Goal: Information Seeking & Learning: Learn about a topic

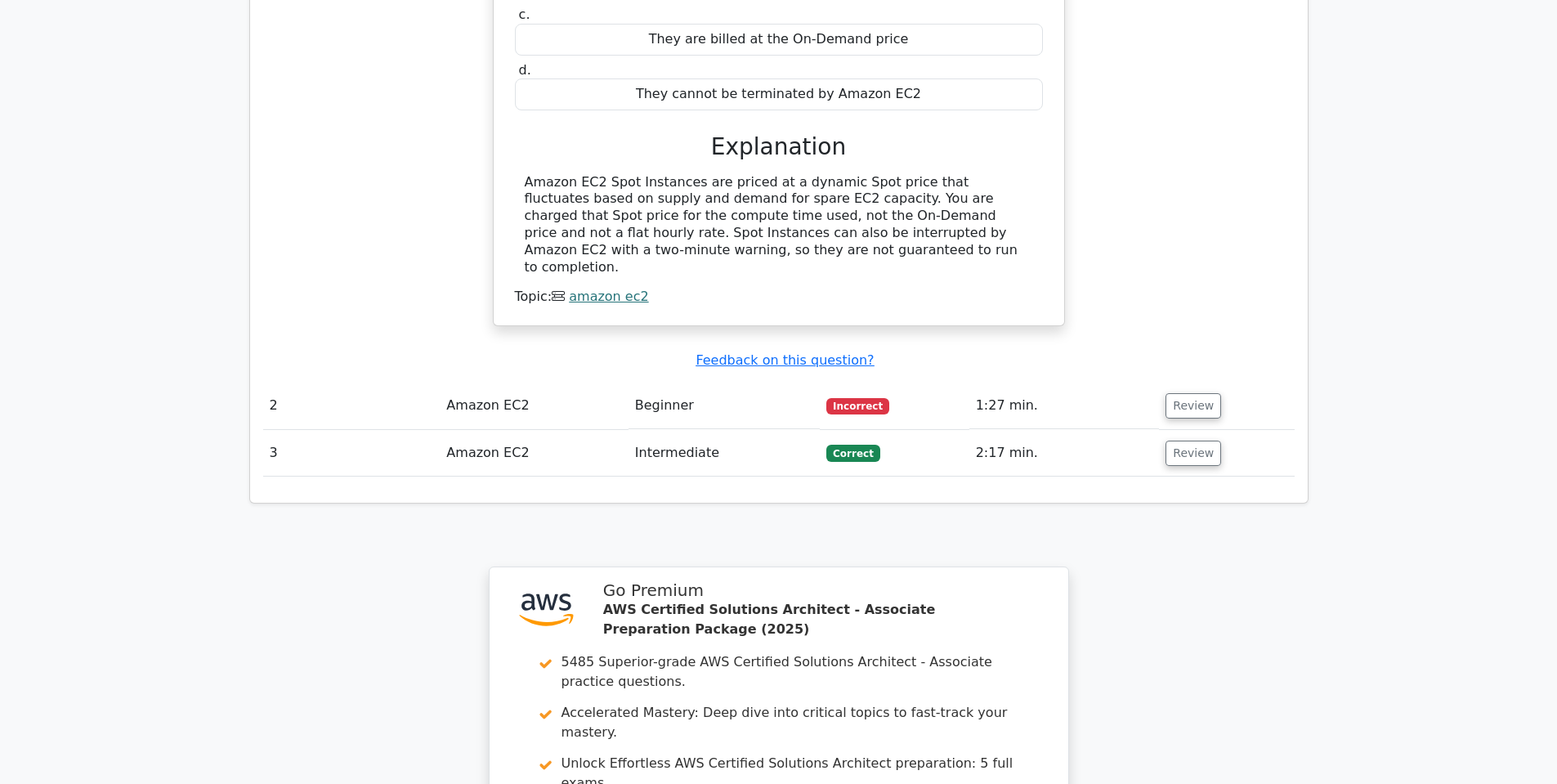
scroll to position [1764, 0]
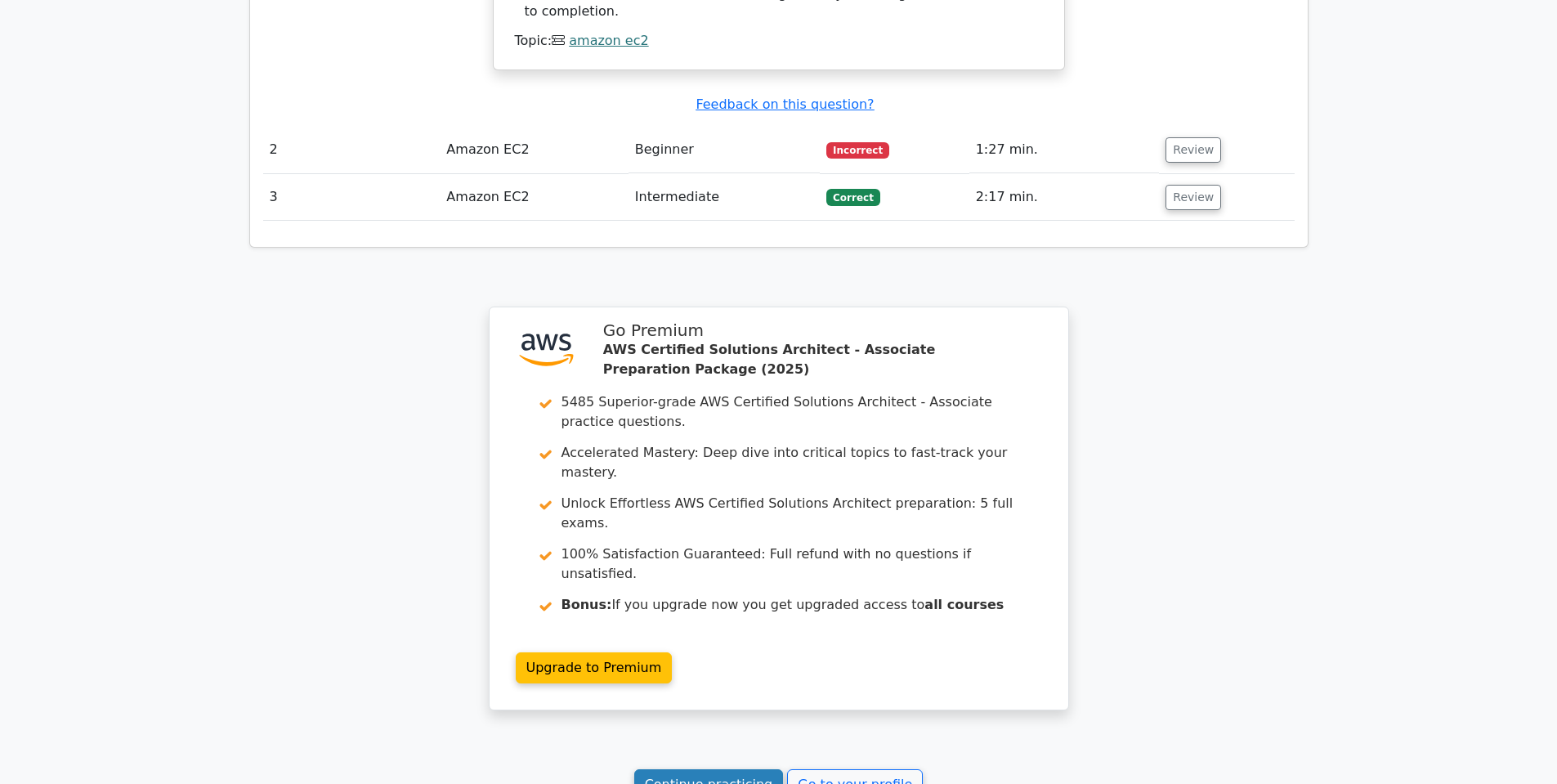
click at [699, 769] on link "Continue practicing" at bounding box center [709, 785] width 150 height 31
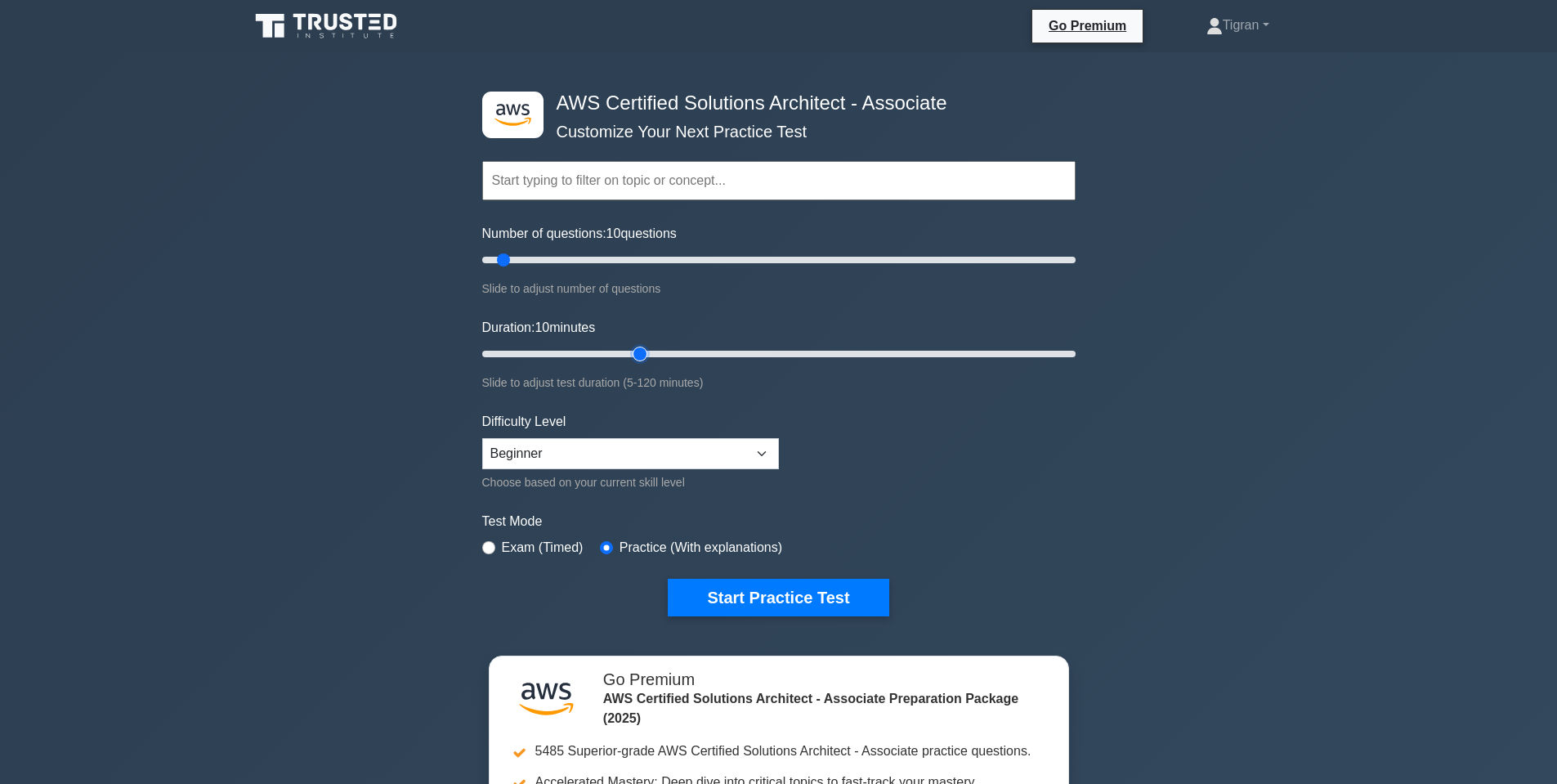
click at [634, 355] on input "Duration: 10 minutes" at bounding box center [778, 354] width 594 height 20
drag, startPoint x: 636, startPoint y: 352, endPoint x: 625, endPoint y: 353, distance: 11.0
type input "30"
click at [625, 353] on input "Duration: 30 minutes" at bounding box center [778, 354] width 594 height 20
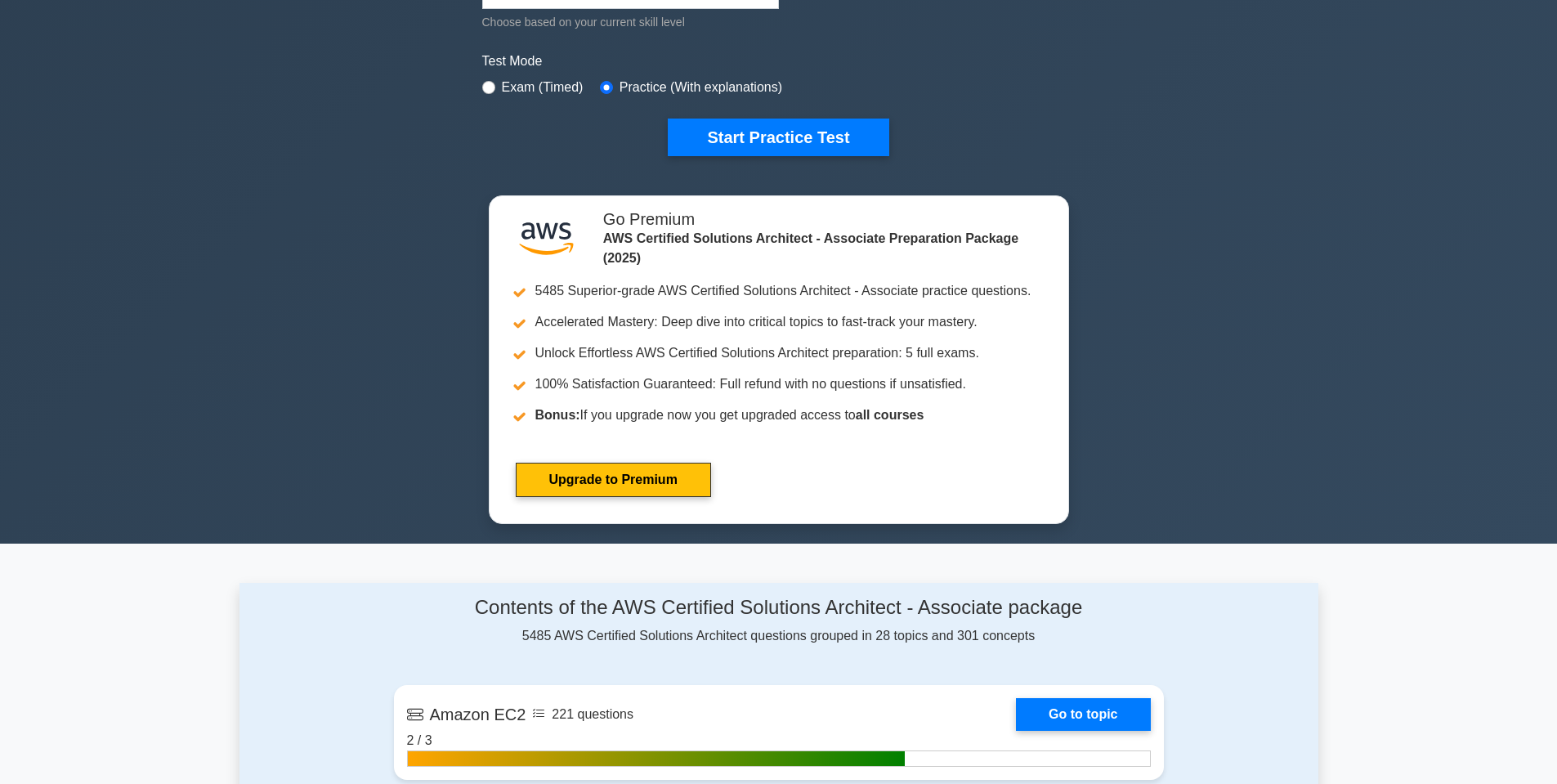
scroll to position [294, 0]
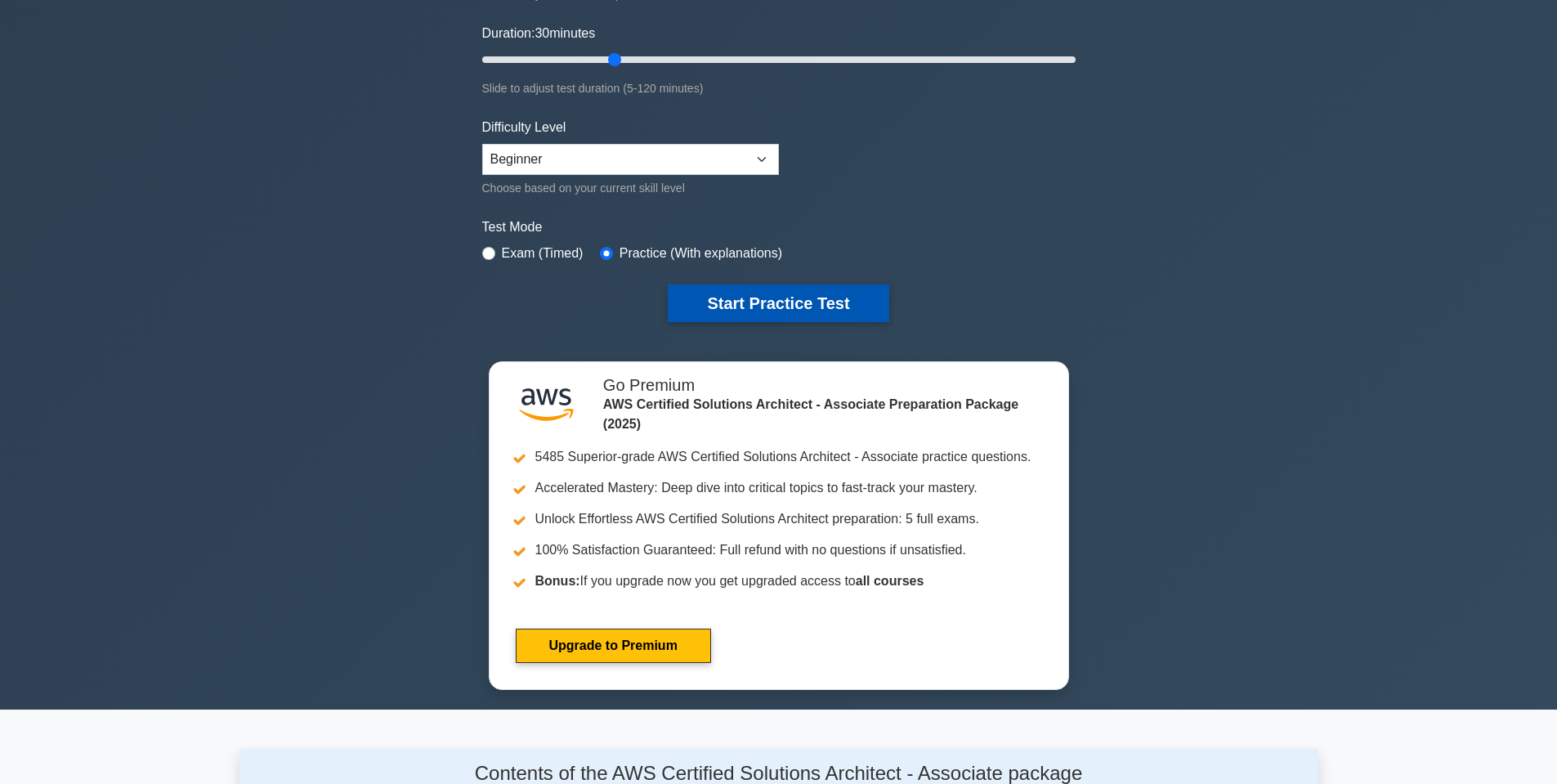
click at [724, 315] on button "Start Practice Test" at bounding box center [778, 303] width 221 height 37
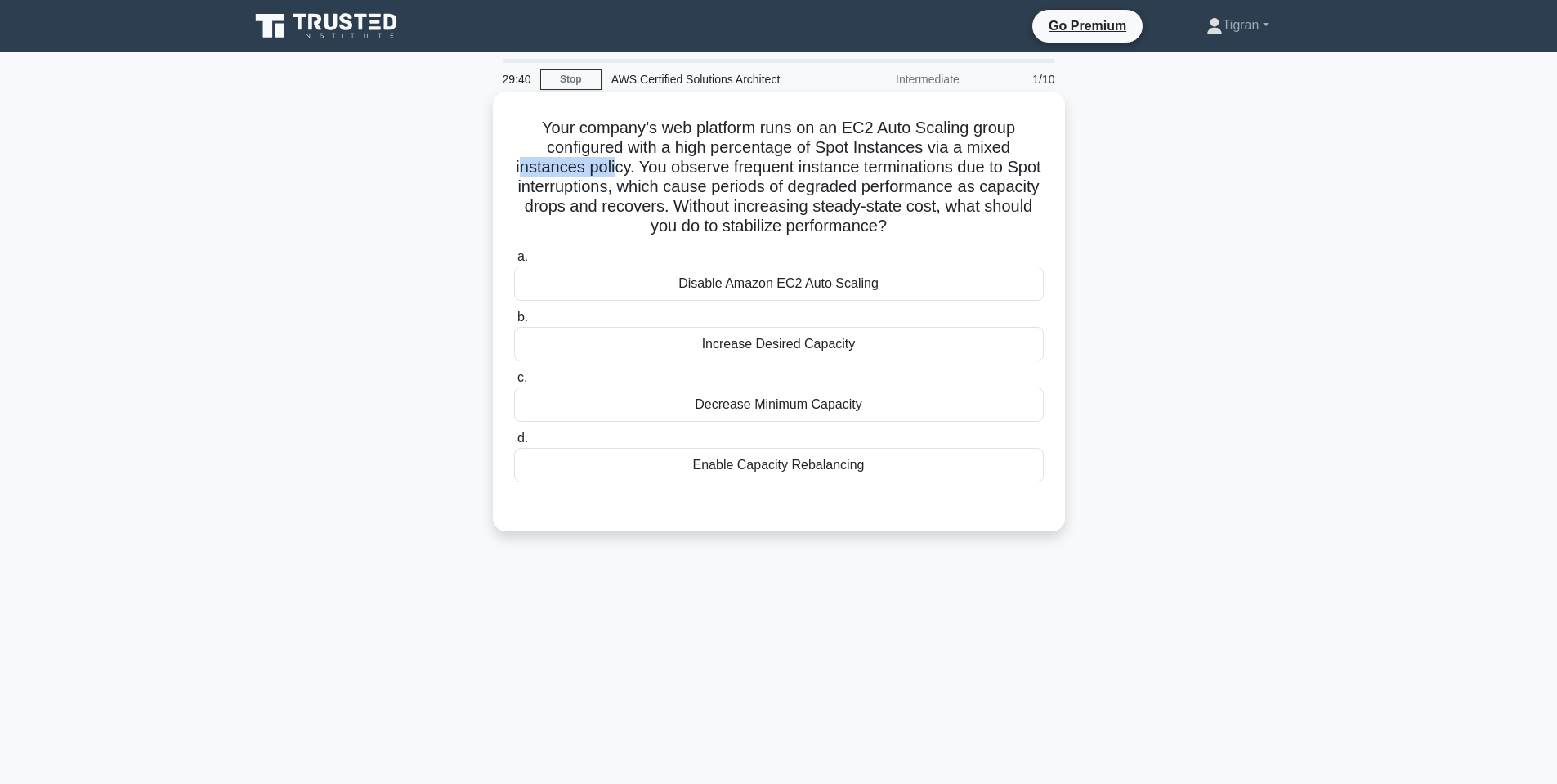
drag, startPoint x: 519, startPoint y: 168, endPoint x: 617, endPoint y: 166, distance: 98.0
click at [617, 166] on h5 "Your company’s web platform runs on an EC2 Auto Scaling group configured with a…" at bounding box center [778, 177] width 533 height 119
click at [542, 169] on h5 "Your company’s web platform runs on an EC2 Auto Scaling group configured with a…" at bounding box center [778, 177] width 533 height 119
click at [708, 167] on h5 "Your company’s web platform runs on an EC2 Auto Scaling group configured with a…" at bounding box center [778, 177] width 533 height 119
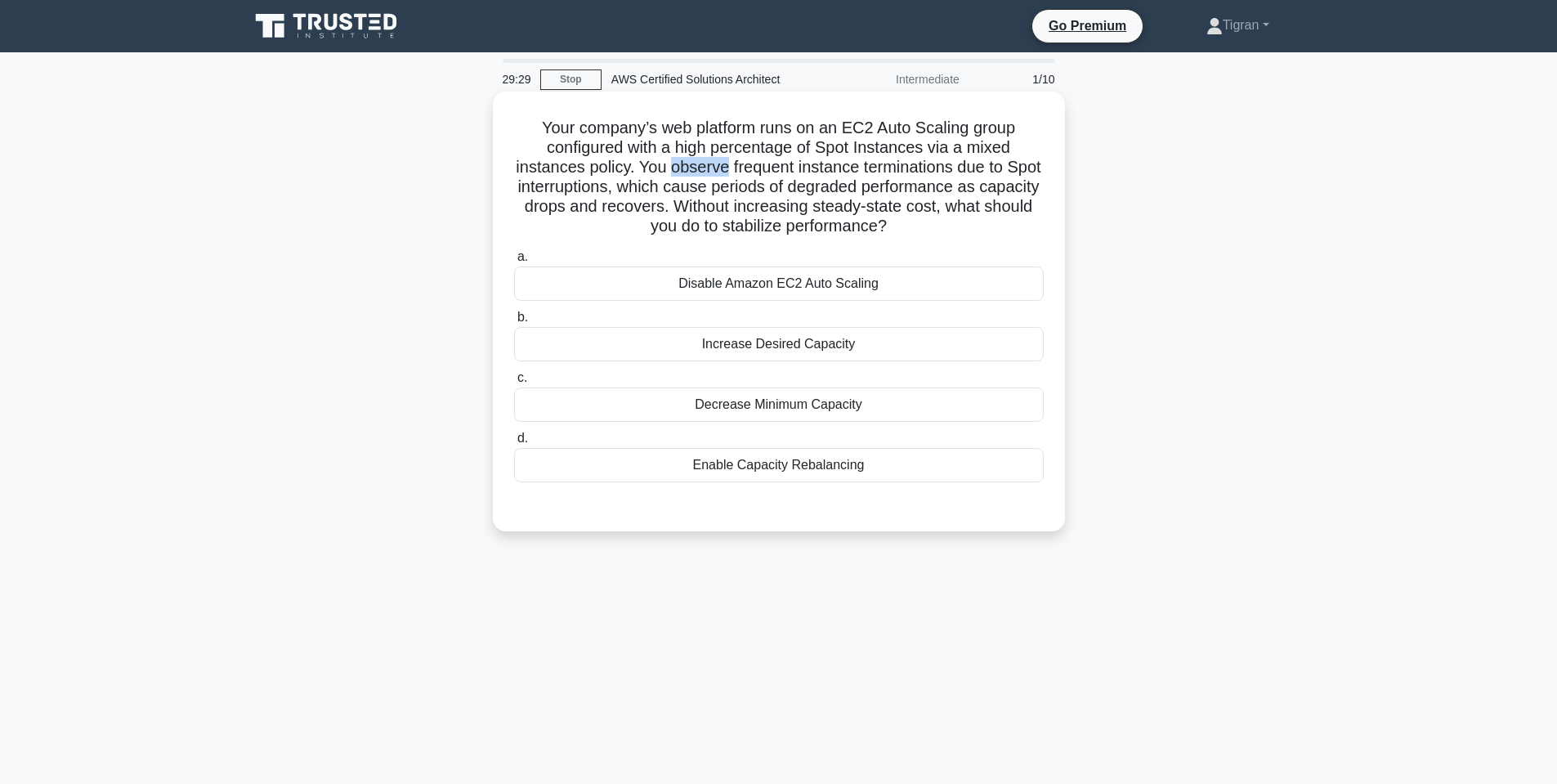
click at [708, 167] on h5 "Your company’s web platform runs on an EC2 Auto Scaling group configured with a…" at bounding box center [778, 177] width 533 height 119
click at [772, 165] on h5 "Your company’s web platform runs on an EC2 Auto Scaling group configured with a…" at bounding box center [778, 177] width 533 height 119
click at [810, 184] on h5 "Your company’s web platform runs on an EC2 Auto Scaling group configured with a…" at bounding box center [778, 177] width 533 height 119
click at [829, 182] on h5 "Your company’s web platform runs on an EC2 Auto Scaling group configured with a…" at bounding box center [778, 177] width 533 height 119
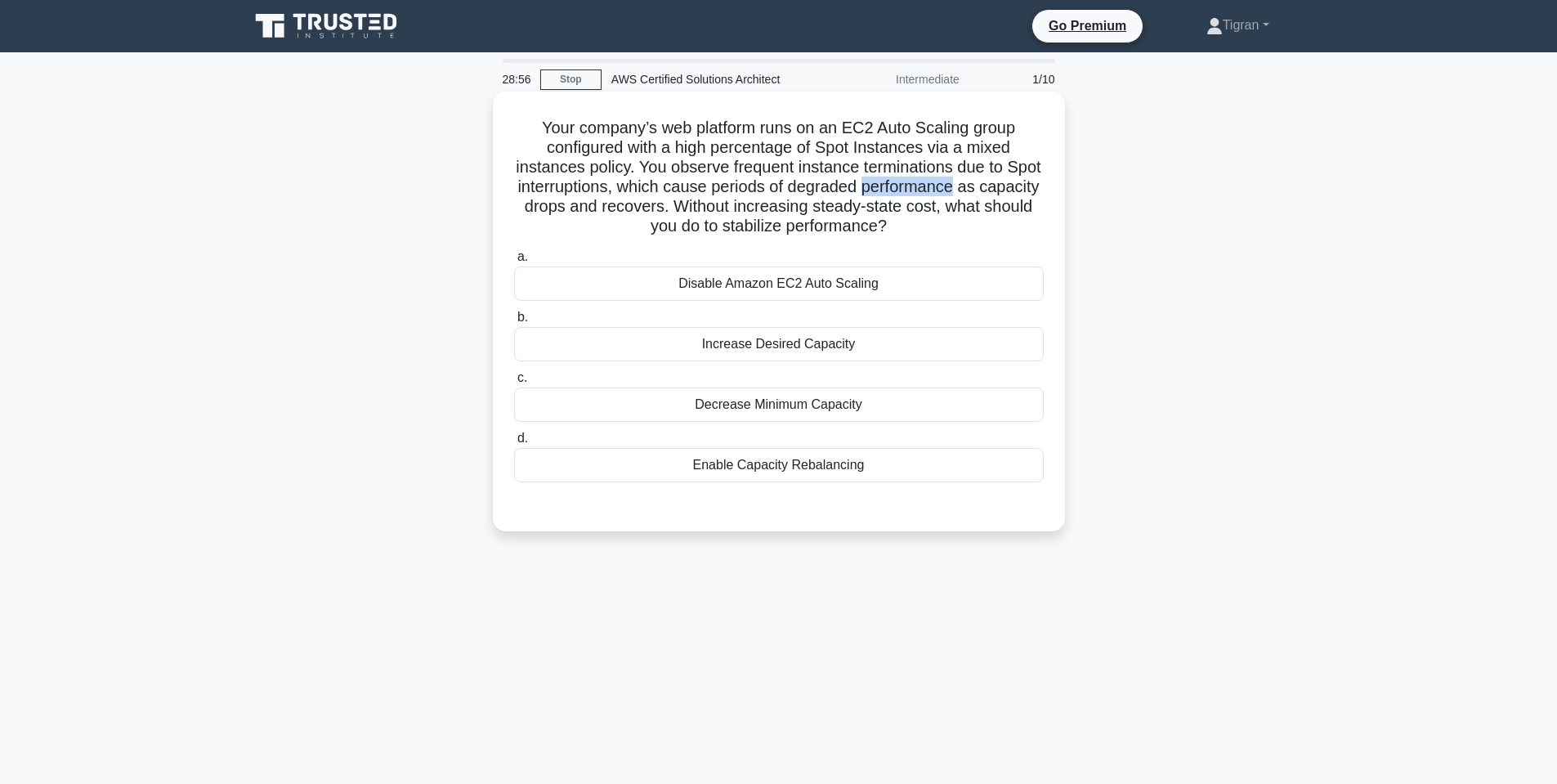
drag, startPoint x: 860, startPoint y: 182, endPoint x: 954, endPoint y: 189, distance: 94.3
click at [954, 189] on h5 "Your company’s web platform runs on an EC2 Auto Scaling group configured with a…" at bounding box center [778, 177] width 533 height 119
click at [951, 188] on h5 "Your company’s web platform runs on an EC2 Auto Scaling group configured with a…" at bounding box center [778, 177] width 533 height 119
click at [914, 205] on h5 "Your company’s web platform runs on an EC2 Auto Scaling group configured with a…" at bounding box center [778, 177] width 533 height 119
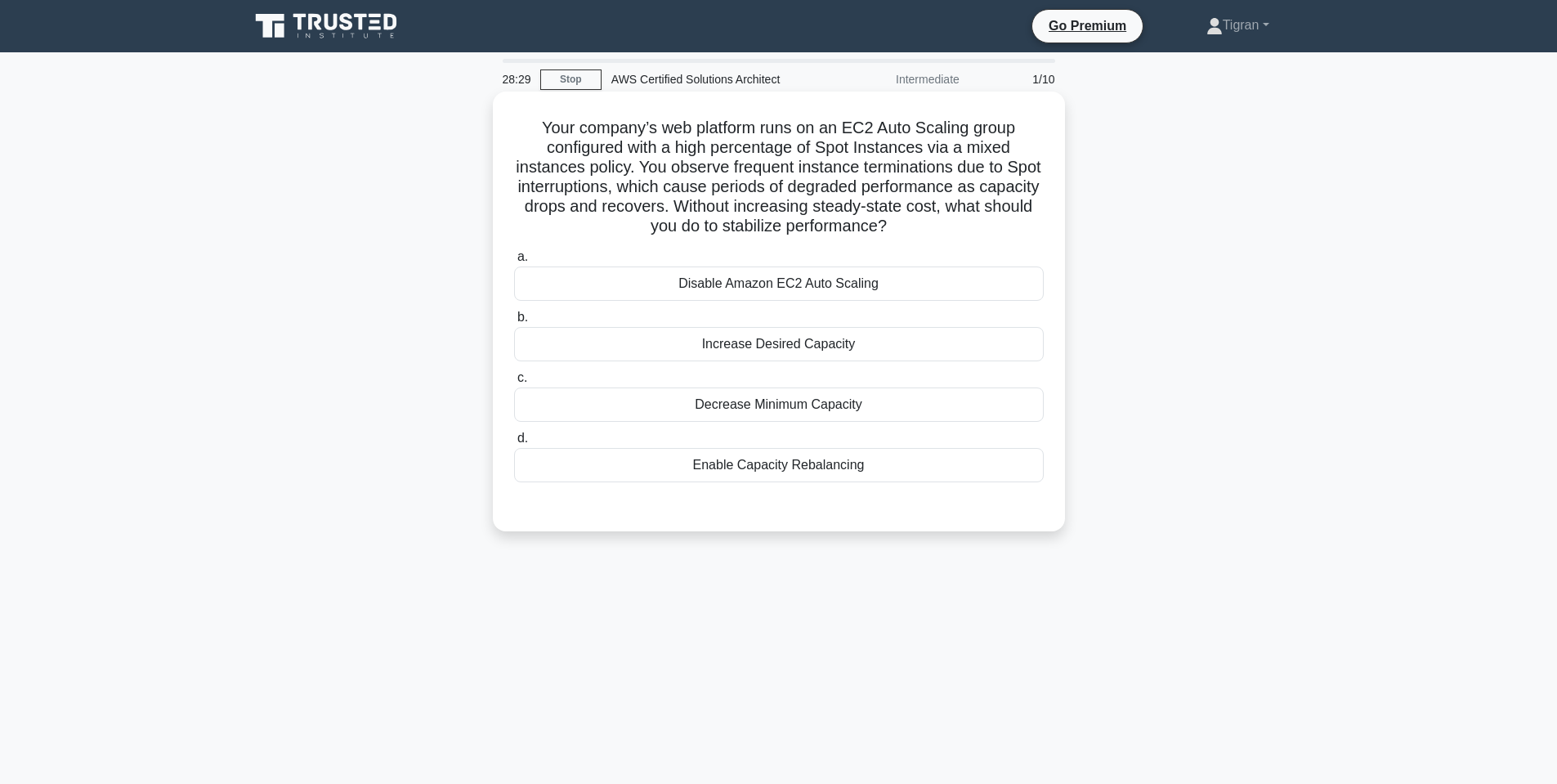
click at [756, 212] on h5 "Your company’s web platform runs on an EC2 Auto Scaling group configured with a…" at bounding box center [778, 177] width 533 height 119
click at [757, 211] on h5 "Your company’s web platform runs on an EC2 Auto Scaling group configured with a…" at bounding box center [778, 177] width 533 height 119
click at [820, 211] on h5 "Your company’s web platform runs on an EC2 Auto Scaling group configured with a…" at bounding box center [778, 177] width 533 height 119
click at [875, 206] on h5 "Your company’s web platform runs on an EC2 Auto Scaling group configured with a…" at bounding box center [778, 177] width 533 height 119
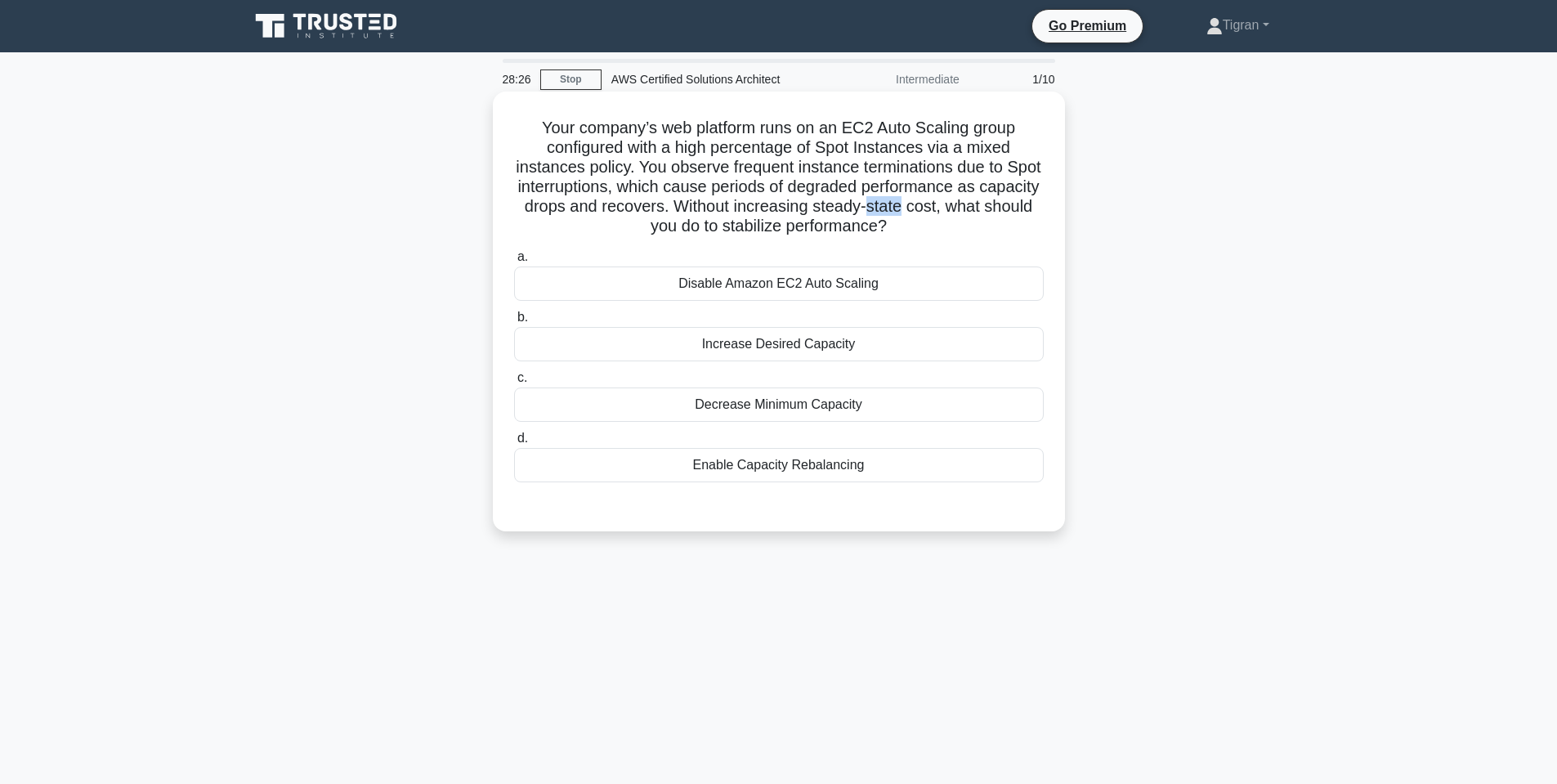
click at [875, 206] on h5 "Your company’s web platform runs on an EC2 Auto Scaling group configured with a…" at bounding box center [778, 177] width 533 height 119
click at [794, 468] on div "Enable Capacity Rebalancing" at bounding box center [779, 464] width 530 height 34
click at [514, 444] on input "d. Enable Capacity Rebalancing" at bounding box center [514, 438] width 0 height 11
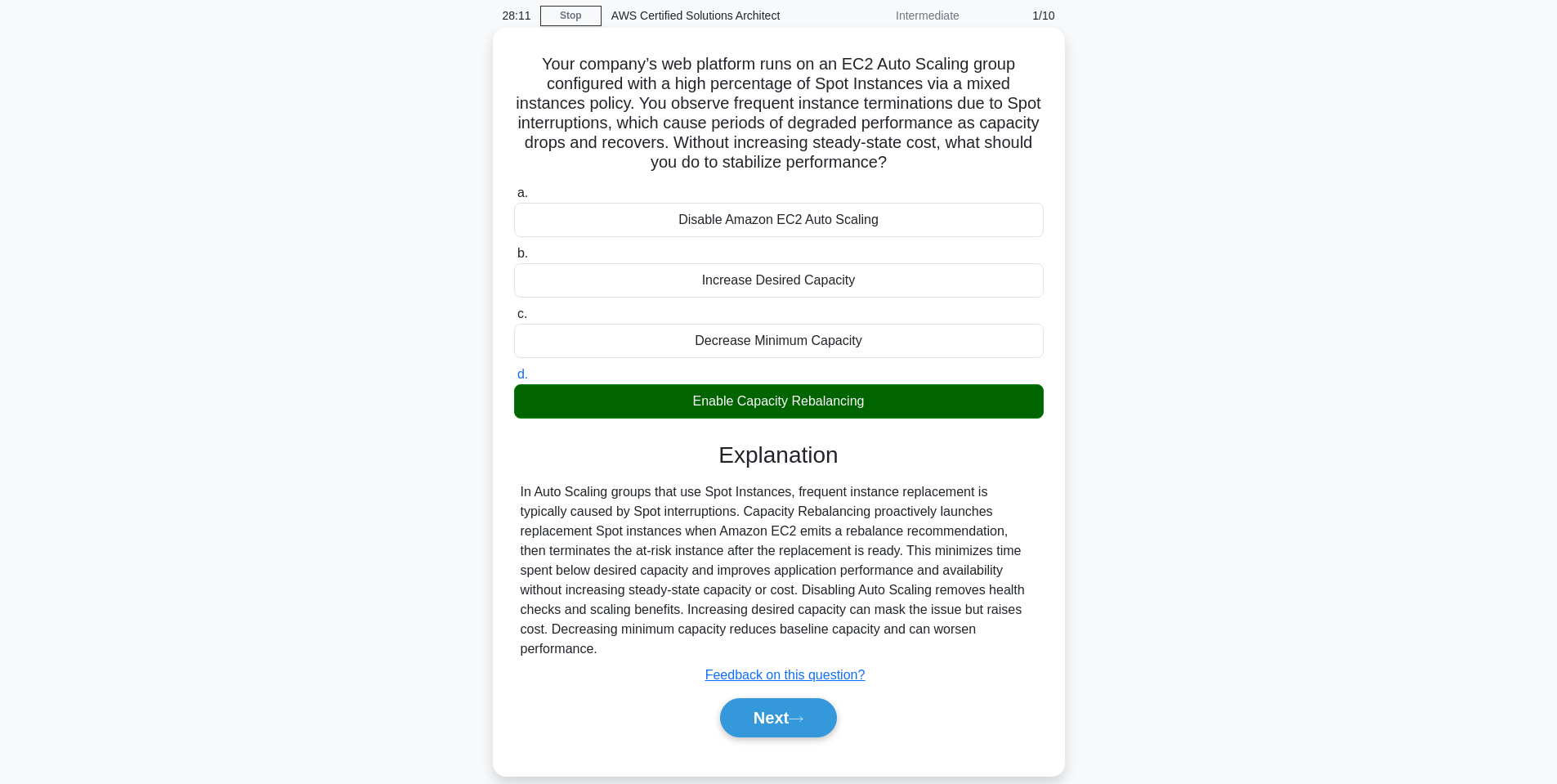
scroll to position [98, 0]
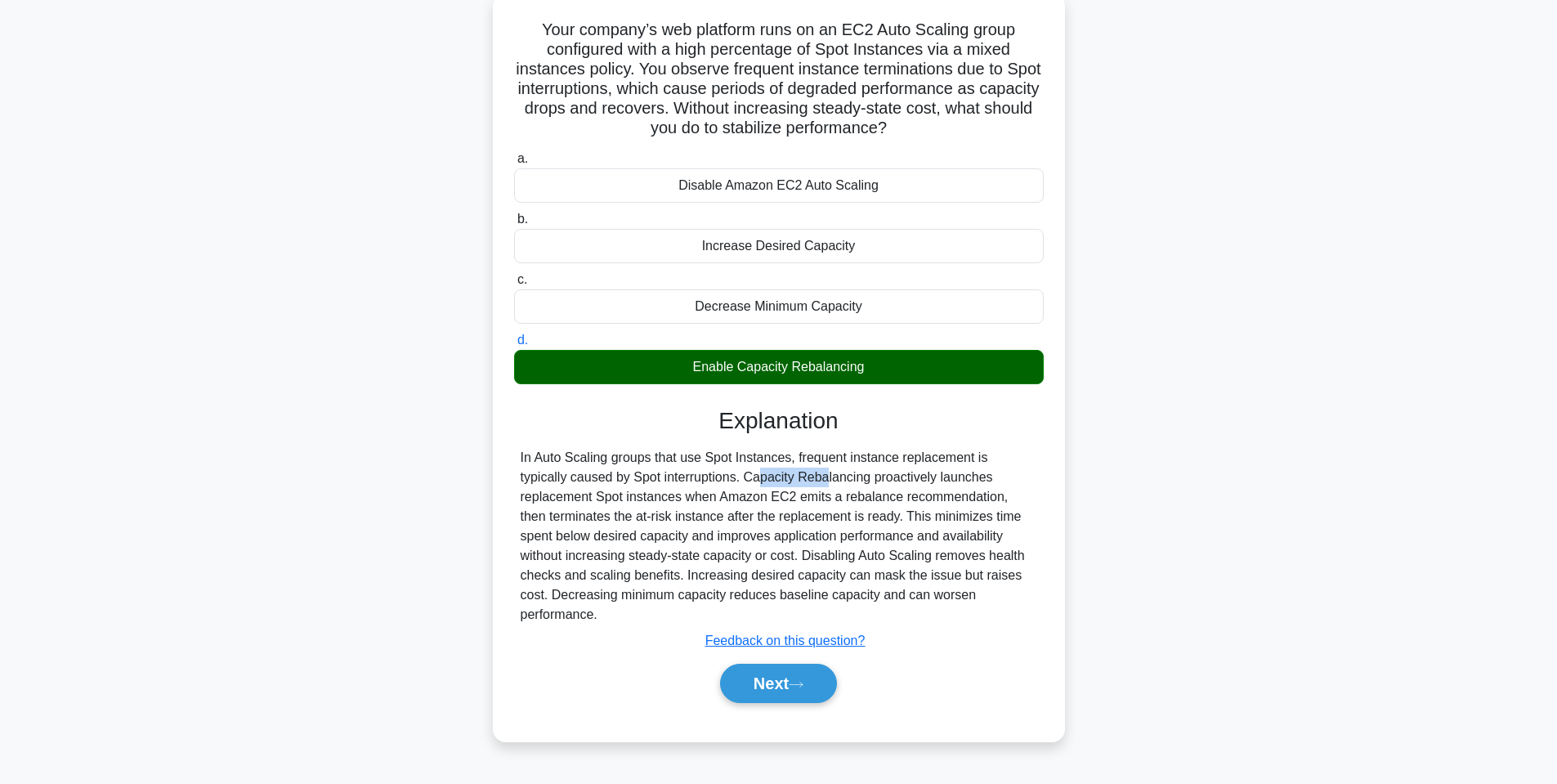
drag, startPoint x: 665, startPoint y: 470, endPoint x: 722, endPoint y: 472, distance: 57.0
click at [722, 472] on div "In Auto Scaling groups that use Spot Instances, frequent instance replacement i…" at bounding box center [778, 536] width 516 height 177
click at [761, 475] on div "In Auto Scaling groups that use Spot Instances, frequent instance replacement i…" at bounding box center [778, 536] width 516 height 177
click at [839, 469] on div "In Auto Scaling groups that use Spot Instances, frequent instance replacement i…" at bounding box center [778, 536] width 516 height 177
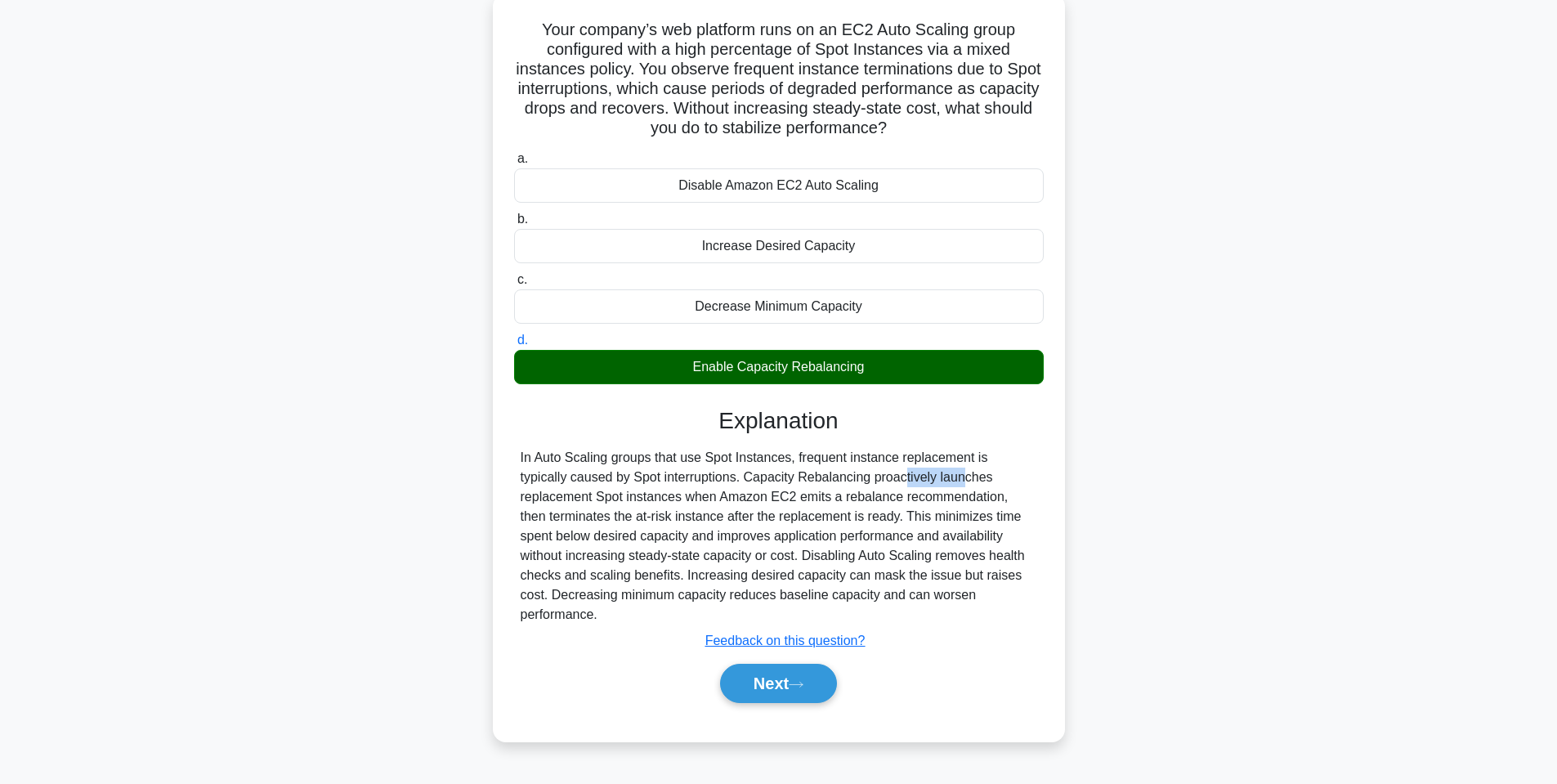
click at [839, 468] on div "In Auto Scaling groups that use Spot Instances, frequent instance replacement i…" at bounding box center [778, 536] width 516 height 177
click at [894, 478] on div "In Auto Scaling groups that use Spot Instances, frequent instance replacement i…" at bounding box center [778, 536] width 516 height 177
drag, startPoint x: 517, startPoint y: 498, endPoint x: 744, endPoint y: 495, distance: 227.0
click at [744, 495] on div "In Auto Scaling groups that use Spot Instances, frequent instance replacement i…" at bounding box center [779, 536] width 530 height 177
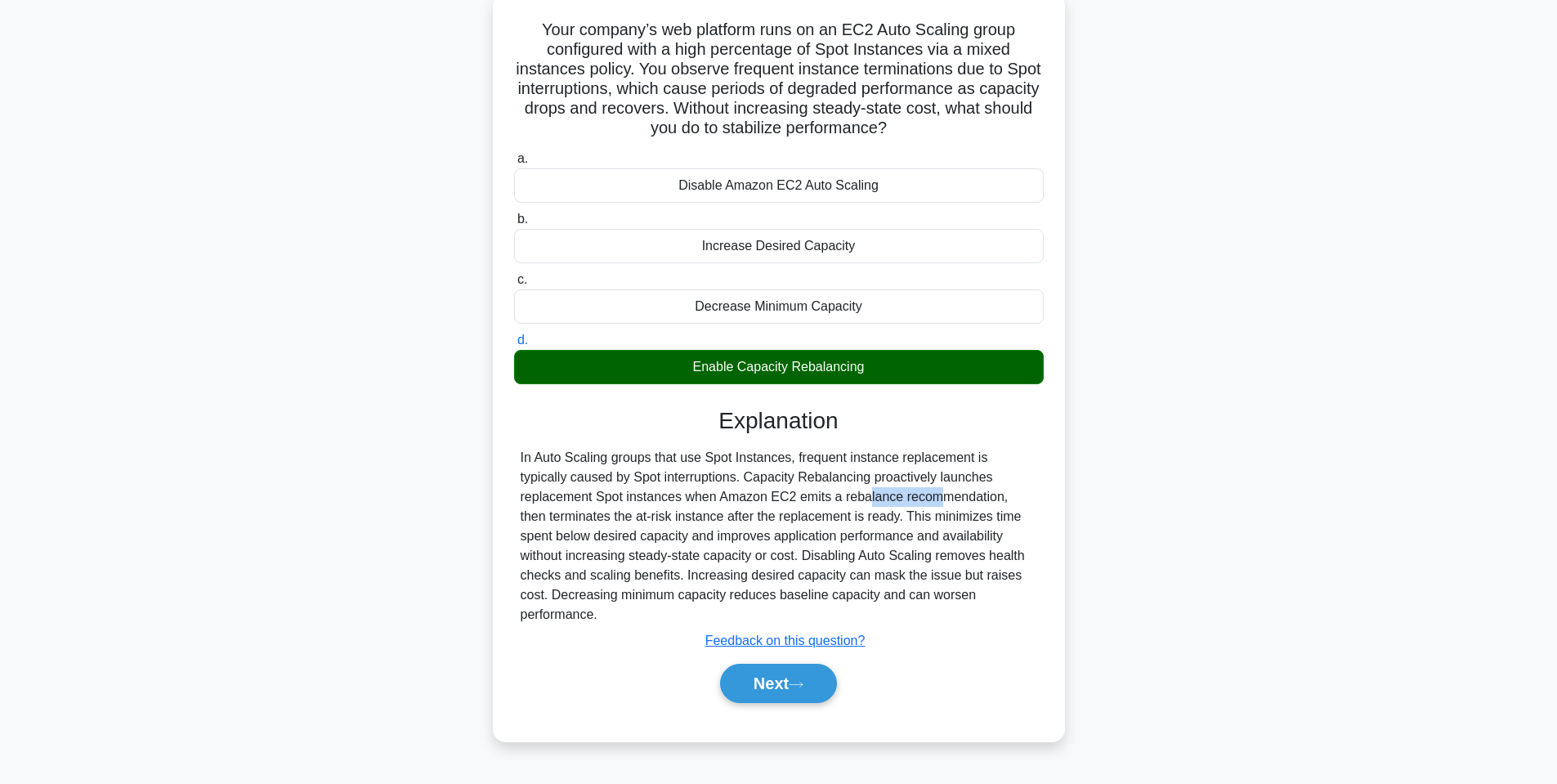
drag, startPoint x: 770, startPoint y: 494, endPoint x: 828, endPoint y: 493, distance: 58.0
click at [834, 492] on div "In Auto Scaling groups that use Spot Instances, frequent instance replacement i…" at bounding box center [778, 536] width 516 height 177
click at [825, 494] on div "In Auto Scaling groups that use Spot Instances, frequent instance replacement i…" at bounding box center [778, 536] width 516 height 177
click at [864, 490] on div "In Auto Scaling groups that use Spot Instances, frequent instance replacement i…" at bounding box center [778, 536] width 516 height 177
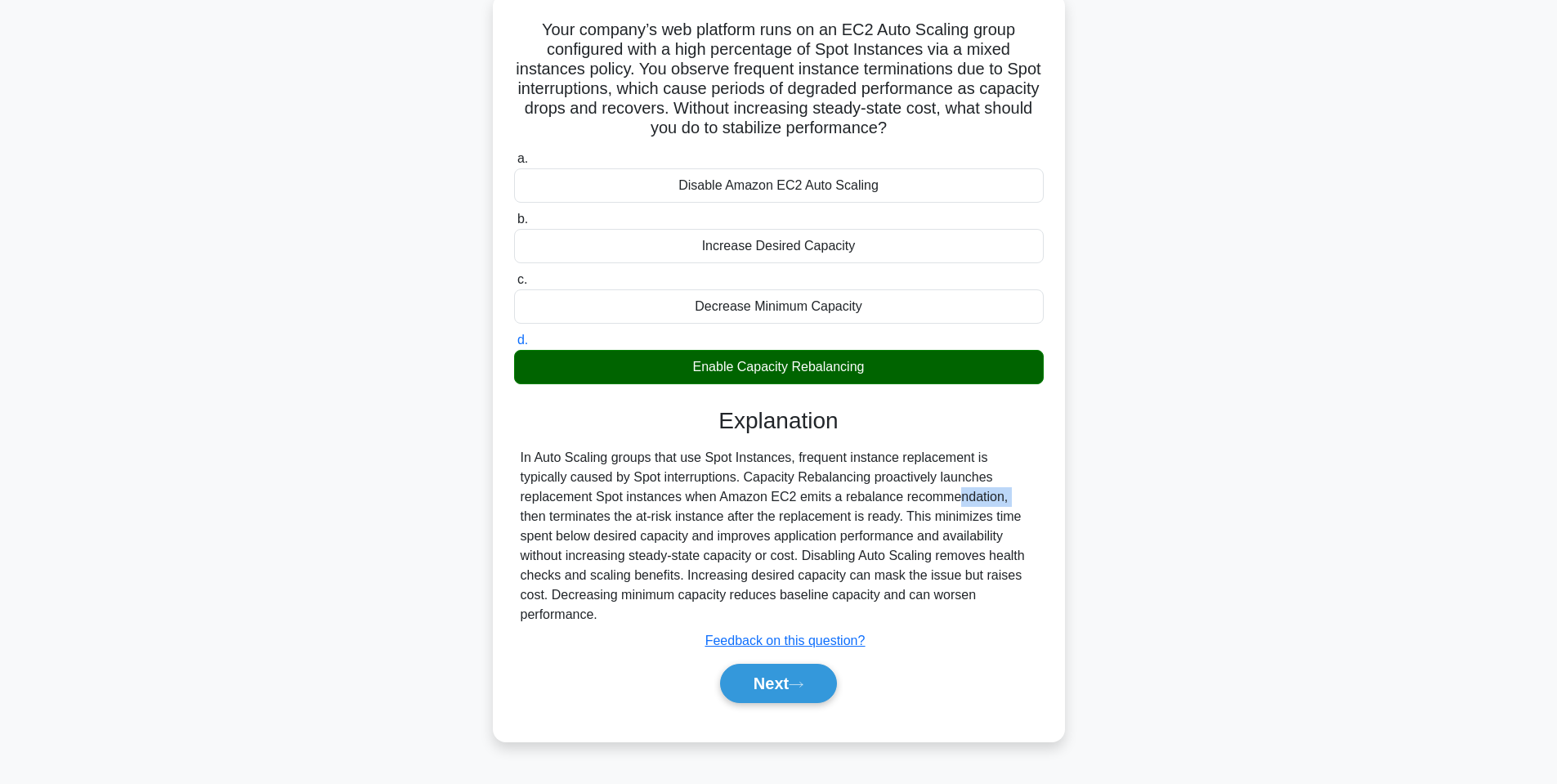
click at [864, 490] on div "In Auto Scaling groups that use Spot Instances, frequent instance replacement i…" at bounding box center [778, 536] width 516 height 177
click at [943, 498] on div "In Auto Scaling groups that use Spot Instances, frequent instance replacement i…" at bounding box center [778, 536] width 516 height 177
click at [909, 500] on div "In Auto Scaling groups that use Spot Instances, frequent instance replacement i…" at bounding box center [778, 536] width 516 height 177
click at [896, 493] on div "In Auto Scaling groups that use Spot Instances, frequent instance replacement i…" at bounding box center [778, 536] width 516 height 177
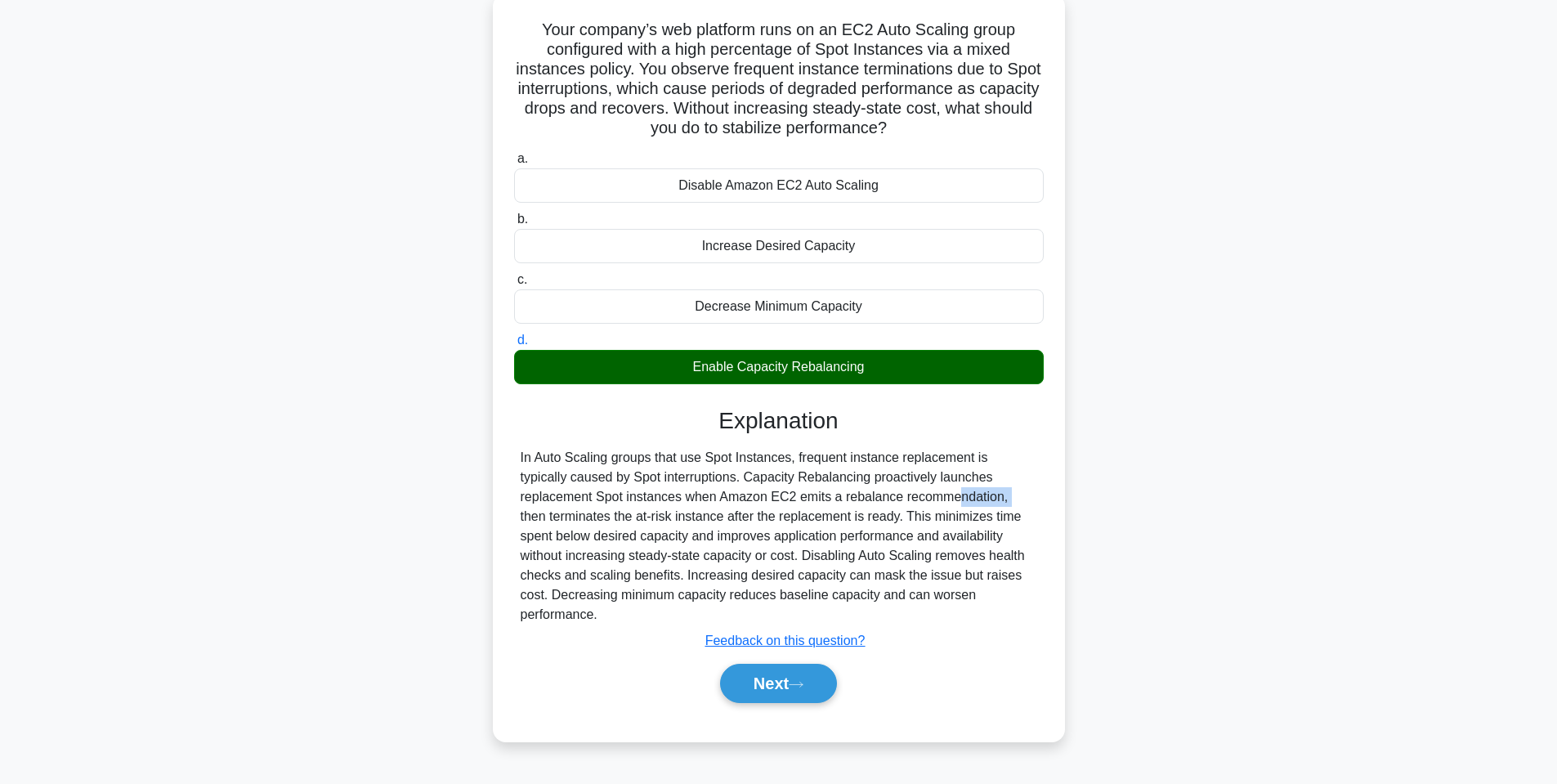
click at [896, 493] on div "In Auto Scaling groups that use Spot Instances, frequent instance replacement i…" at bounding box center [778, 536] width 516 height 177
click at [946, 501] on div "In Auto Scaling groups that use Spot Instances, frequent instance replacement i…" at bounding box center [778, 536] width 516 height 177
drag, startPoint x: 522, startPoint y: 518, endPoint x: 612, endPoint y: 512, distance: 90.2
click at [612, 512] on div "In Auto Scaling groups that use Spot Instances, frequent instance replacement i…" at bounding box center [778, 536] width 516 height 177
click at [575, 516] on div "In Auto Scaling groups that use Spot Instances, frequent instance replacement i…" at bounding box center [778, 536] width 516 height 177
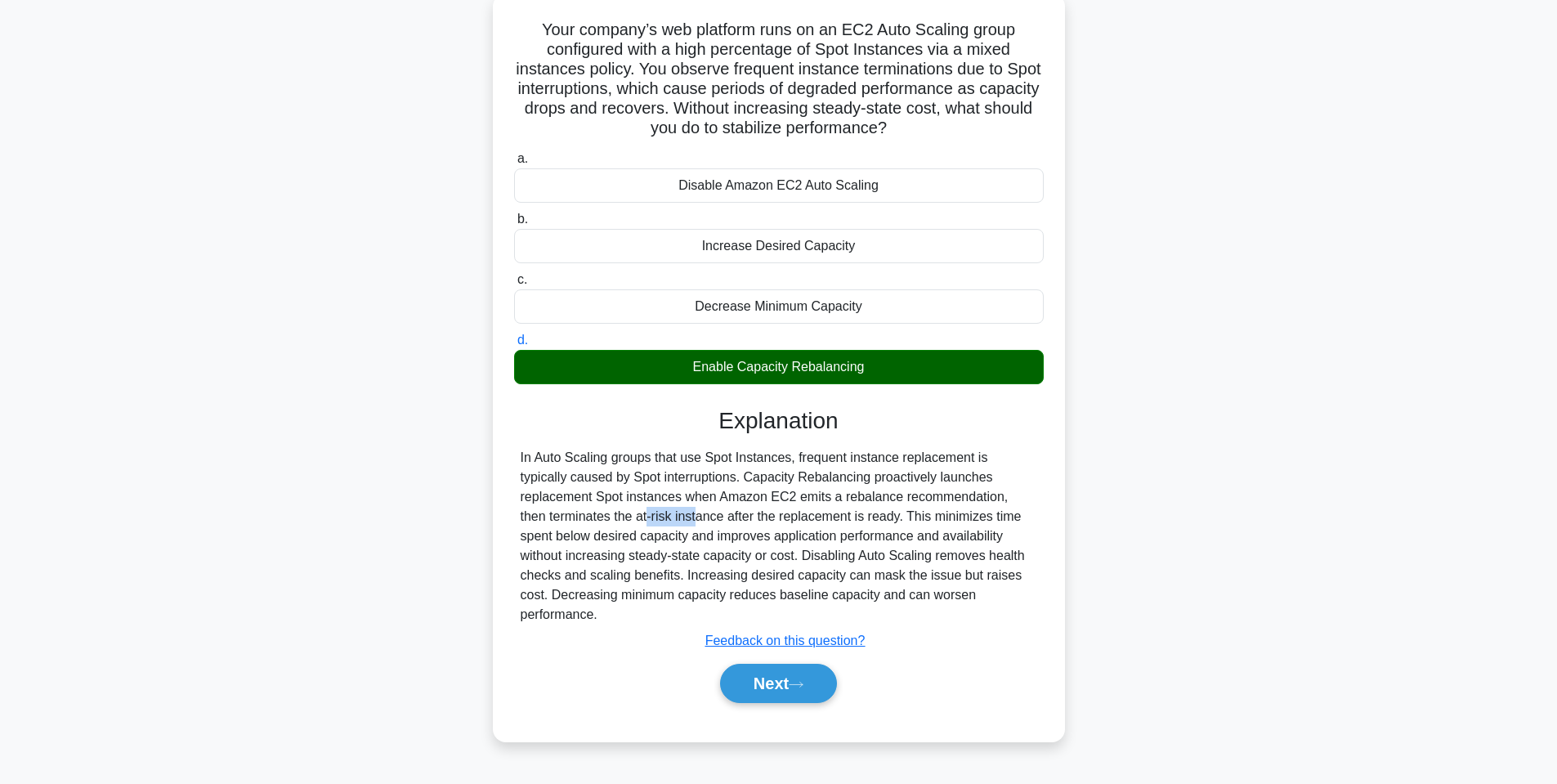
click at [575, 516] on div "In Auto Scaling groups that use Spot Instances, frequent instance replacement i…" at bounding box center [778, 536] width 516 height 177
click at [641, 517] on div "In Auto Scaling groups that use Spot Instances, frequent instance replacement i…" at bounding box center [778, 536] width 516 height 177
click at [704, 515] on div "In Auto Scaling groups that use Spot Instances, frequent instance replacement i…" at bounding box center [778, 536] width 516 height 177
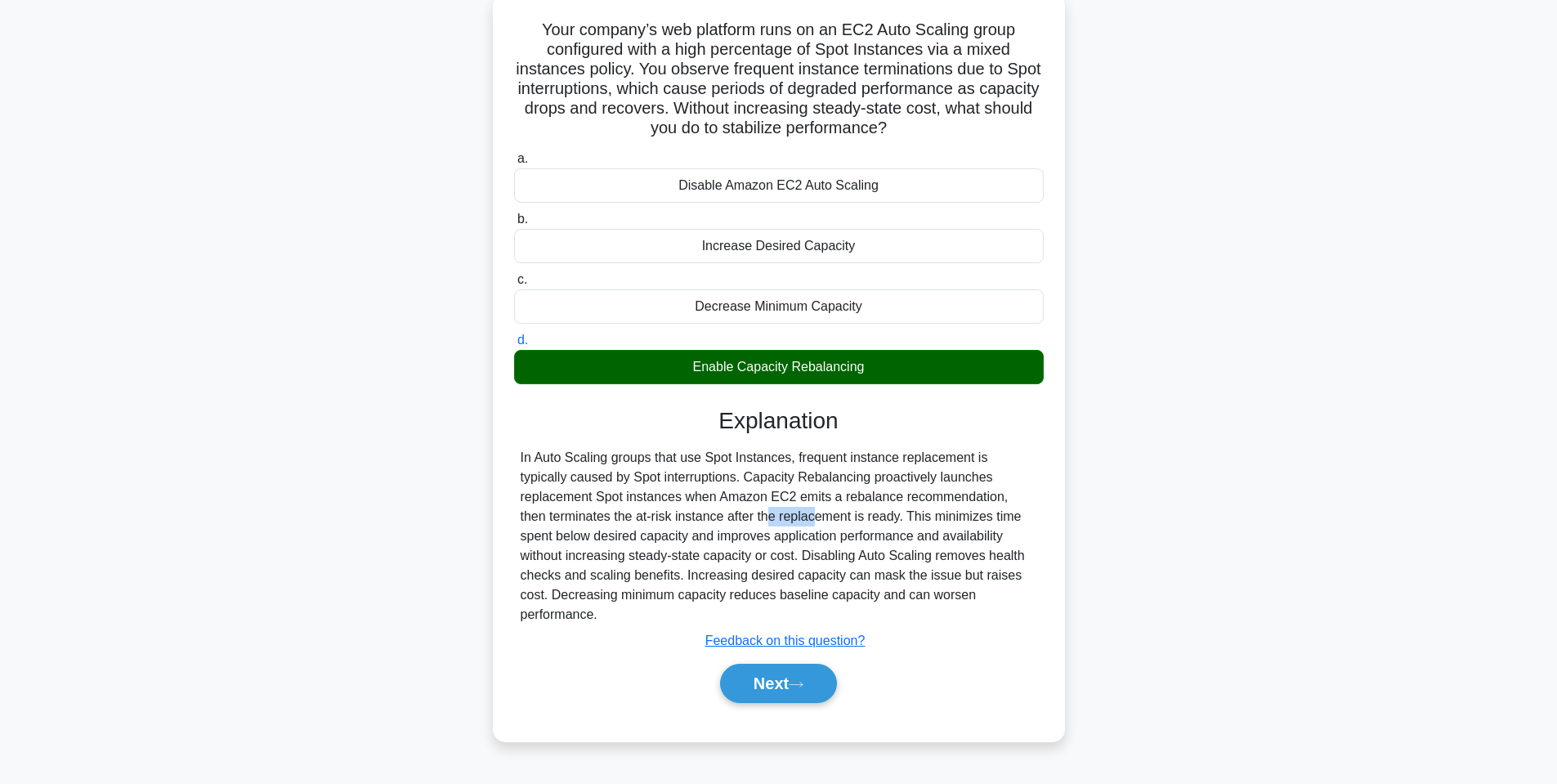
click at [704, 515] on div "In Auto Scaling groups that use Spot Instances, frequent instance replacement i…" at bounding box center [778, 536] width 516 height 177
drag, startPoint x: 781, startPoint y: 515, endPoint x: 913, endPoint y: 512, distance: 132.0
click at [913, 512] on div "In Auto Scaling groups that use Spot Instances, frequent instance replacement i…" at bounding box center [778, 536] width 516 height 177
drag, startPoint x: 922, startPoint y: 513, endPoint x: 1024, endPoint y: 513, distance: 102.0
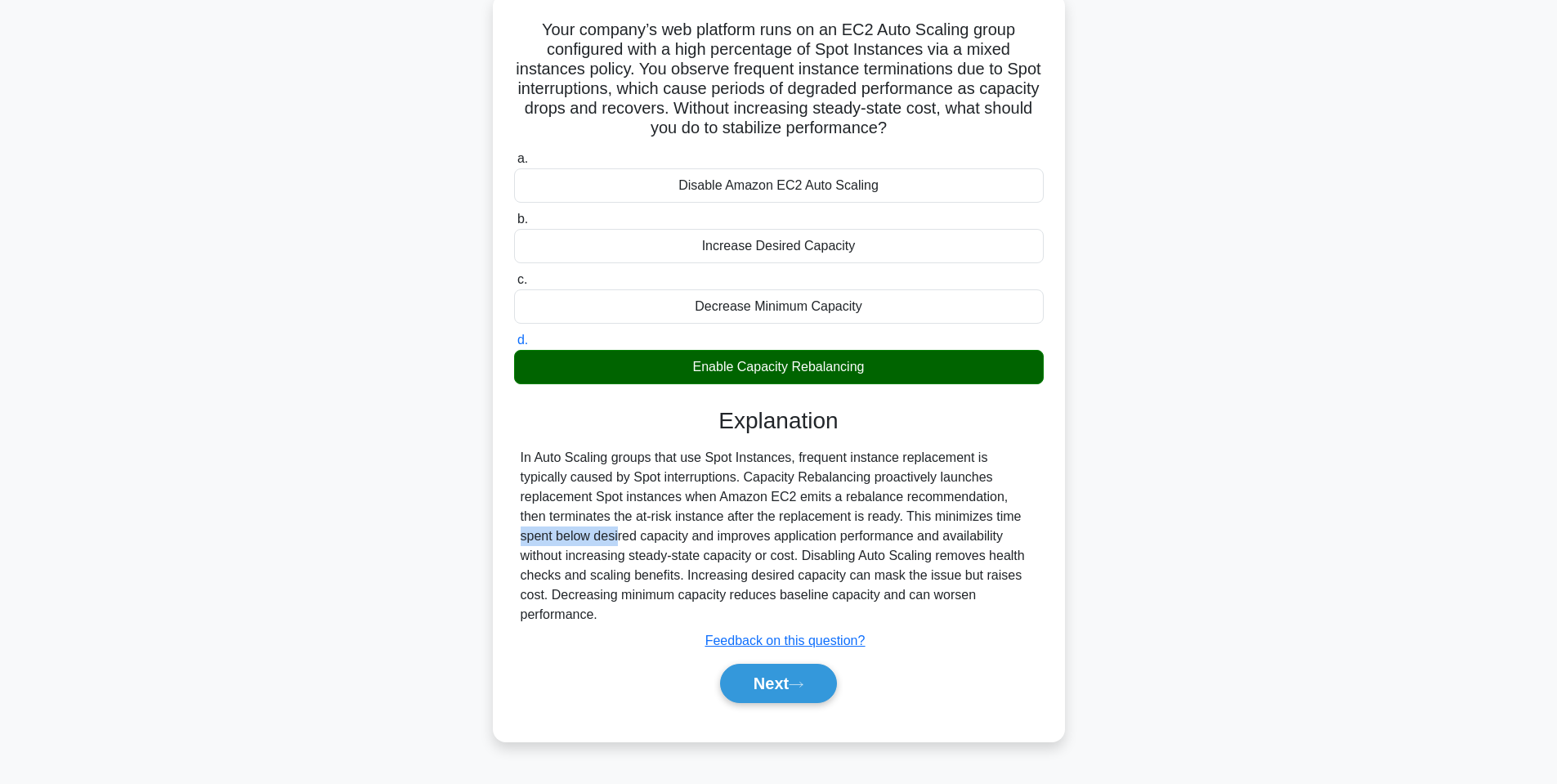
click at [1024, 513] on div "In Auto Scaling groups that use Spot Instances, frequent instance replacement i…" at bounding box center [778, 536] width 516 height 177
drag, startPoint x: 519, startPoint y: 539, endPoint x: 579, endPoint y: 534, distance: 60.2
click at [579, 534] on div "In Auto Scaling groups that use Spot Instances, frequent instance replacement i…" at bounding box center [779, 536] width 530 height 177
click at [535, 534] on div "In Auto Scaling groups that use Spot Instances, frequent instance replacement i…" at bounding box center [778, 536] width 516 height 177
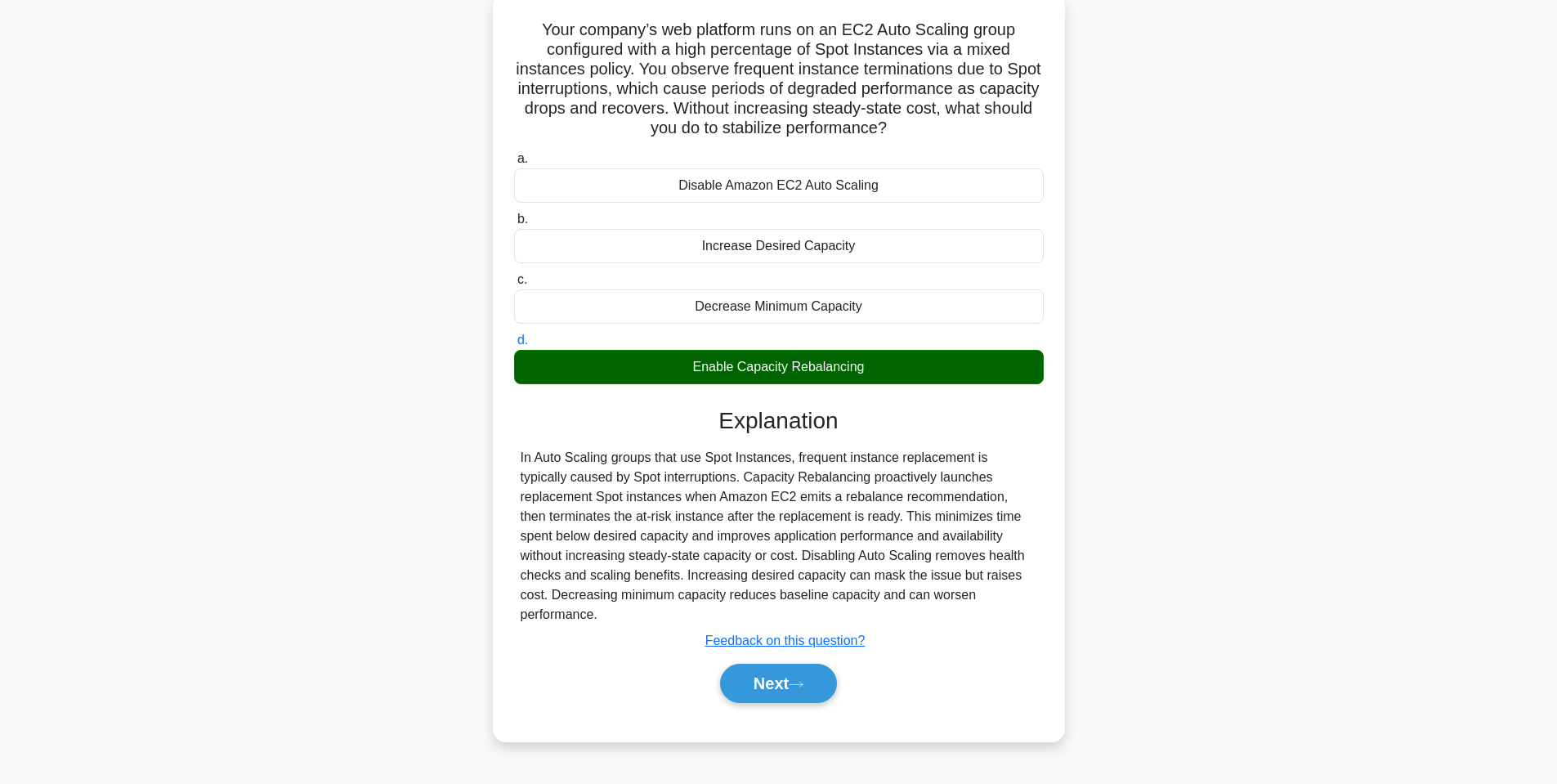
click at [581, 535] on div "In Auto Scaling groups that use Spot Instances, frequent instance replacement i…" at bounding box center [778, 536] width 516 height 177
click at [621, 533] on div "In Auto Scaling groups that use Spot Instances, frequent instance replacement i…" at bounding box center [778, 536] width 516 height 177
click at [653, 536] on div "In Auto Scaling groups that use Spot Instances, frequent instance replacement i…" at bounding box center [778, 536] width 516 height 177
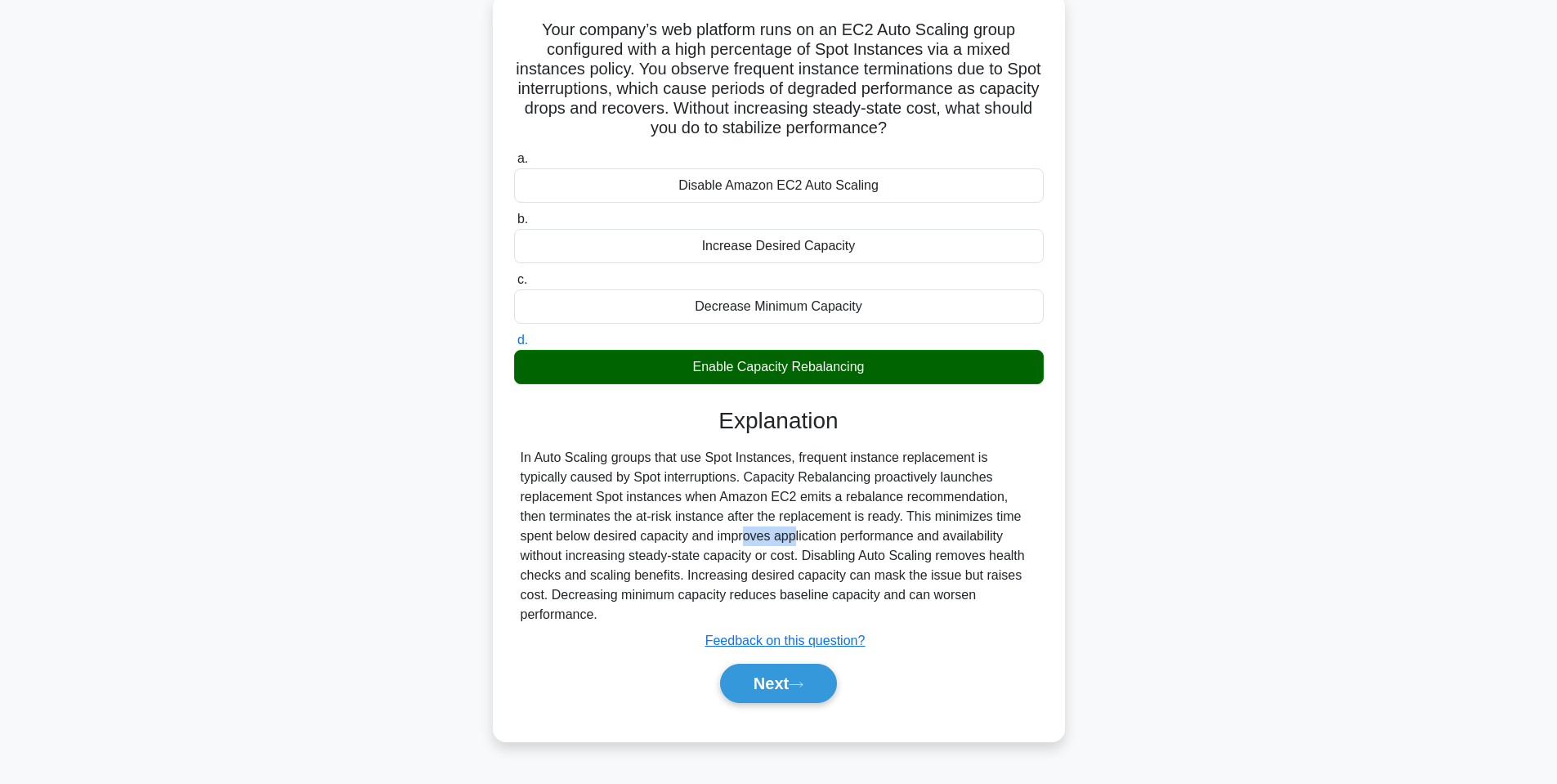
click at [653, 536] on div "In Auto Scaling groups that use Spot Instances, frequent instance replacement i…" at bounding box center [778, 536] width 516 height 177
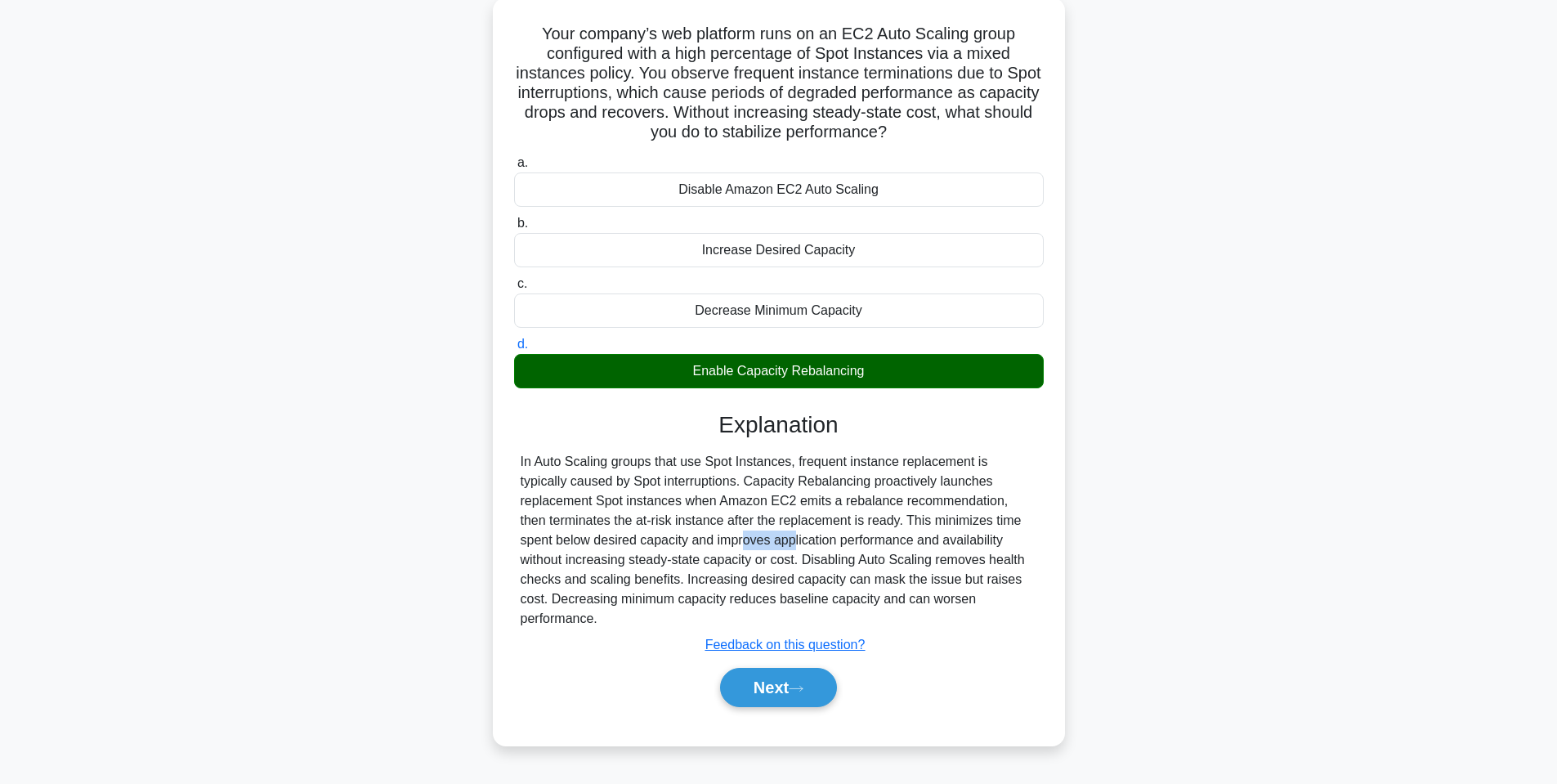
scroll to position [99, 0]
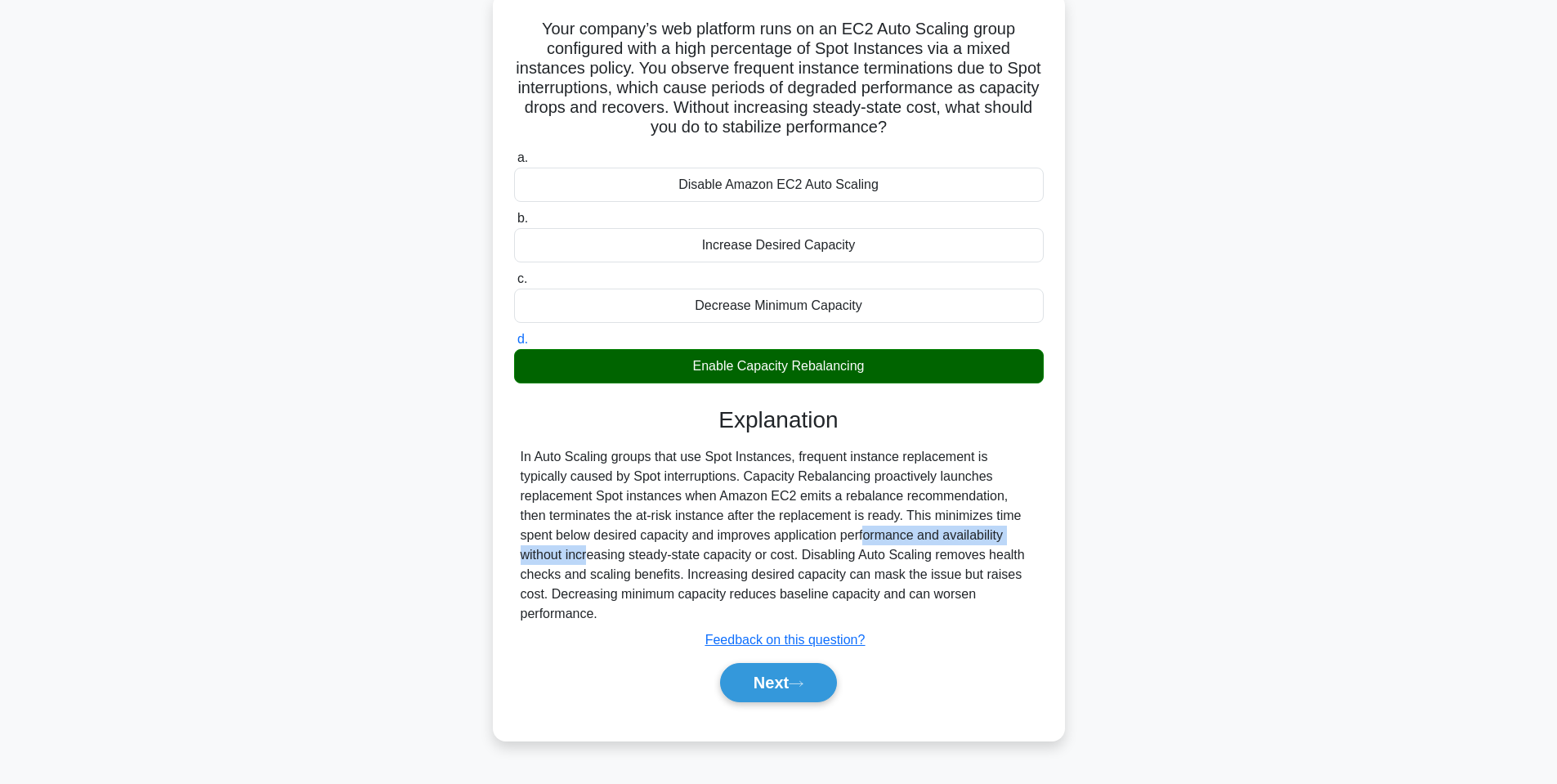
drag, startPoint x: 772, startPoint y: 537, endPoint x: 987, endPoint y: 529, distance: 215.1
click at [987, 529] on div "In Auto Scaling groups that use Spot Instances, frequent instance replacement i…" at bounding box center [778, 535] width 516 height 177
drag, startPoint x: 573, startPoint y: 552, endPoint x: 652, endPoint y: 553, distance: 79.0
click at [652, 553] on div "In Auto Scaling groups that use Spot Instances, frequent instance replacement i…" at bounding box center [778, 535] width 516 height 177
click at [650, 553] on div "In Auto Scaling groups that use Spot Instances, frequent instance replacement i…" at bounding box center [778, 535] width 516 height 177
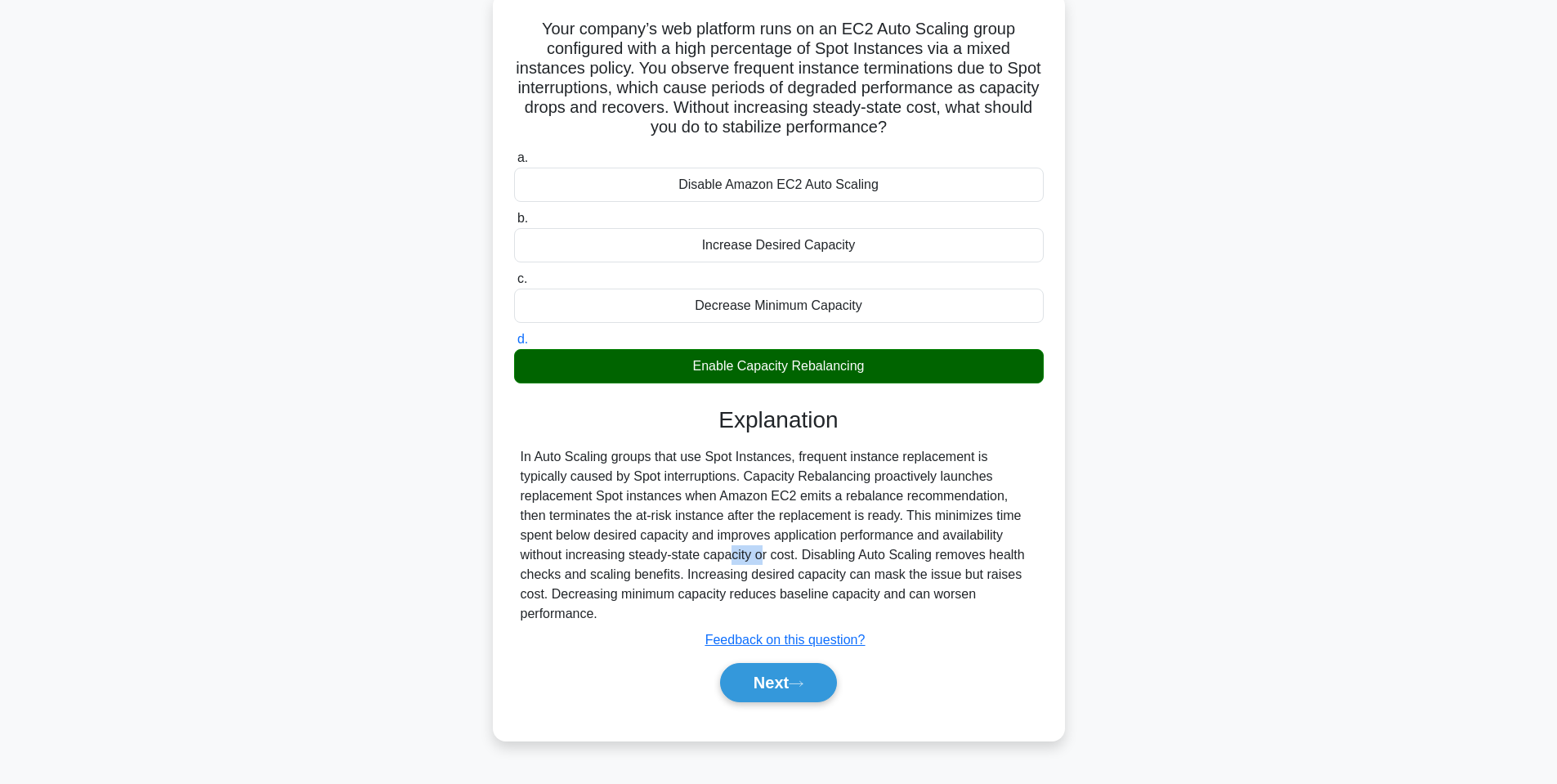
click at [650, 553] on div "In Auto Scaling groups that use Spot Instances, frequent instance replacement i…" at bounding box center [778, 535] width 516 height 177
drag, startPoint x: 797, startPoint y: 554, endPoint x: 824, endPoint y: 554, distance: 27.0
click at [824, 554] on div "In Auto Scaling groups that use Spot Instances, frequent instance replacement i…" at bounding box center [778, 535] width 516 height 177
drag, startPoint x: 555, startPoint y: 588, endPoint x: 774, endPoint y: 599, distance: 219.3
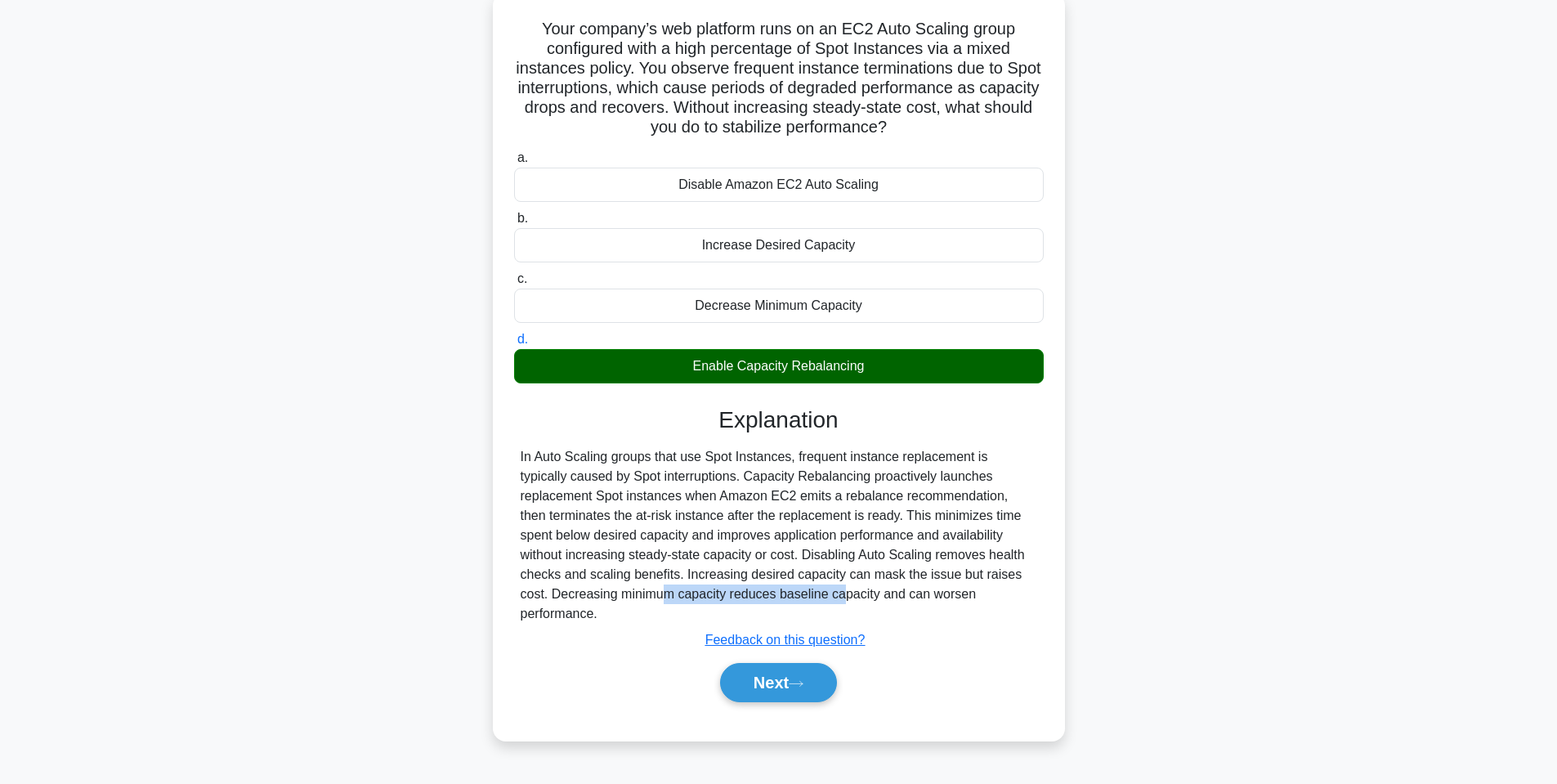
click at [769, 598] on div "In Auto Scaling groups that use Spot Instances, frequent instance replacement i…" at bounding box center [778, 535] width 516 height 177
click at [811, 598] on div "In Auto Scaling groups that use Spot Instances, frequent instance replacement i…" at bounding box center [778, 535] width 516 height 177
click at [778, 682] on button "Next" at bounding box center [778, 682] width 117 height 39
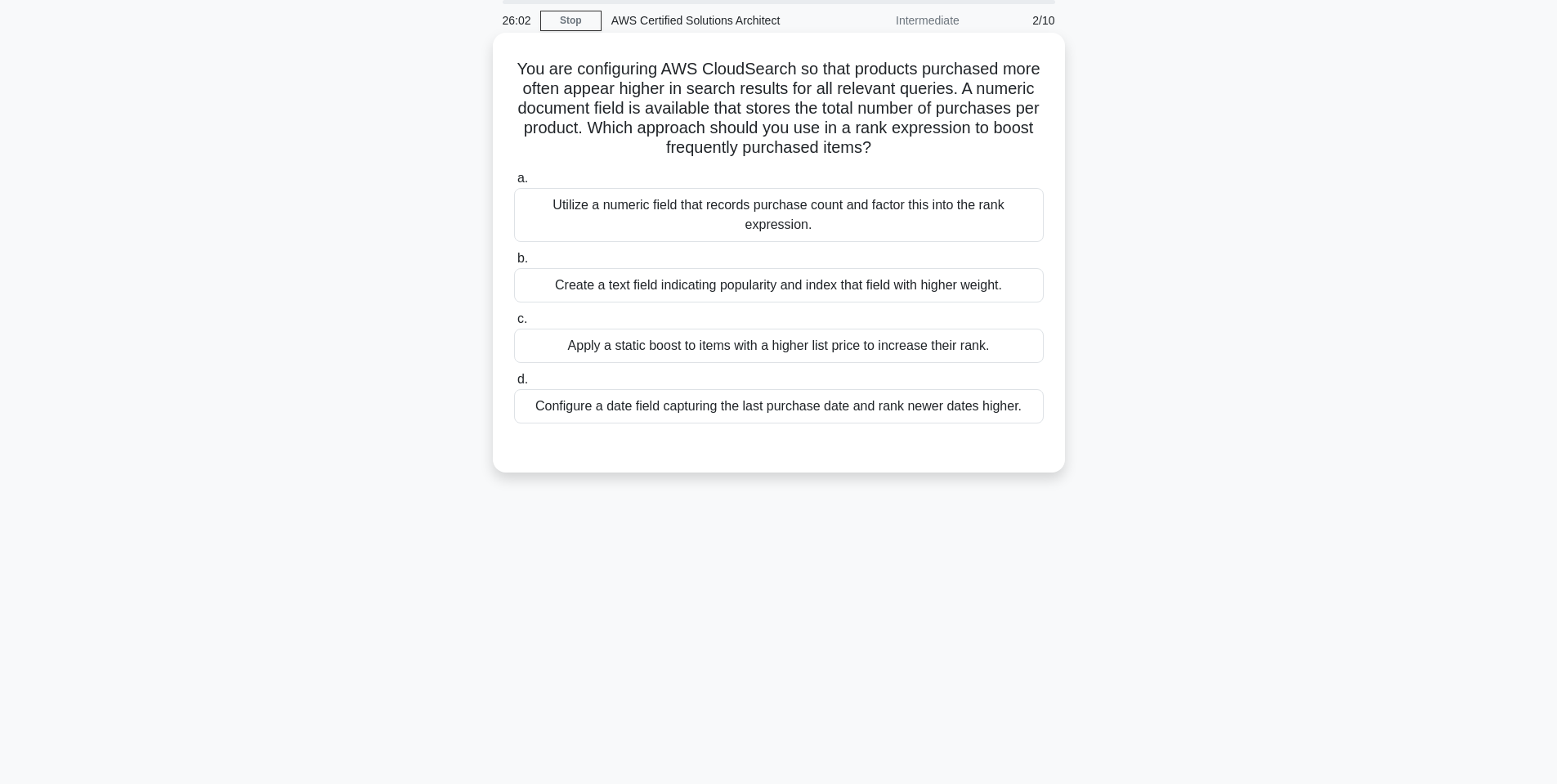
scroll to position [0, 0]
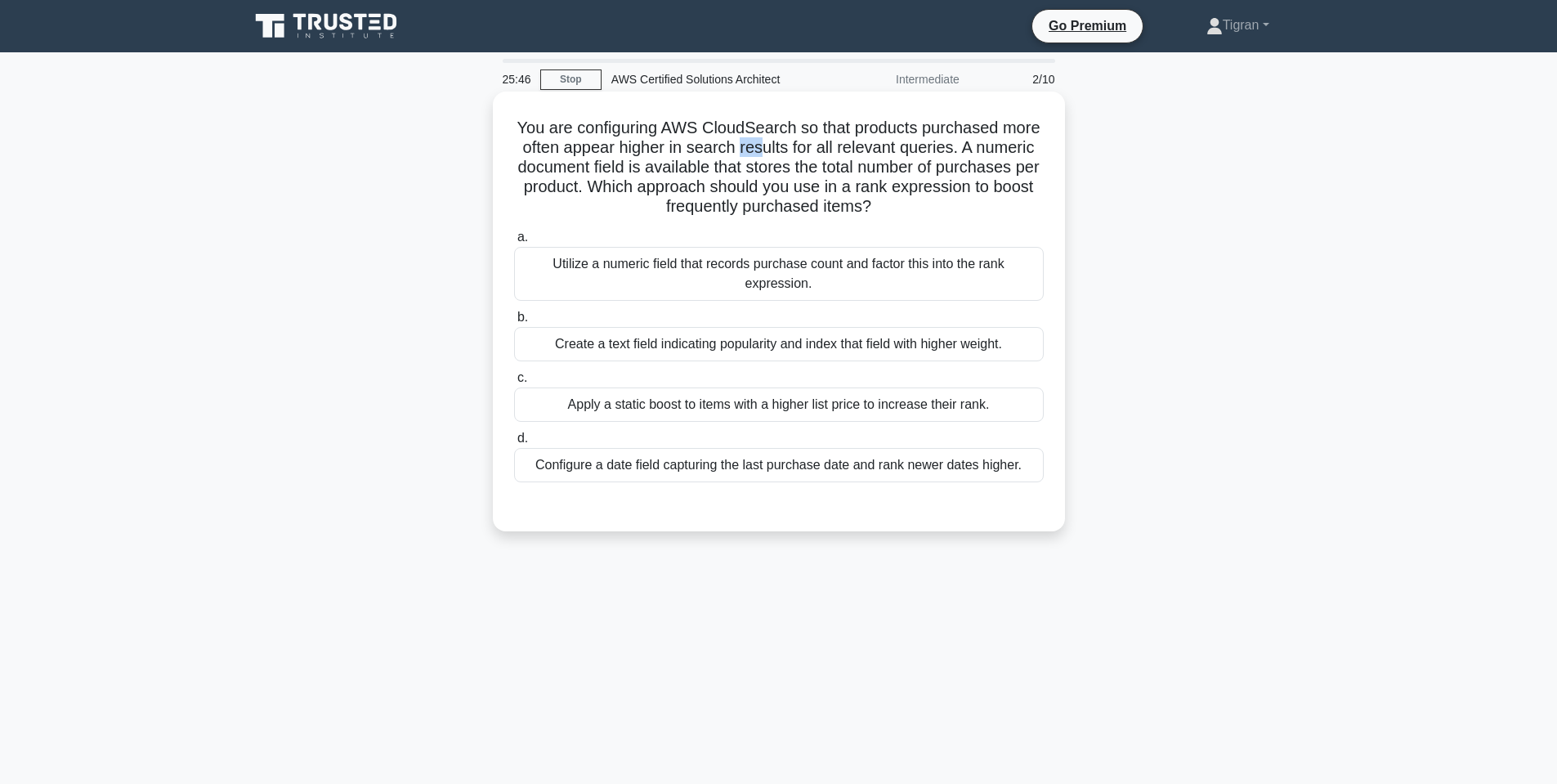
drag, startPoint x: 740, startPoint y: 150, endPoint x: 801, endPoint y: 151, distance: 61.0
click at [785, 151] on h5 "You are configuring AWS CloudSearch so that products purchased more often appea…" at bounding box center [778, 167] width 533 height 100
click at [764, 148] on h5 "You are configuring AWS CloudSearch so that products purchased more often appea…" at bounding box center [778, 167] width 533 height 100
drag, startPoint x: 517, startPoint y: 164, endPoint x: 631, endPoint y: 164, distance: 114.0
click at [631, 164] on h5 "You are configuring AWS CloudSearch so that products purchased more often appea…" at bounding box center [778, 167] width 533 height 100
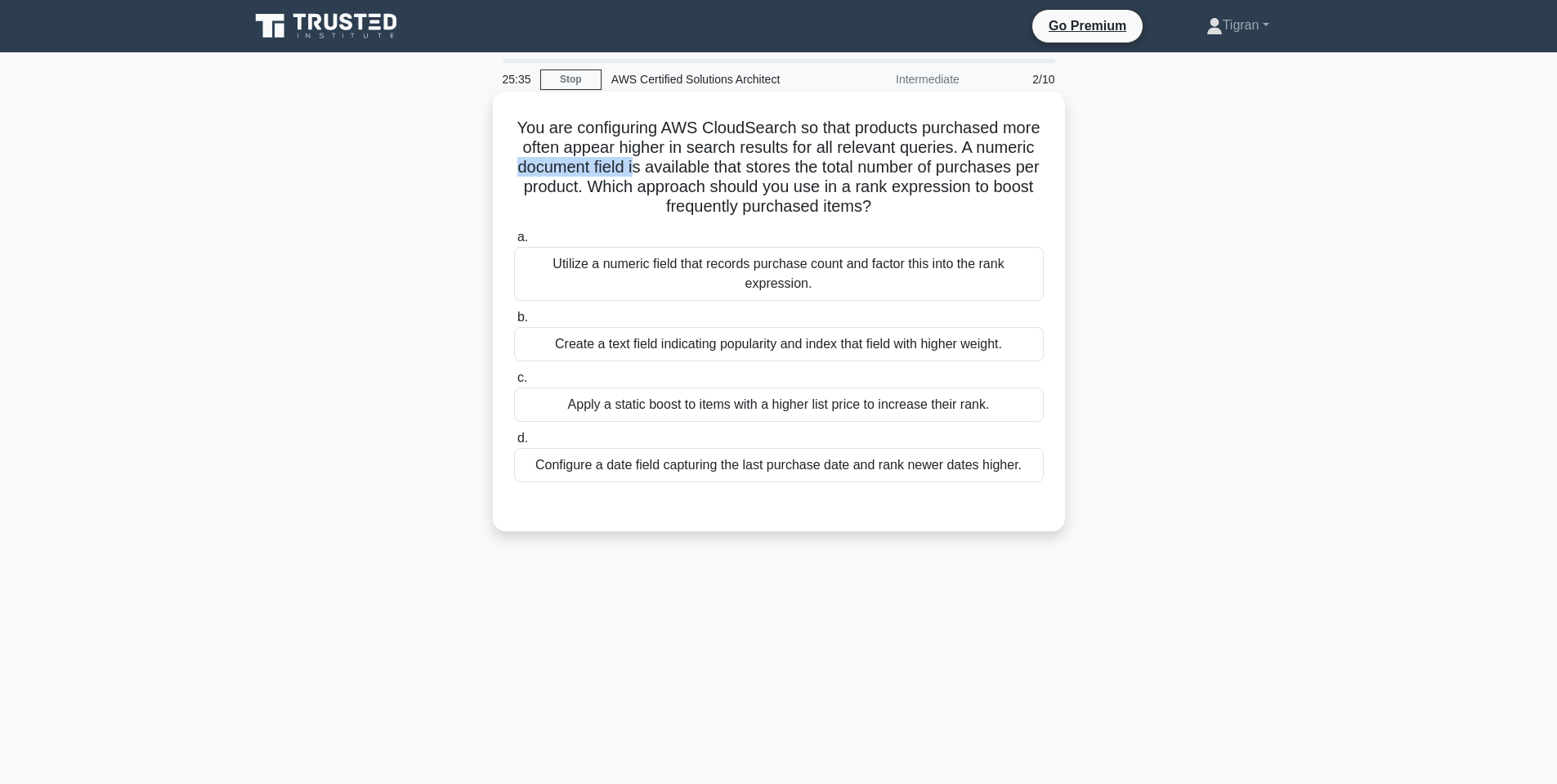
click at [631, 164] on h5 "You are configuring AWS CloudSearch so that products purchased more often appea…" at bounding box center [778, 167] width 533 height 100
drag, startPoint x: 517, startPoint y: 166, endPoint x: 615, endPoint y: 161, distance: 98.1
click at [615, 161] on h5 "You are configuring AWS CloudSearch so that products purchased more often appea…" at bounding box center [778, 167] width 533 height 100
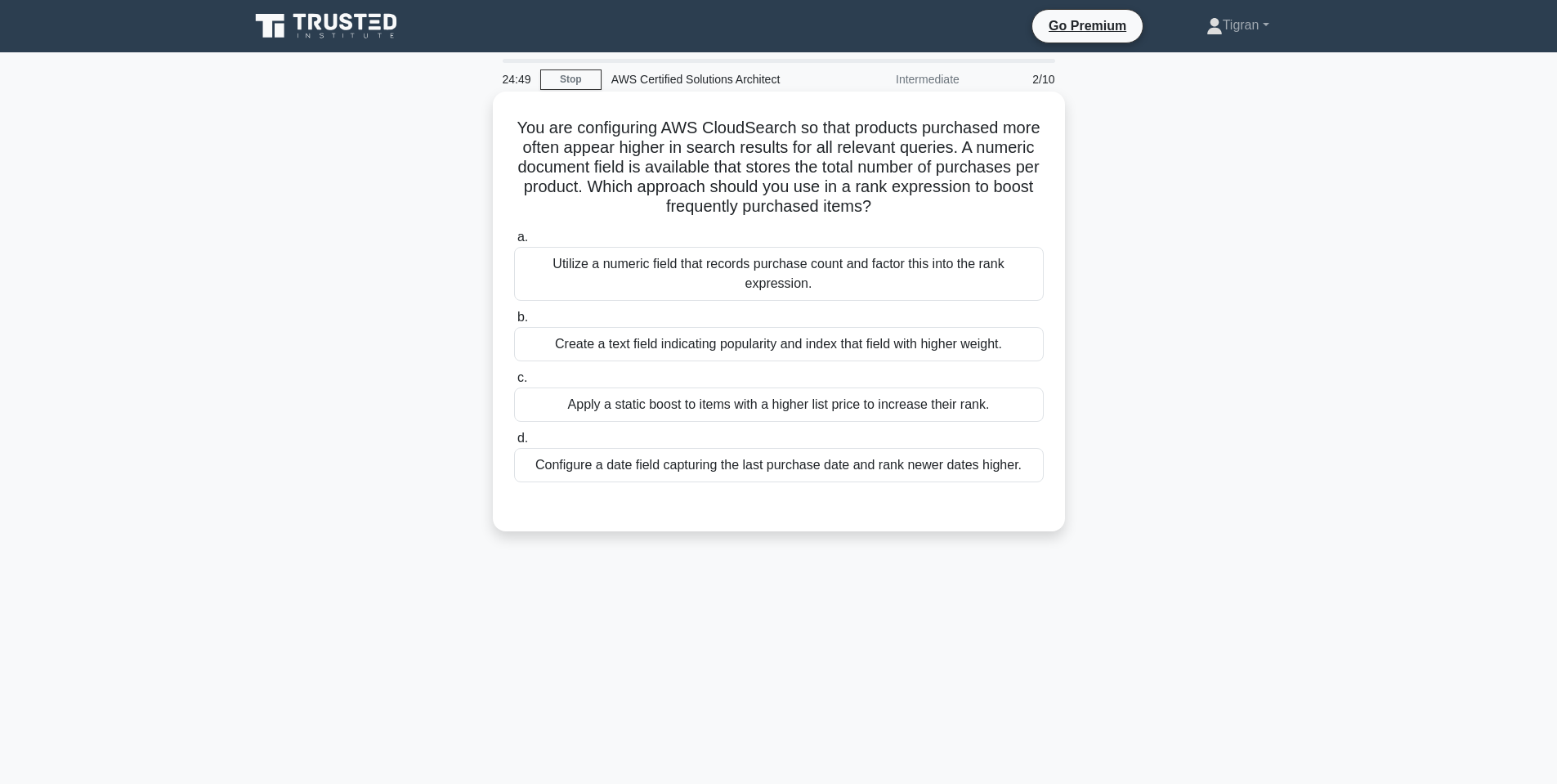
click at [648, 166] on h5 "You are configuring AWS CloudSearch so that products purchased more often appea…" at bounding box center [778, 167] width 533 height 100
click at [649, 166] on h5 "You are configuring AWS CloudSearch so that products purchased more often appea…" at bounding box center [778, 167] width 533 height 100
click at [734, 170] on h5 "You are configuring AWS CloudSearch so that products purchased more often appea…" at bounding box center [778, 167] width 533 height 100
click at [758, 169] on h5 "You are configuring AWS CloudSearch so that products purchased more often appea…" at bounding box center [778, 167] width 533 height 100
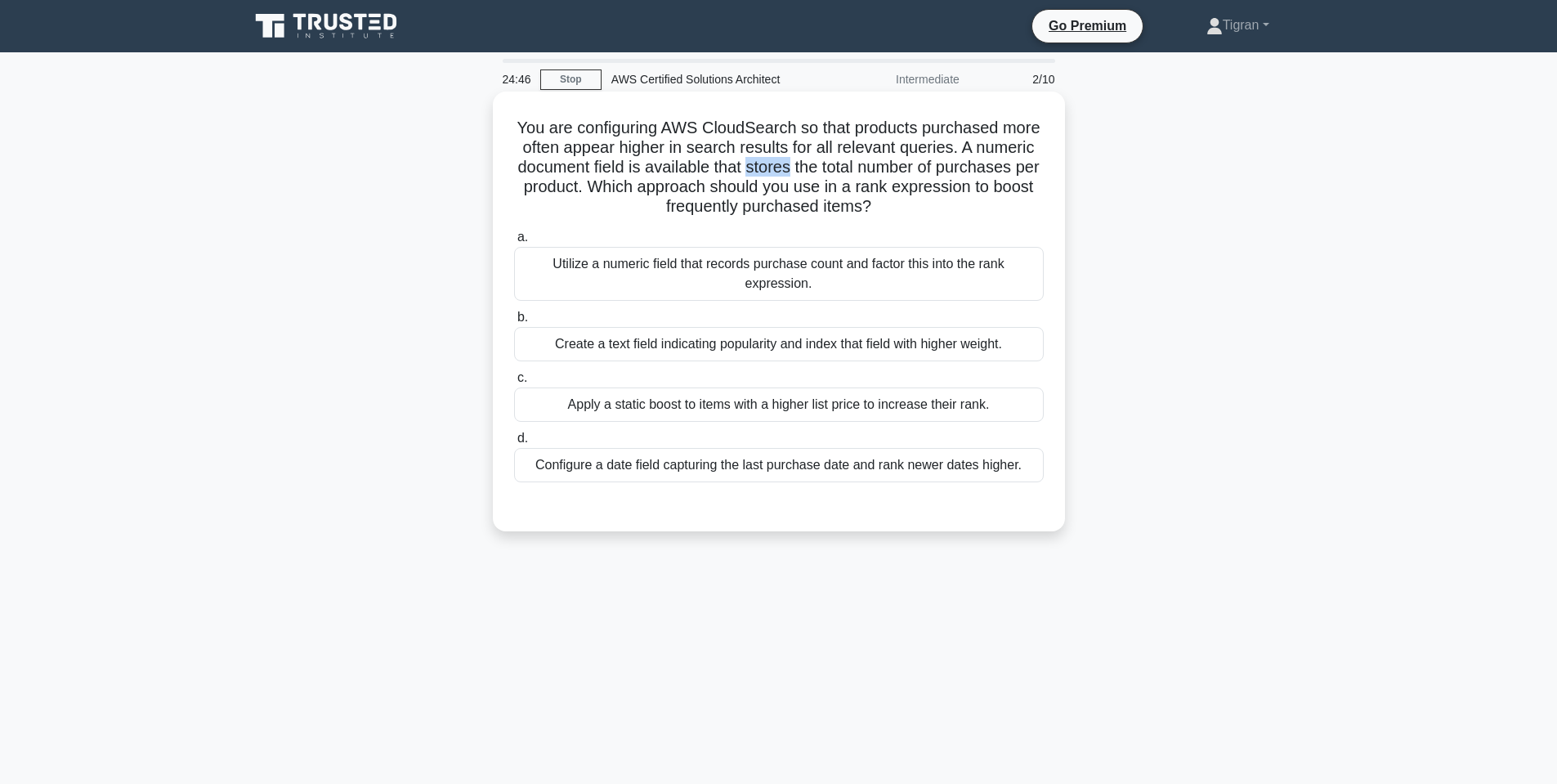
click at [758, 169] on h5 "You are configuring AWS CloudSearch so that products purchased more often appea…" at bounding box center [778, 167] width 533 height 100
click at [674, 170] on h5 "You are configuring AWS CloudSearch so that products purchased more often appea…" at bounding box center [778, 167] width 533 height 100
click at [755, 170] on h5 "You are configuring AWS CloudSearch so that products purchased more often appea…" at bounding box center [778, 167] width 533 height 100
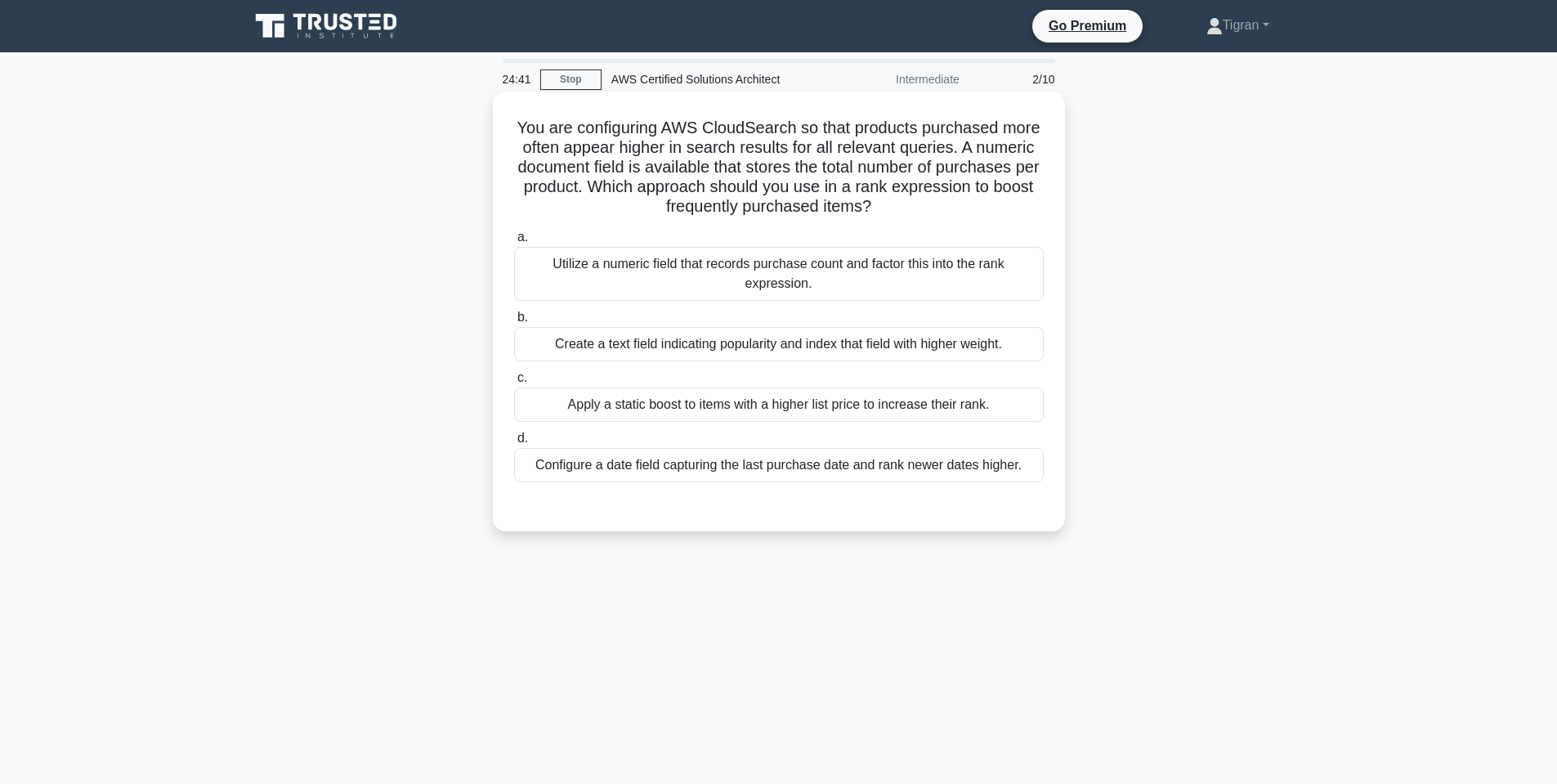
click at [883, 167] on h5 "You are configuring AWS CloudSearch so that products purchased more often appea…" at bounding box center [778, 167] width 533 height 100
click at [882, 167] on h5 "You are configuring AWS CloudSearch so that products purchased more often appea…" at bounding box center [778, 167] width 533 height 100
click at [969, 162] on h5 "You are configuring AWS CloudSearch so that products purchased more often appea…" at bounding box center [778, 167] width 533 height 100
drag, startPoint x: 633, startPoint y: 184, endPoint x: 701, endPoint y: 186, distance: 68.0
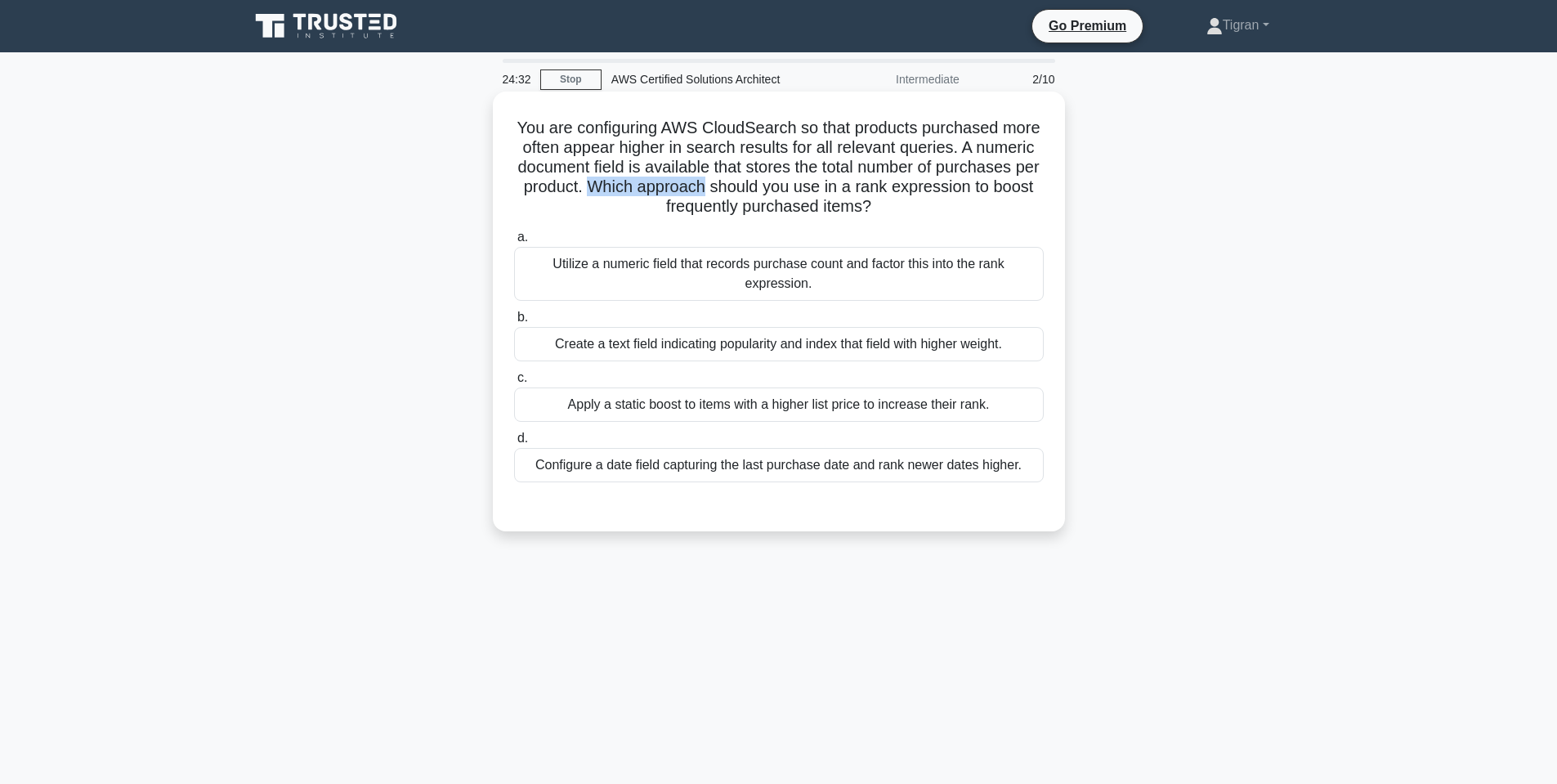
click at [701, 186] on h5 "You are configuring AWS CloudSearch so that products purchased more often appea…" at bounding box center [778, 167] width 533 height 100
click at [680, 189] on h5 "You are configuring AWS CloudSearch so that products purchased more often appea…" at bounding box center [778, 167] width 533 height 100
drag, startPoint x: 680, startPoint y: 189, endPoint x: 721, endPoint y: 187, distance: 41.0
click at [680, 189] on h5 "You are configuring AWS CloudSearch so that products purchased more often appea…" at bounding box center [778, 167] width 533 height 100
click at [802, 187] on h5 "You are configuring AWS CloudSearch so that products purchased more often appea…" at bounding box center [778, 167] width 533 height 100
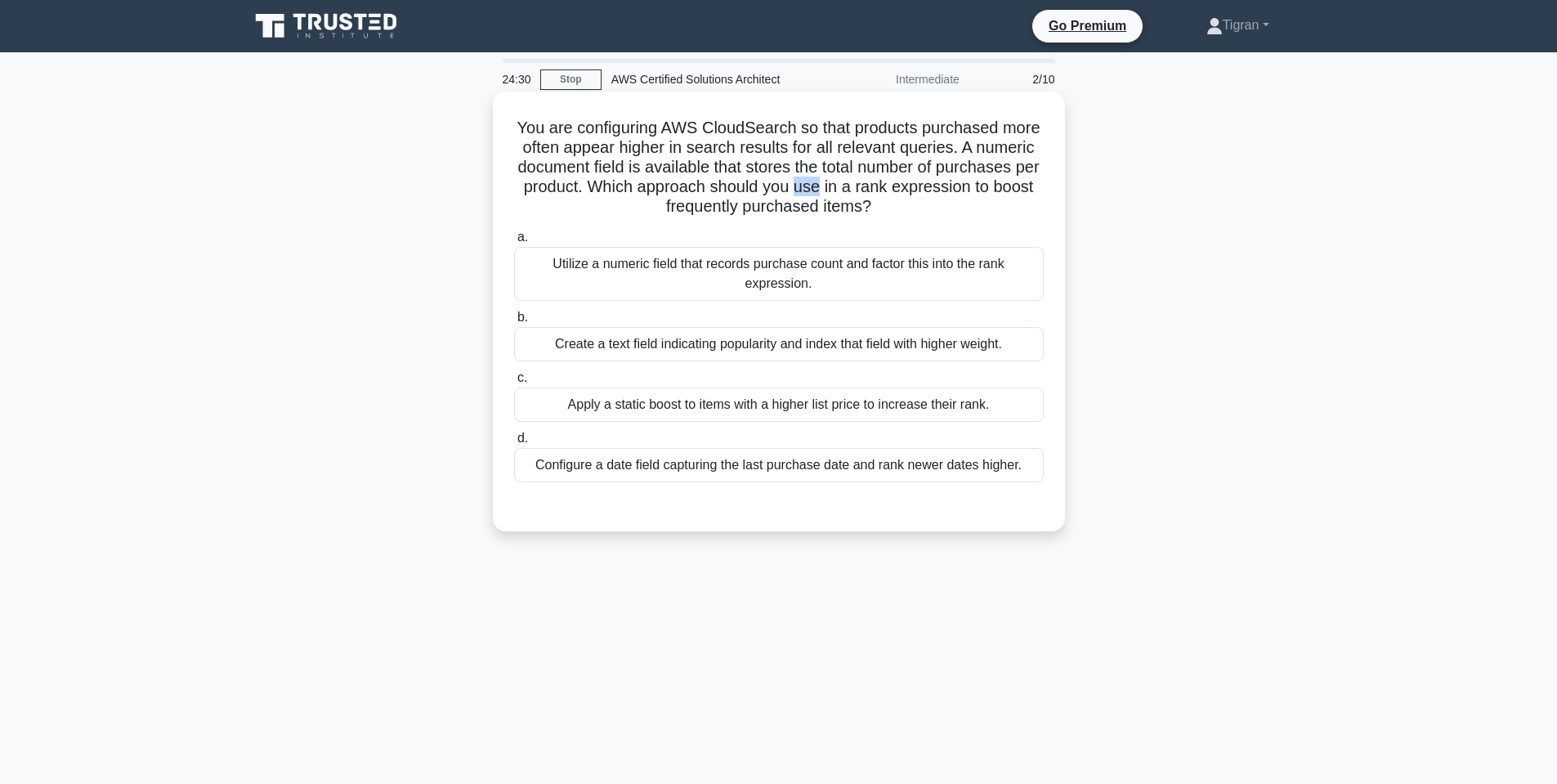
drag, startPoint x: 802, startPoint y: 187, endPoint x: 822, endPoint y: 181, distance: 20.9
click at [804, 187] on h5 "You are configuring AWS CloudSearch so that products purchased more often appea…" at bounding box center [778, 167] width 533 height 100
click at [876, 186] on h5 "You are configuring AWS CloudSearch so that products purchased more often appea…" at bounding box center [778, 167] width 533 height 100
click at [905, 201] on h5 "You are configuring AWS CloudSearch so that products purchased more often appea…" at bounding box center [778, 167] width 533 height 100
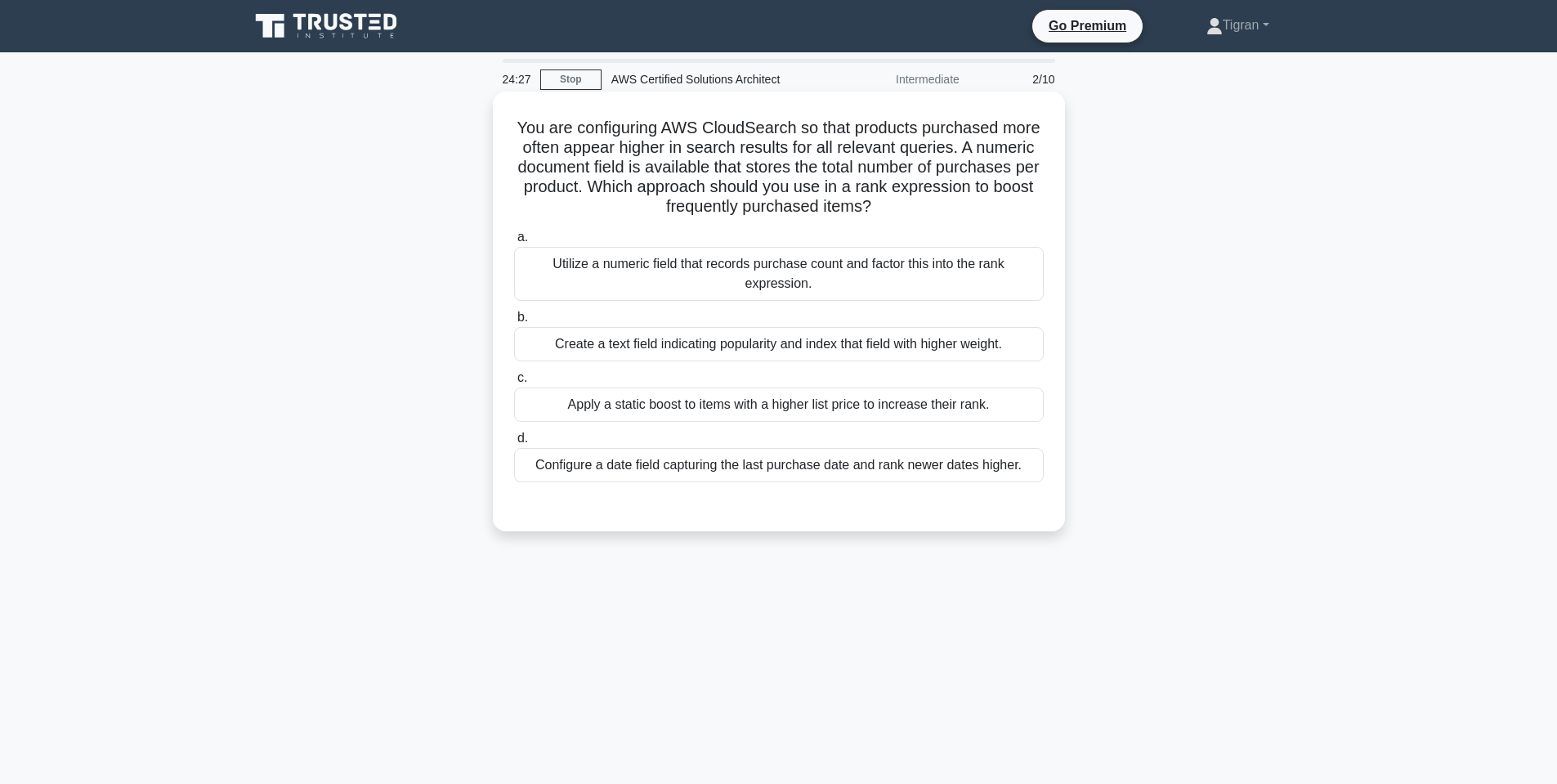
click at [909, 187] on h5 "You are configuring AWS CloudSearch so that products purchased more often appea…" at bounding box center [778, 167] width 533 height 100
drag, startPoint x: 667, startPoint y: 203, endPoint x: 883, endPoint y: 206, distance: 216.0
click at [883, 206] on h5 "You are configuring AWS CloudSearch so that products purchased more often appea…" at bounding box center [778, 167] width 533 height 100
click at [883, 206] on icon ".spinner_0XTQ{transform-origin:center;animation:spinner_y6GP .75s linear infini…" at bounding box center [881, 207] width 20 height 20
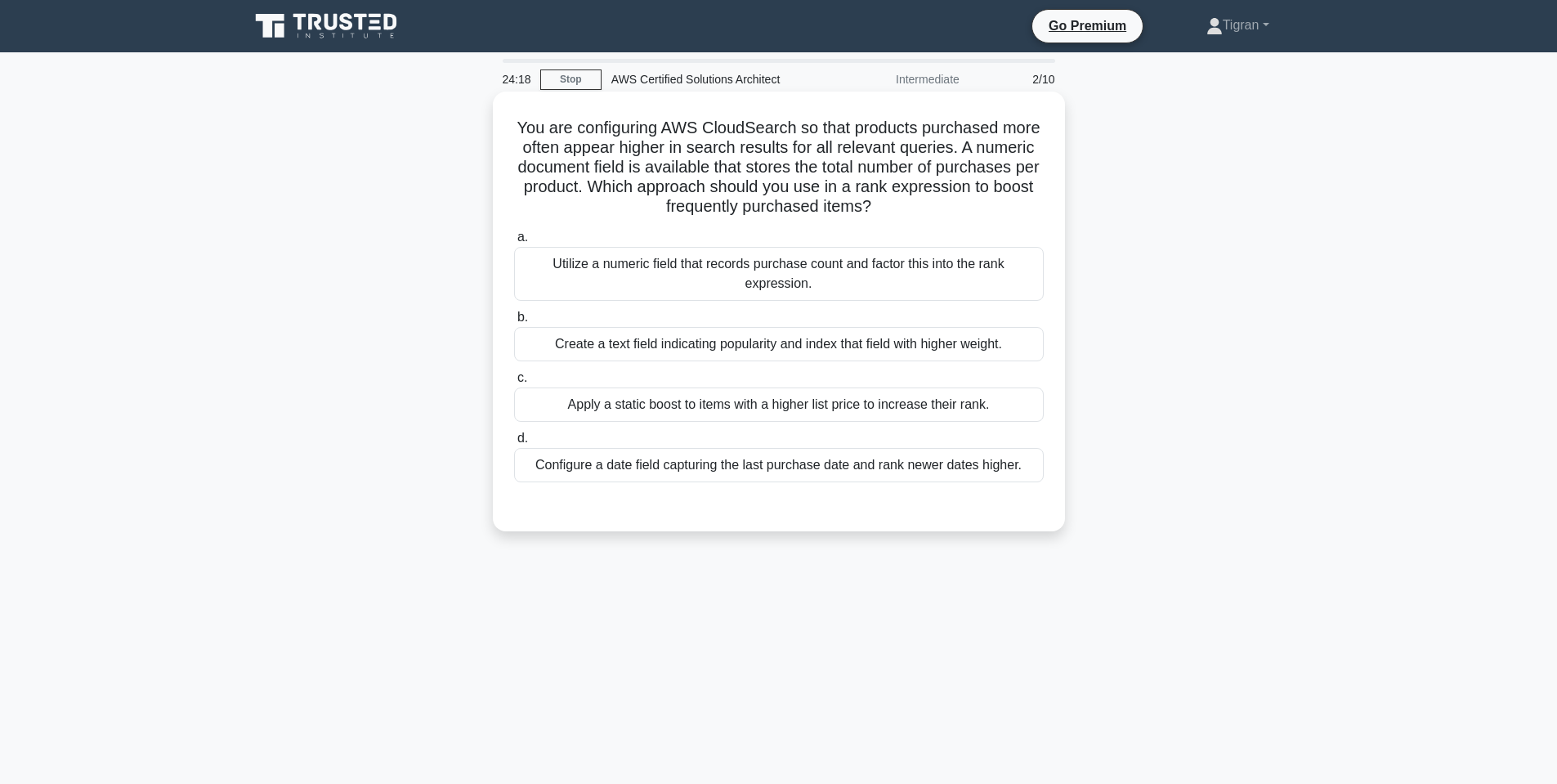
drag, startPoint x: 883, startPoint y: 206, endPoint x: 737, endPoint y: 178, distance: 148.7
click at [737, 178] on h5 "You are configuring AWS CloudSearch so that products purchased more often appea…" at bounding box center [778, 167] width 533 height 100
drag, startPoint x: 595, startPoint y: 185, endPoint x: 939, endPoint y: 209, distance: 344.8
click at [939, 209] on h5 "You are configuring AWS CloudSearch so that products purchased more often appea…" at bounding box center [778, 167] width 533 height 100
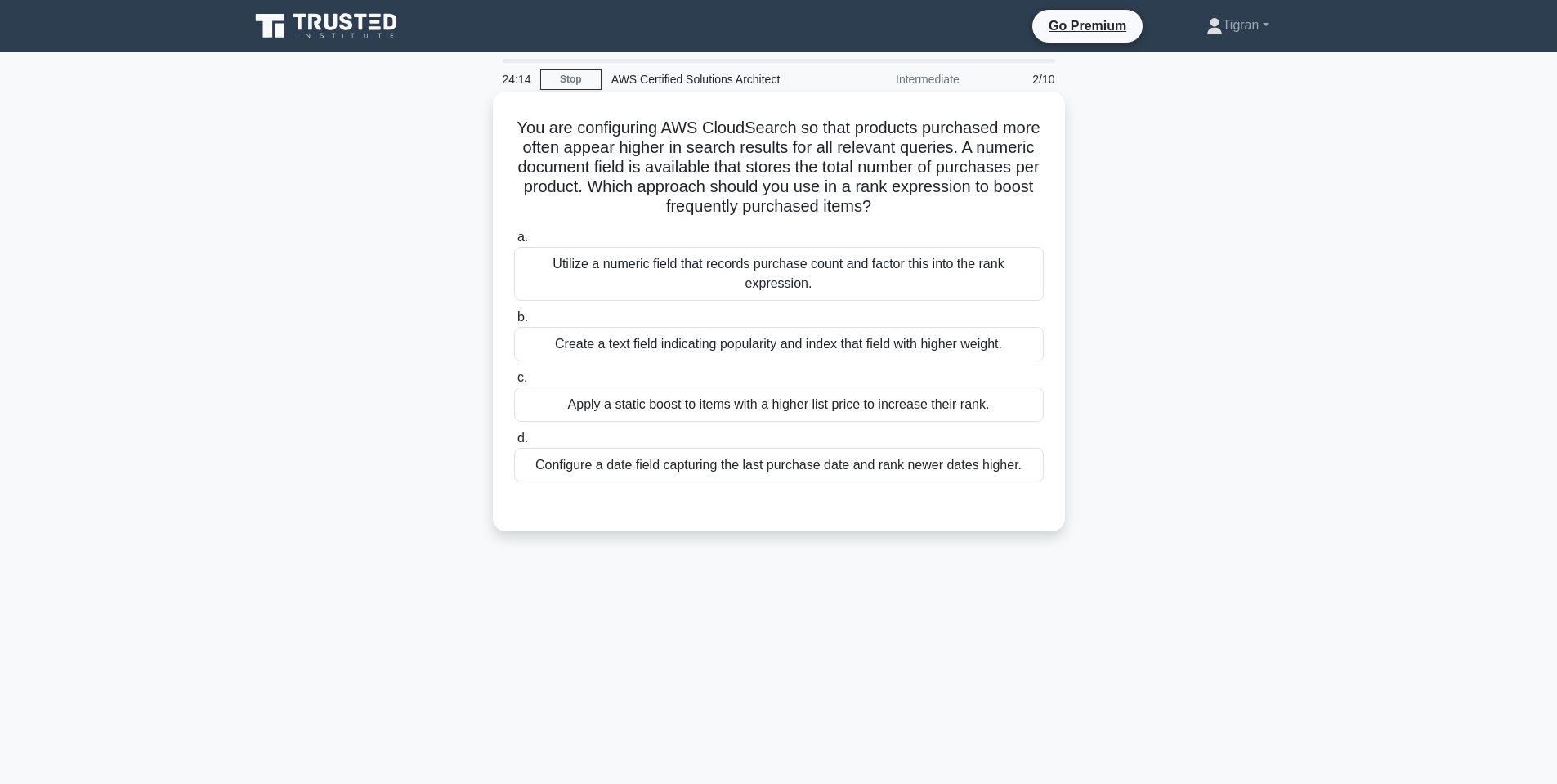
click at [939, 208] on h5 "You are configuring AWS CloudSearch so that products purchased more often appea…" at bounding box center [778, 167] width 533 height 100
drag, startPoint x: 936, startPoint y: 208, endPoint x: 715, endPoint y: 185, distance: 222.2
click at [715, 185] on h5 "You are configuring AWS CloudSearch so that products purchased more often appea…" at bounding box center [778, 167] width 533 height 100
click at [884, 182] on h5 "You are configuring AWS CloudSearch so that products purchased more often appea…" at bounding box center [778, 167] width 533 height 100
click at [924, 189] on h5 "You are configuring AWS CloudSearch so that products purchased more often appea…" at bounding box center [778, 167] width 533 height 100
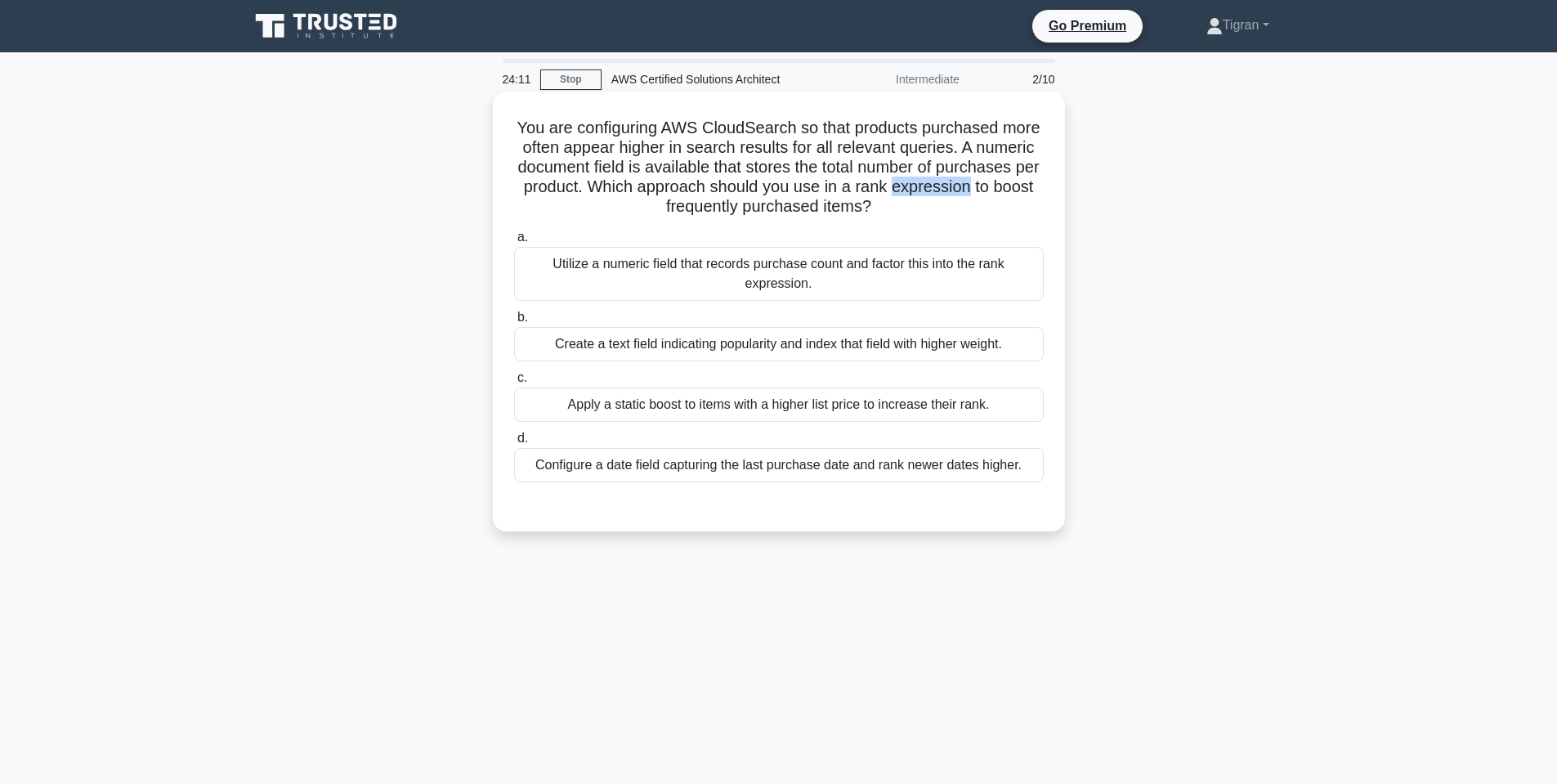
click at [924, 189] on h5 "You are configuring AWS CloudSearch so that products purchased more often appea…" at bounding box center [778, 167] width 533 height 100
drag, startPoint x: 655, startPoint y: 204, endPoint x: 904, endPoint y: 201, distance: 249.0
click at [904, 201] on h5 "You are configuring AWS CloudSearch so that products purchased more often appea…" at bounding box center [778, 167] width 533 height 100
drag, startPoint x: 893, startPoint y: 208, endPoint x: 667, endPoint y: 200, distance: 226.1
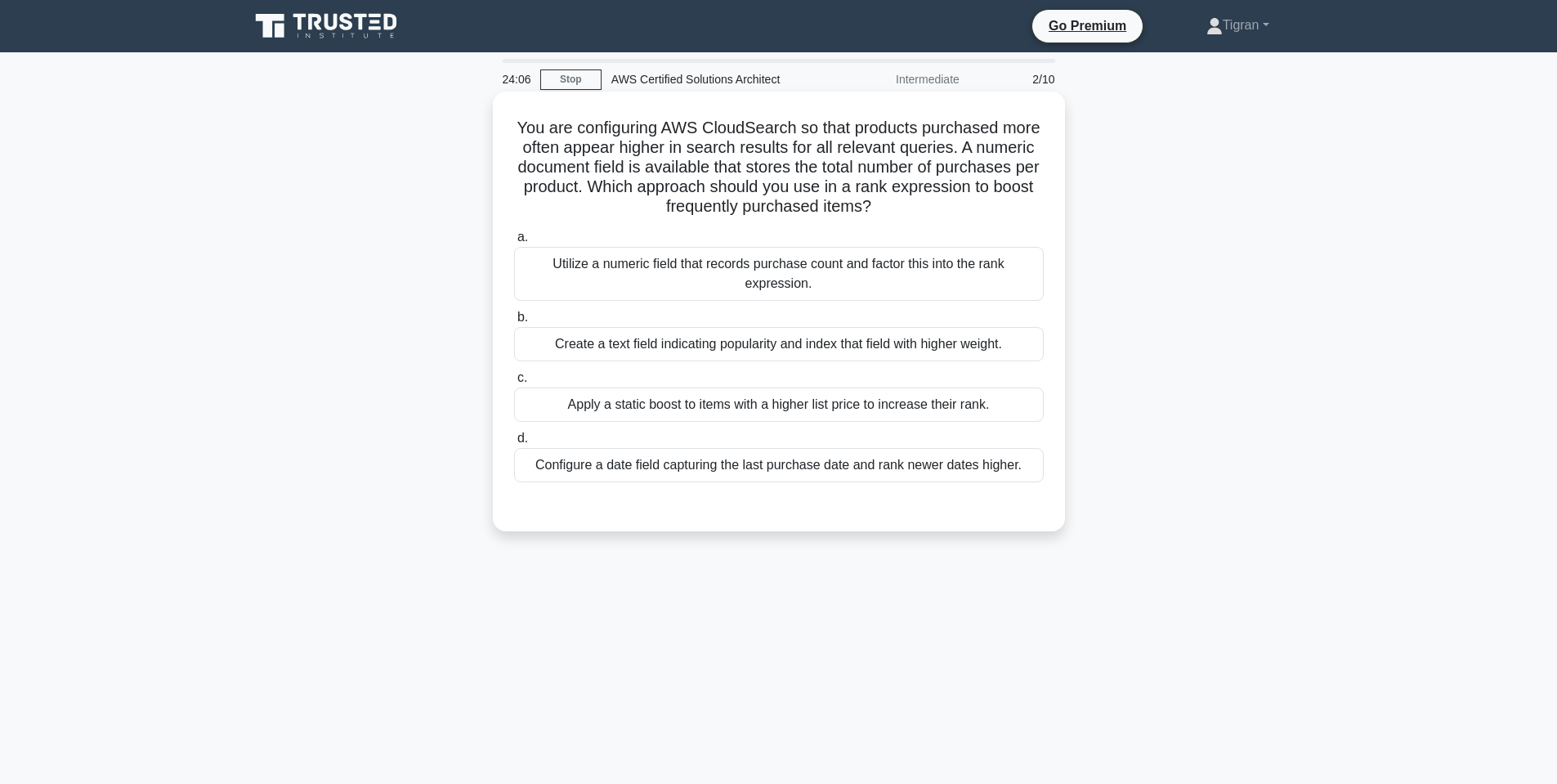
click at [667, 200] on h5 "You are configuring AWS CloudSearch so that products purchased more often appea…" at bounding box center [778, 167] width 533 height 100
click at [925, 185] on h5 "You are configuring AWS CloudSearch so that products purchased more often appea…" at bounding box center [778, 167] width 533 height 100
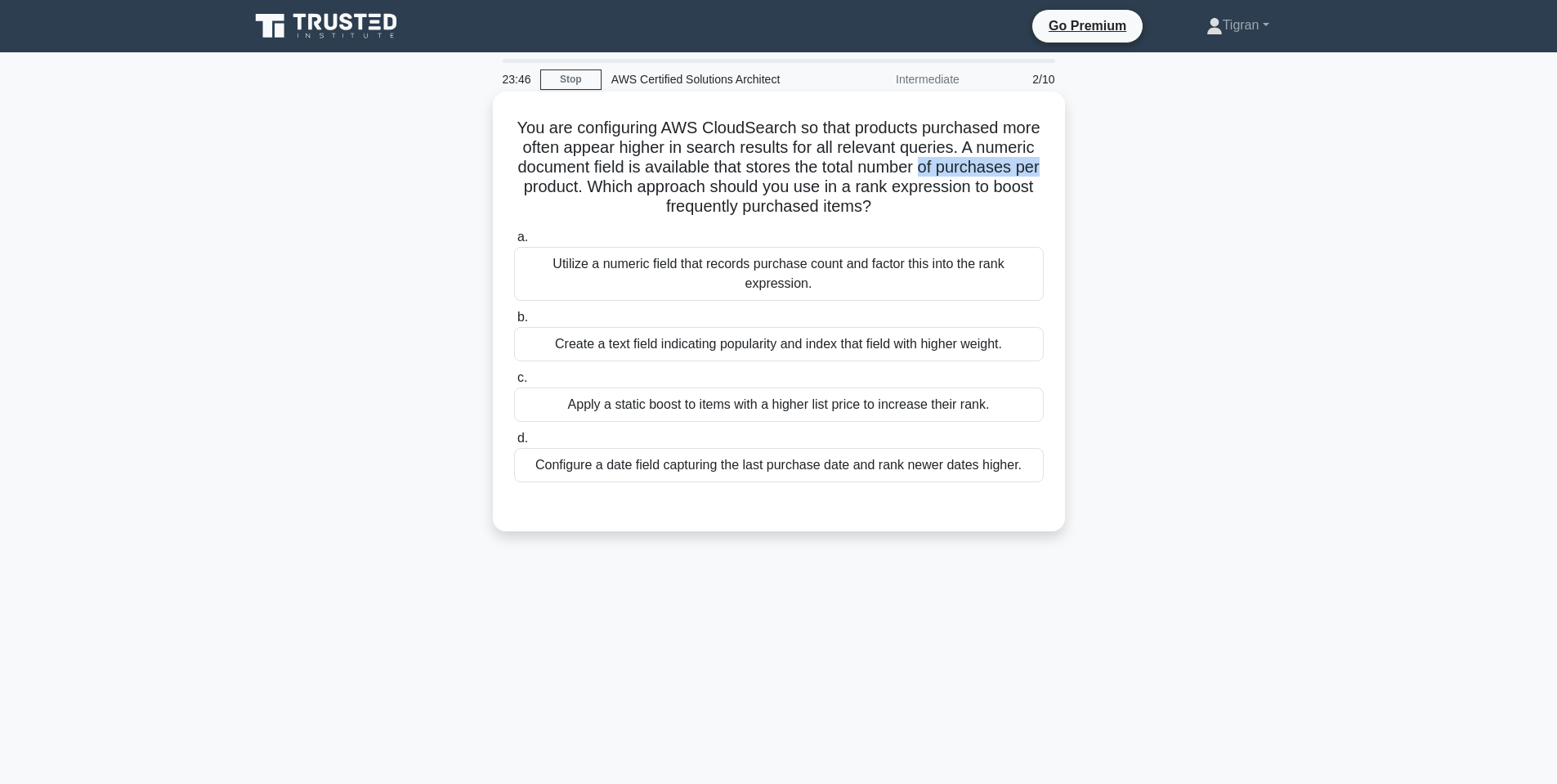
drag, startPoint x: 922, startPoint y: 162, endPoint x: 1044, endPoint y: 168, distance: 122.1
click at [1044, 168] on h5 "You are configuring AWS CloudSearch so that products purchased more often appea…" at bounding box center [778, 167] width 533 height 100
click at [532, 186] on h5 "You are configuring AWS CloudSearch so that products purchased more often appea…" at bounding box center [778, 167] width 533 height 100
click at [610, 186] on h5 "You are configuring AWS CloudSearch so that products purchased more often appea…" at bounding box center [778, 167] width 533 height 100
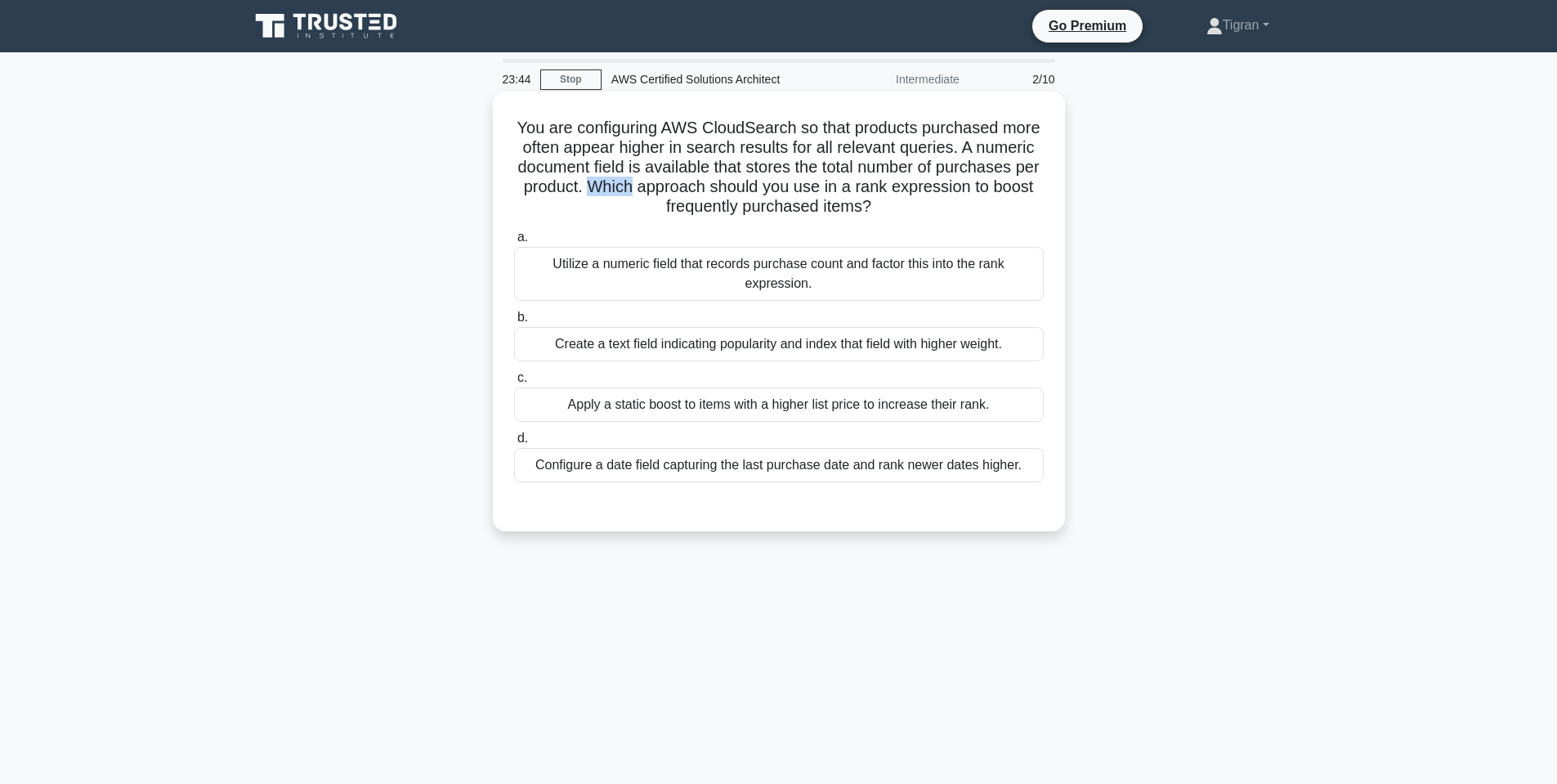
click at [610, 186] on h5 "You are configuring AWS CloudSearch so that products purchased more often appea…" at bounding box center [778, 167] width 533 height 100
click at [777, 188] on h5 "You are configuring AWS CloudSearch so that products purchased more often appea…" at bounding box center [778, 167] width 533 height 100
drag, startPoint x: 893, startPoint y: 189, endPoint x: 1037, endPoint y: 184, distance: 144.1
click at [1037, 184] on h5 "You are configuring AWS CloudSearch so that products purchased more often appea…" at bounding box center [778, 167] width 533 height 100
drag, startPoint x: 665, startPoint y: 209, endPoint x: 894, endPoint y: 208, distance: 229.0
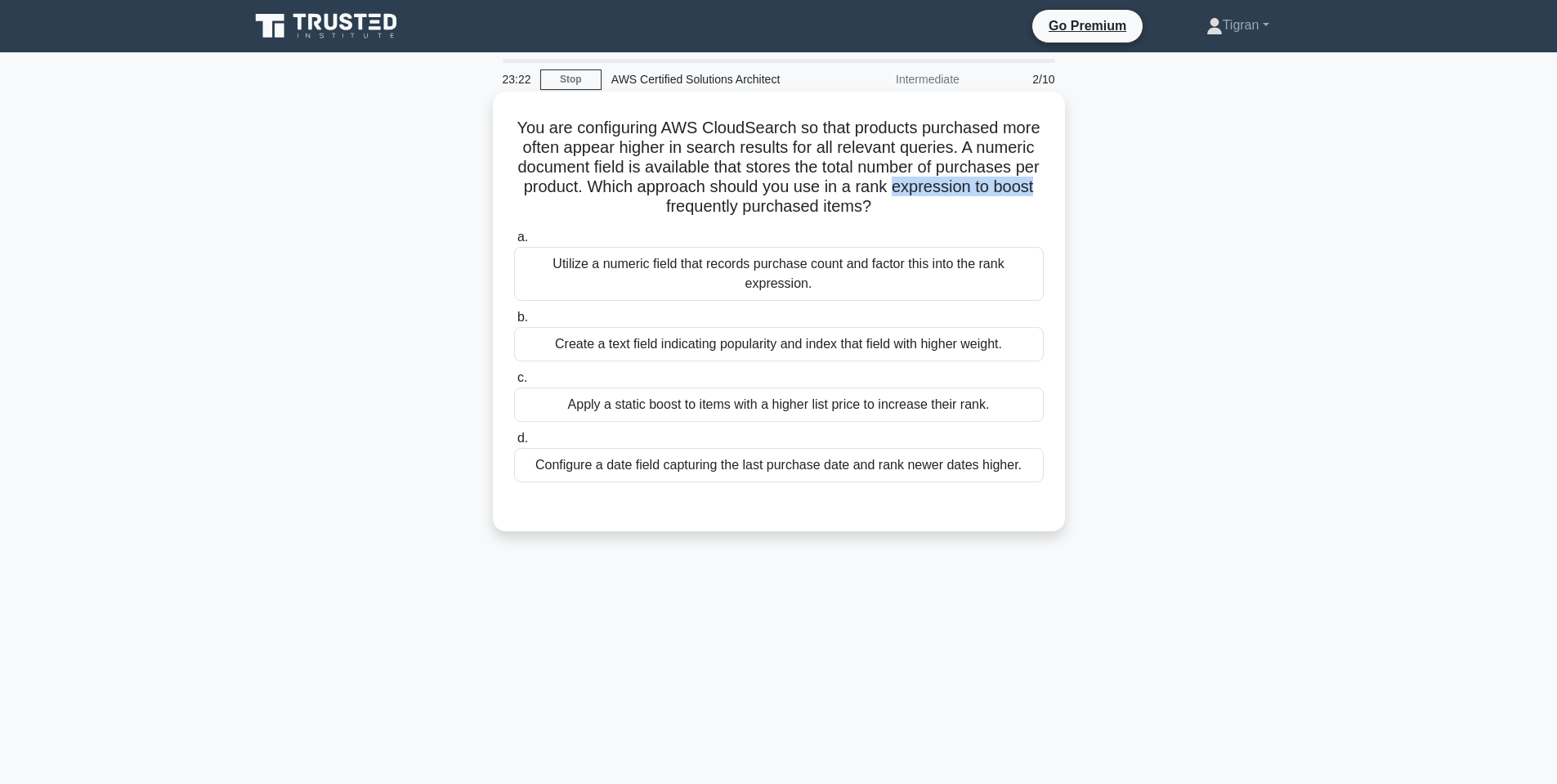
click at [894, 208] on h5 "You are configuring AWS CloudSearch so that products purchased more often appea…" at bounding box center [778, 167] width 533 height 100
click at [895, 208] on h5 "You are configuring AWS CloudSearch so that products purchased more often appea…" at bounding box center [778, 167] width 533 height 100
copy div "Utilize"
click at [928, 374] on label "c. Apply a static boost to items with a higher list price to increase their ran…" at bounding box center [779, 394] width 530 height 54
click at [514, 374] on input "c. Apply a static boost to items with a higher list price to increase their ran…" at bounding box center [514, 377] width 0 height 11
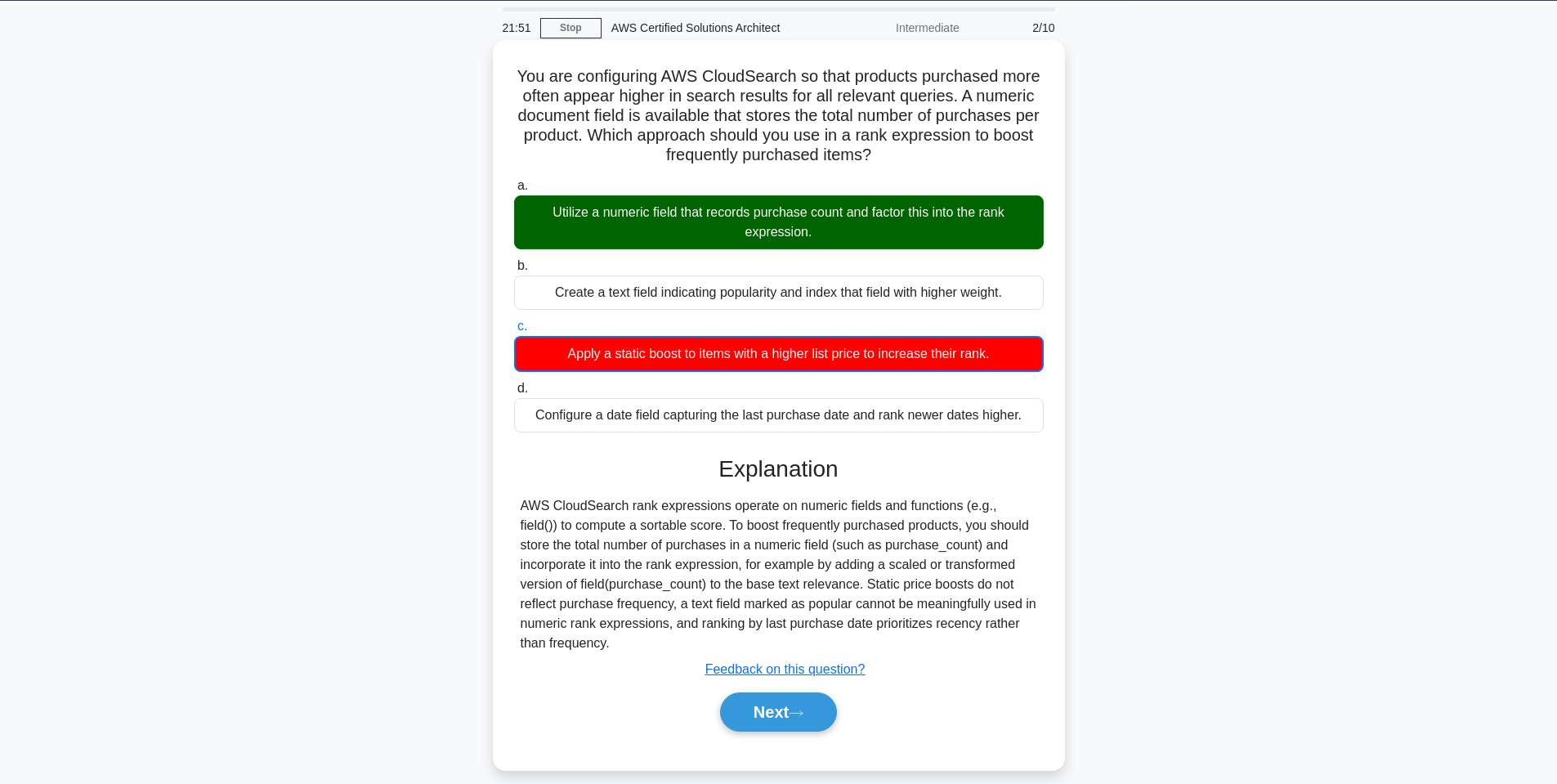
scroll to position [99, 0]
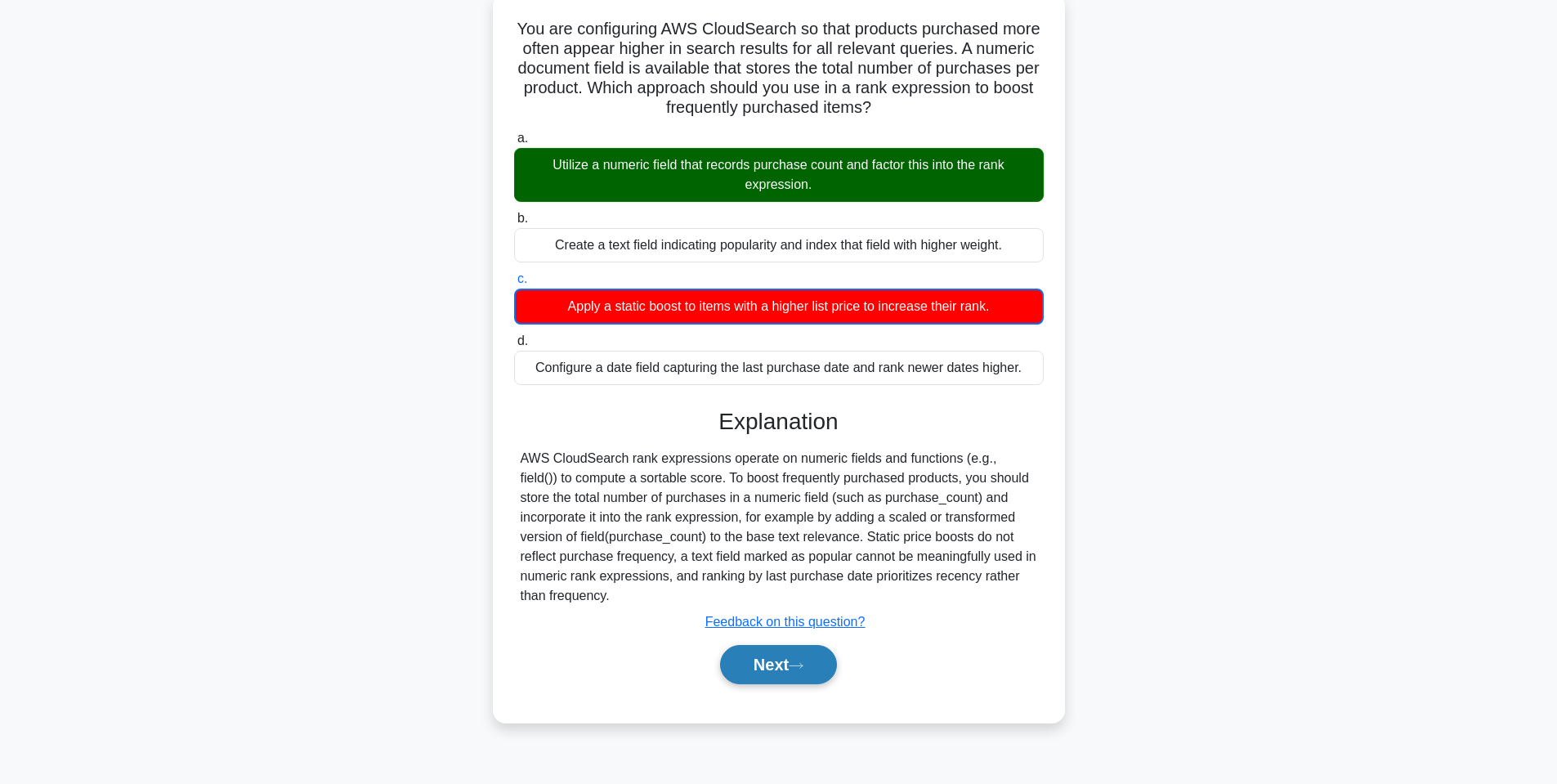
click at [741, 669] on button "Next" at bounding box center [778, 664] width 117 height 39
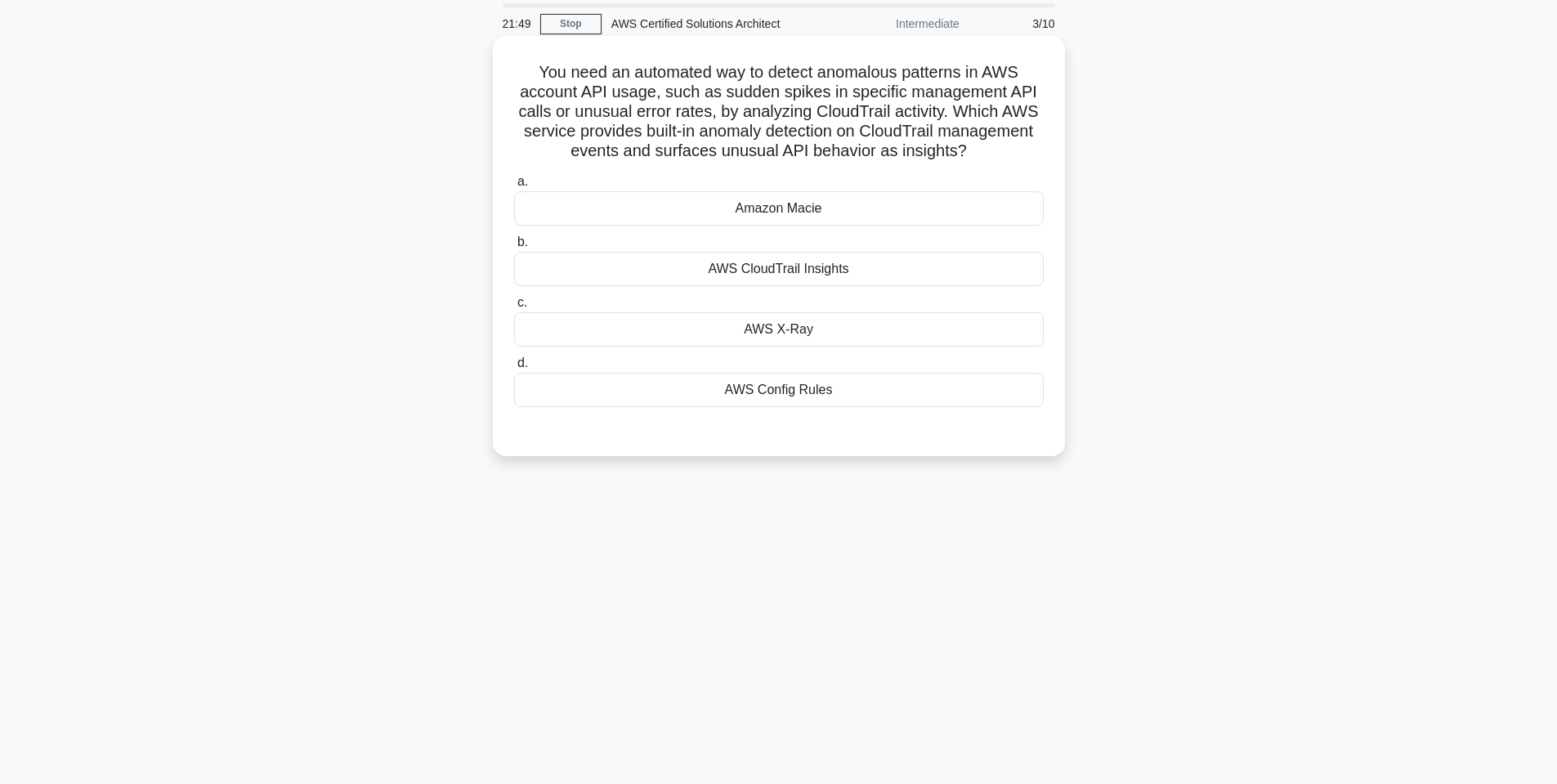
scroll to position [0, 0]
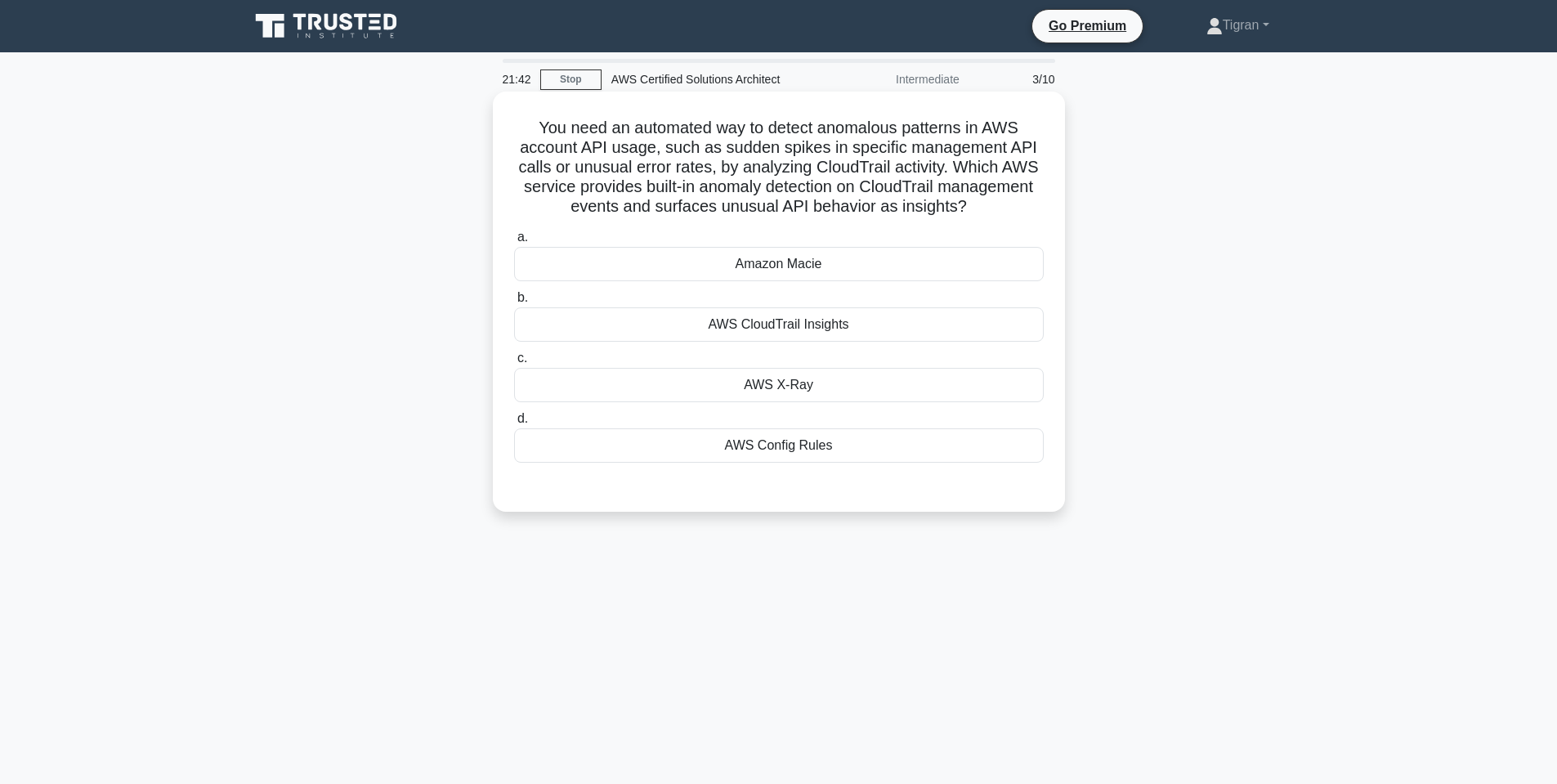
click at [834, 128] on h5 "You need an automated way to detect anomalous patterns in AWS account API usage…" at bounding box center [778, 167] width 533 height 100
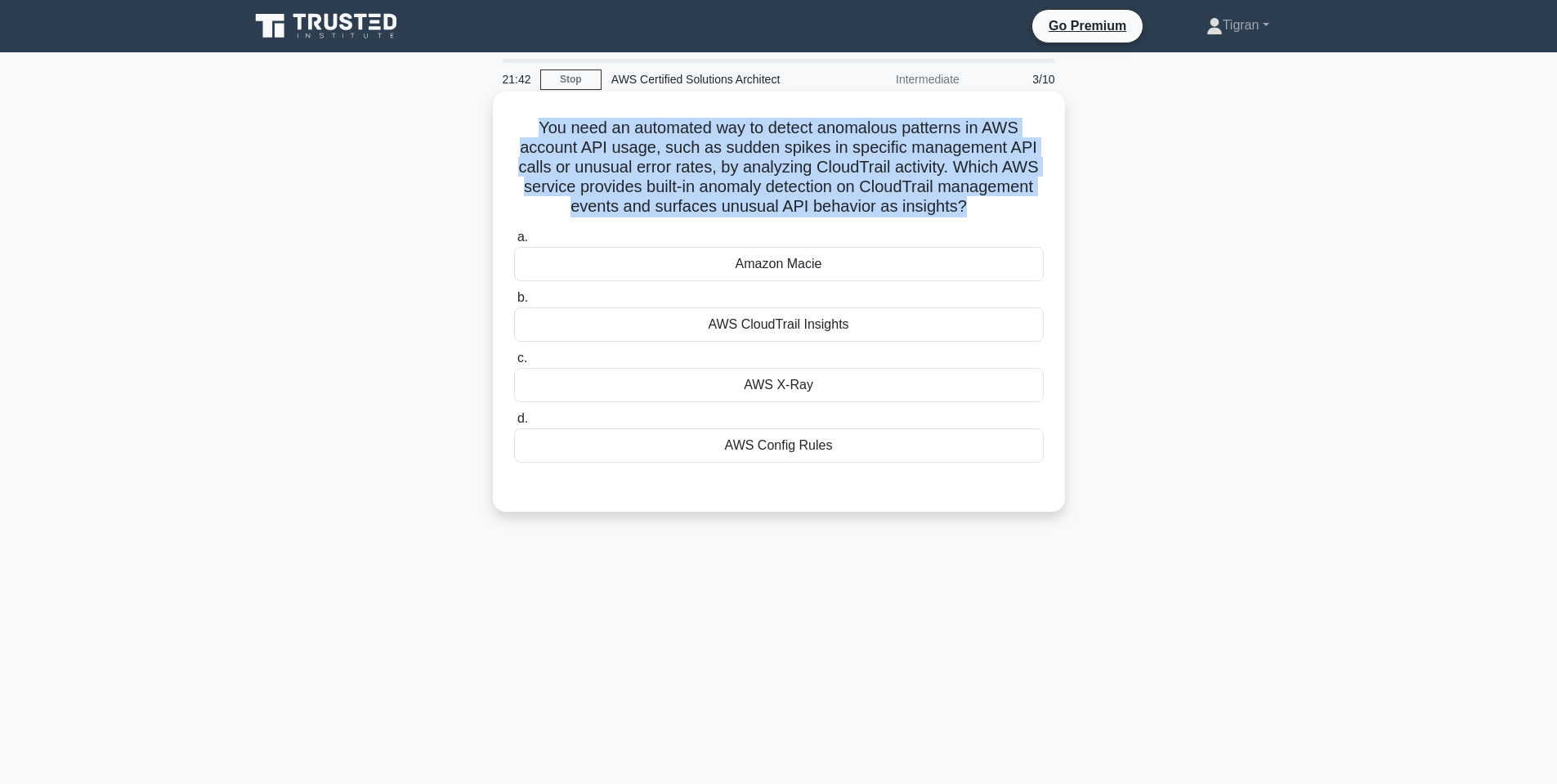
click at [834, 128] on h5 "You need an automated way to detect anomalous patterns in AWS account API usage…" at bounding box center [778, 167] width 533 height 100
click at [836, 168] on h5 "You need an automated way to detect anomalous patterns in AWS account API usage…" at bounding box center [778, 167] width 533 height 100
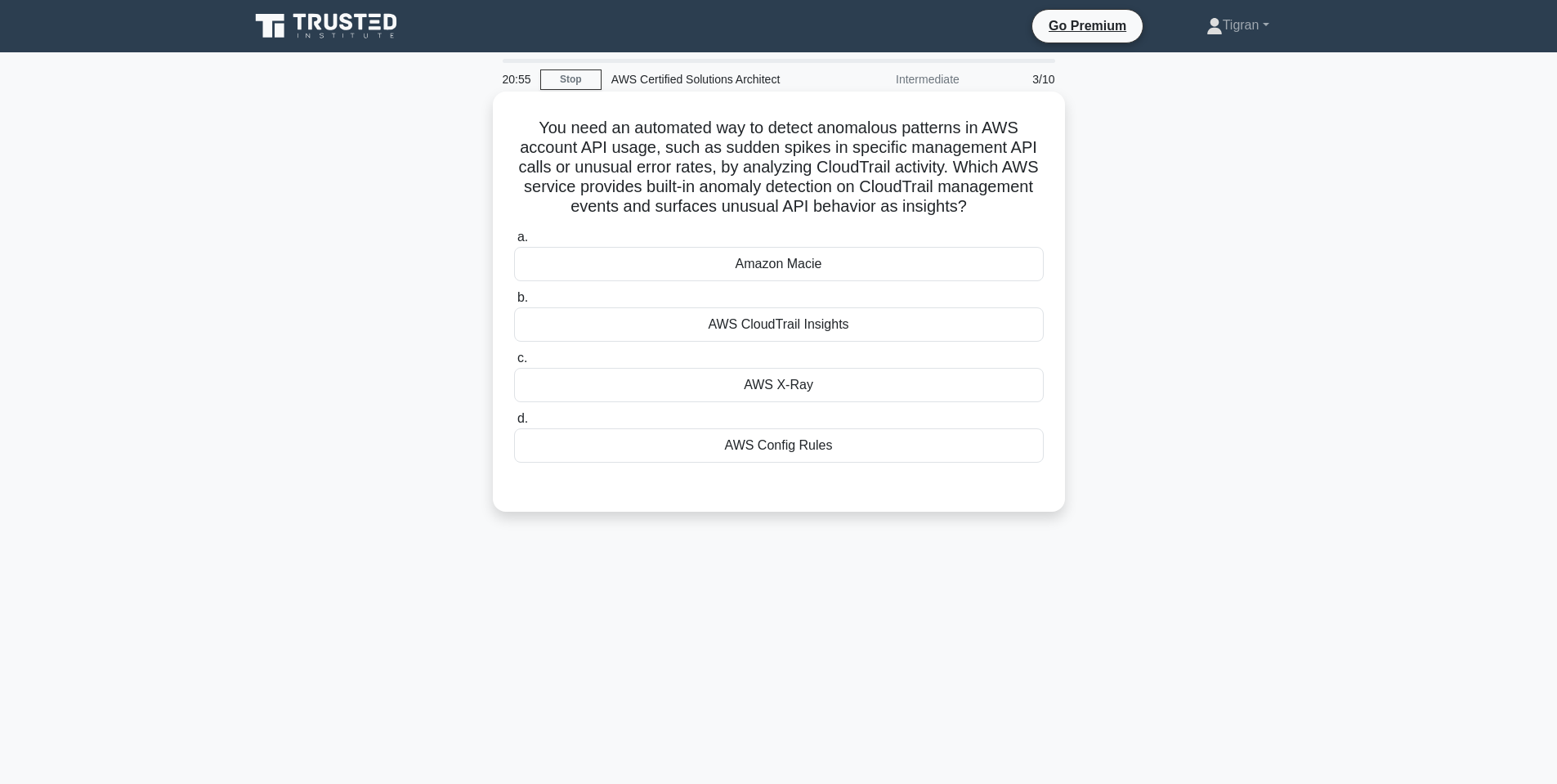
click at [819, 446] on div "AWS Config Rules" at bounding box center [779, 445] width 530 height 34
click at [514, 424] on input "d. AWS Config Rules" at bounding box center [514, 418] width 0 height 11
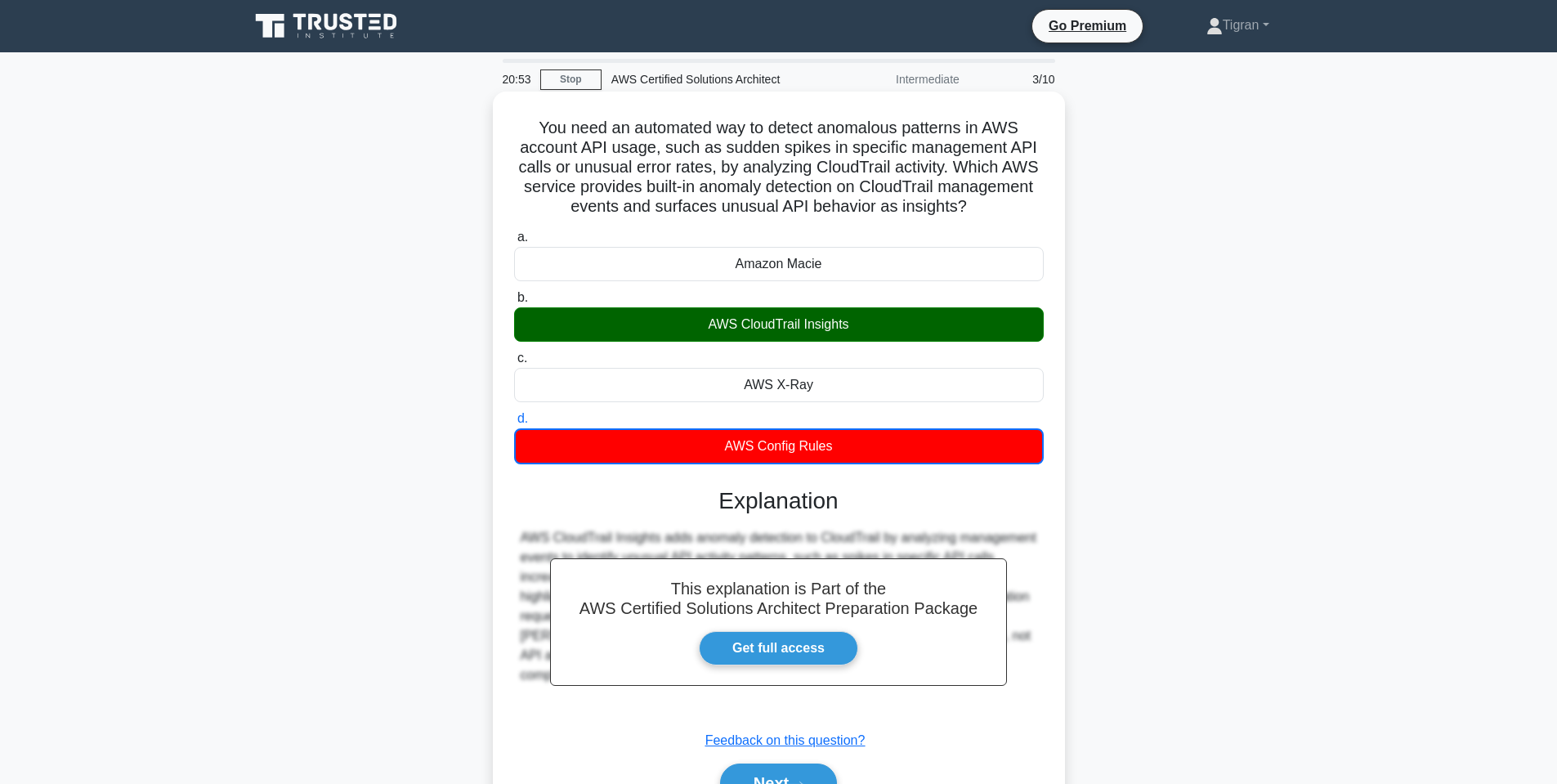
scroll to position [99, 0]
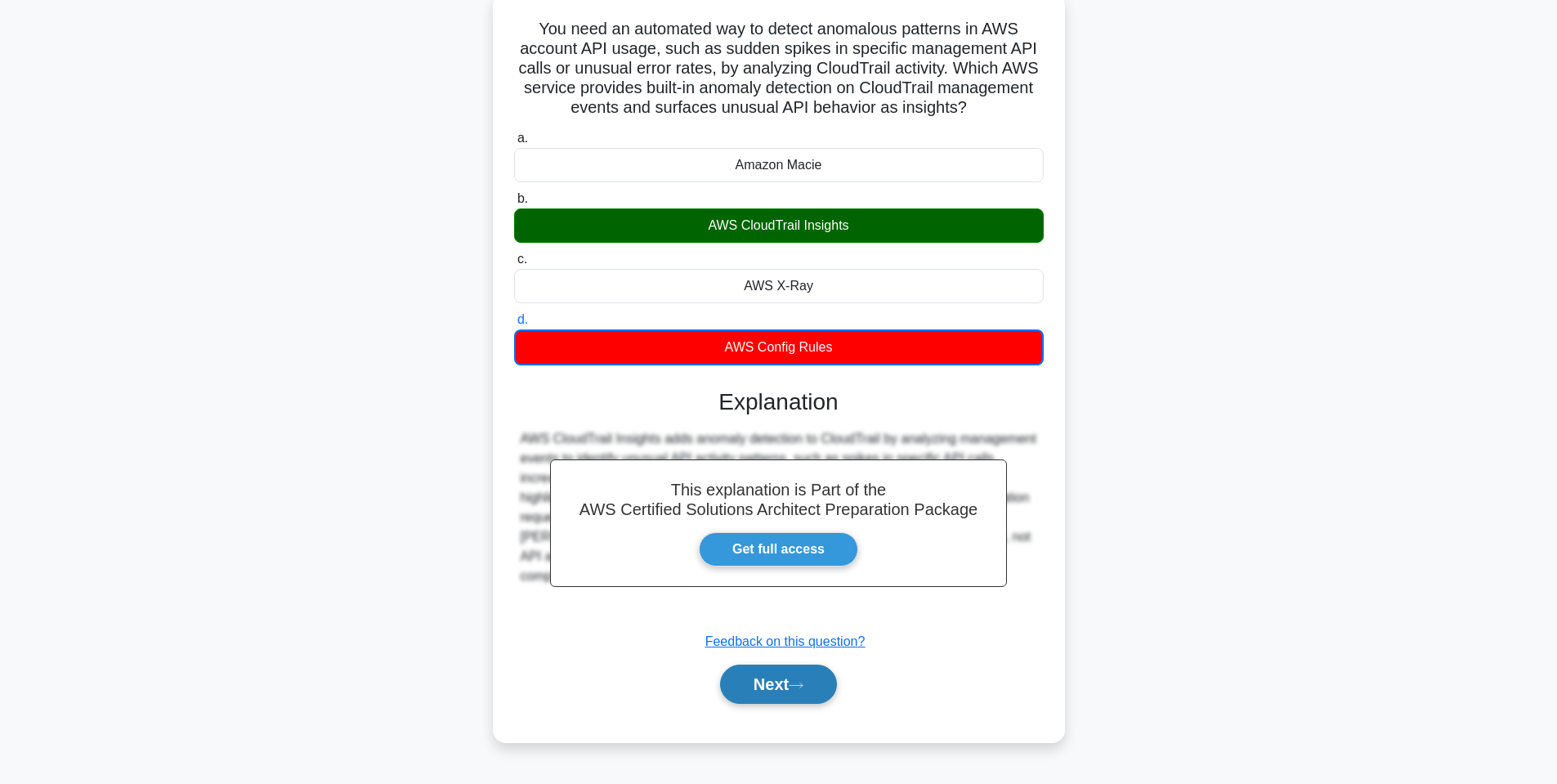
click at [749, 702] on button "Next" at bounding box center [778, 684] width 117 height 39
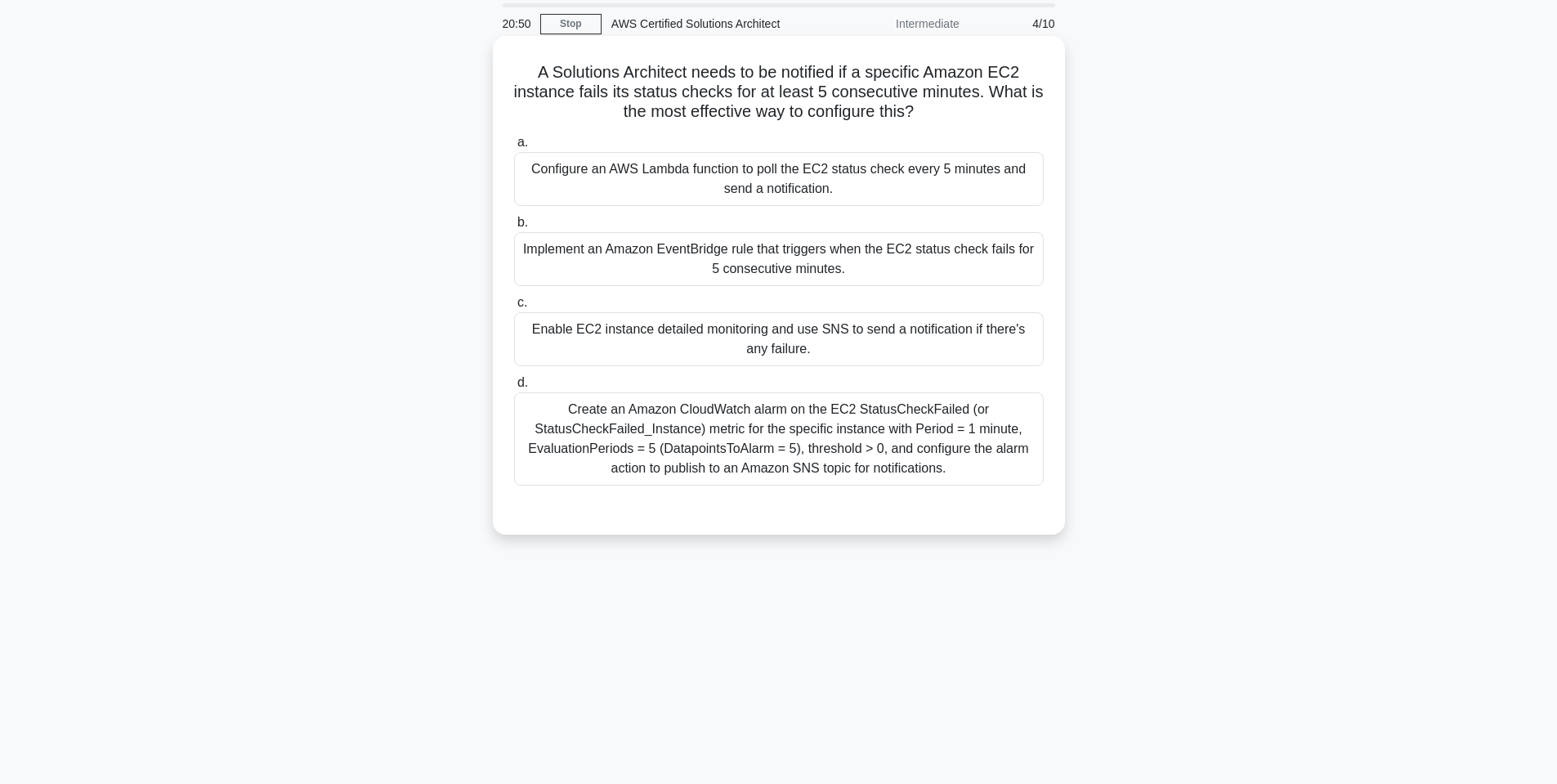
scroll to position [0, 0]
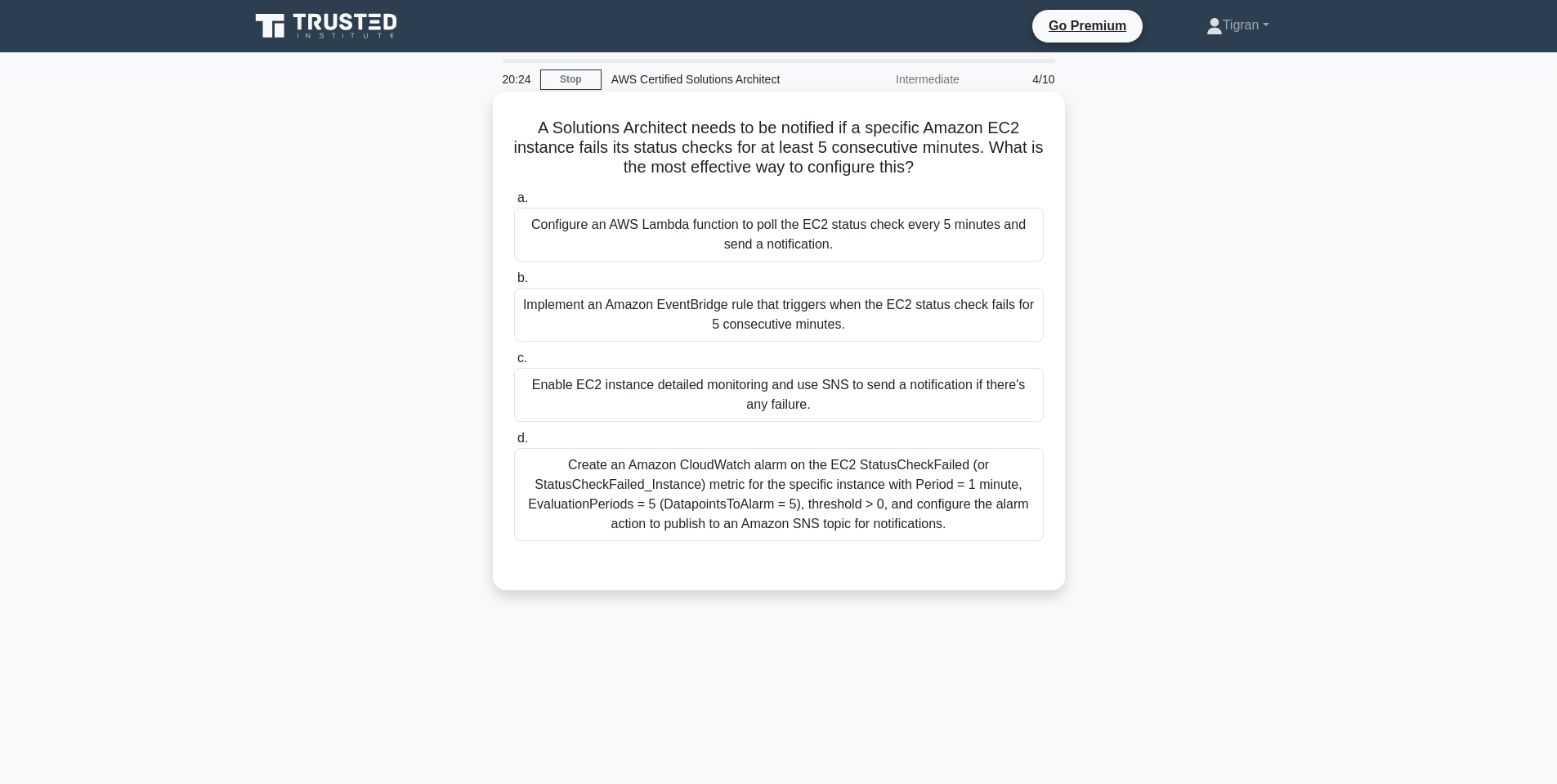
drag, startPoint x: 948, startPoint y: 175, endPoint x: 580, endPoint y: 139, distance: 369.8
click at [580, 139] on h5 "A Solutions Architect needs to be notified if a specific Amazon EC2 instance fa…" at bounding box center [778, 148] width 533 height 61
click at [917, 505] on div "Create an Amazon CloudWatch alarm on the EC2 StatusCheckFailed (or StatusCheckF…" at bounding box center [779, 494] width 530 height 93
click at [514, 444] on input "d. Create an Amazon CloudWatch alarm on the EC2 StatusCheckFailed (or StatusChe…" at bounding box center [514, 438] width 0 height 11
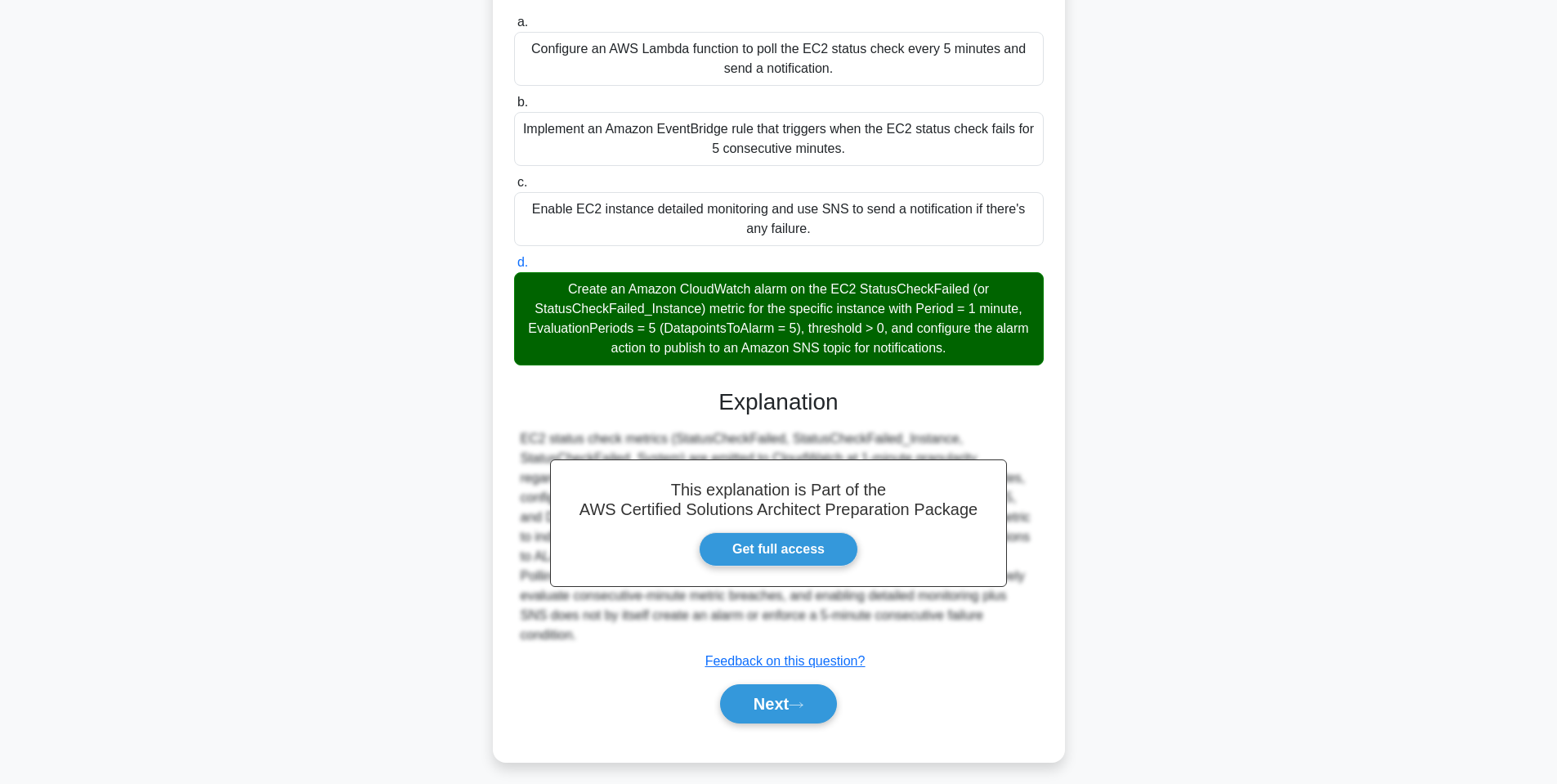
scroll to position [185, 0]
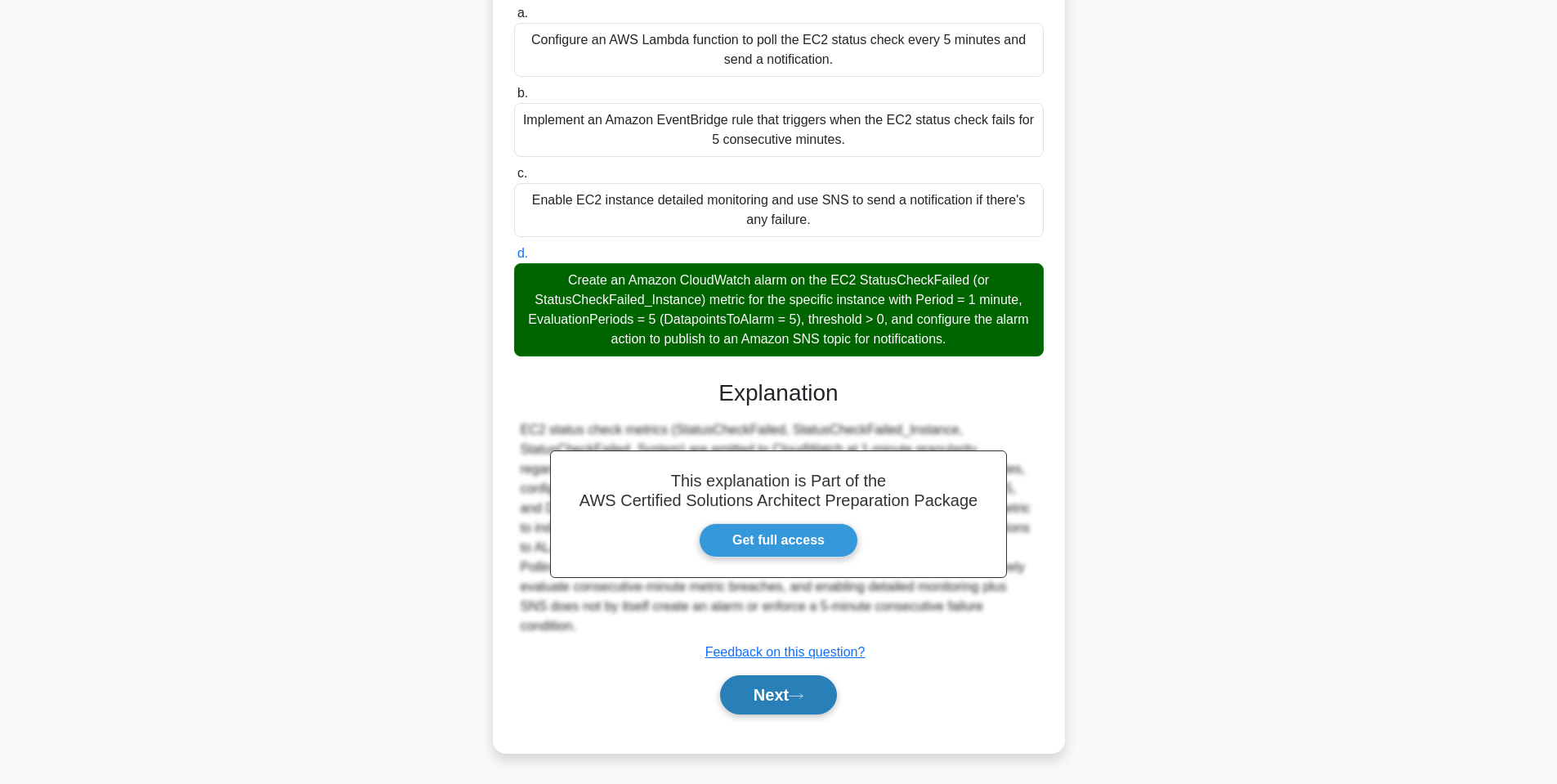
click at [752, 691] on button "Next" at bounding box center [778, 694] width 117 height 39
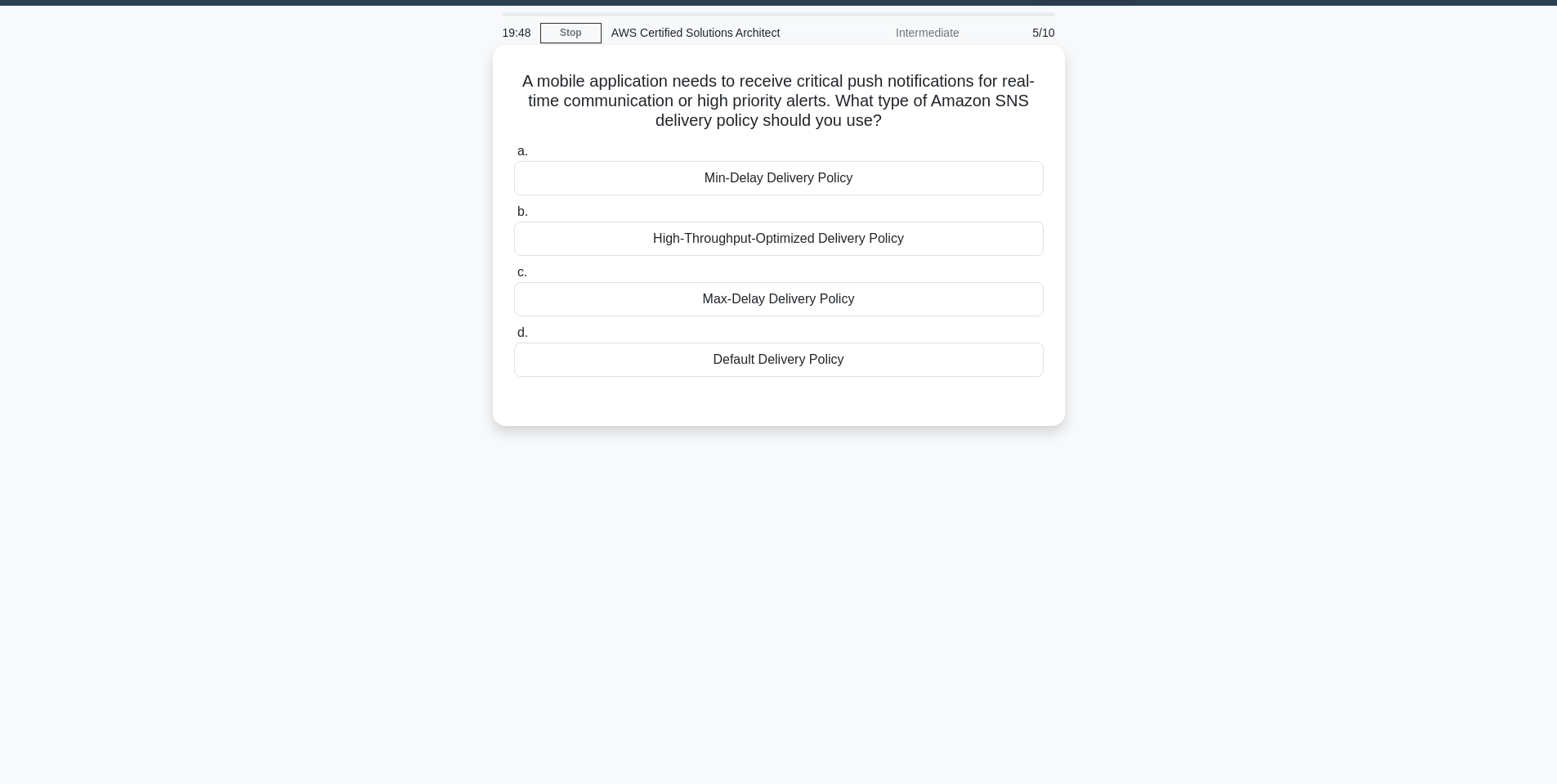
scroll to position [0, 0]
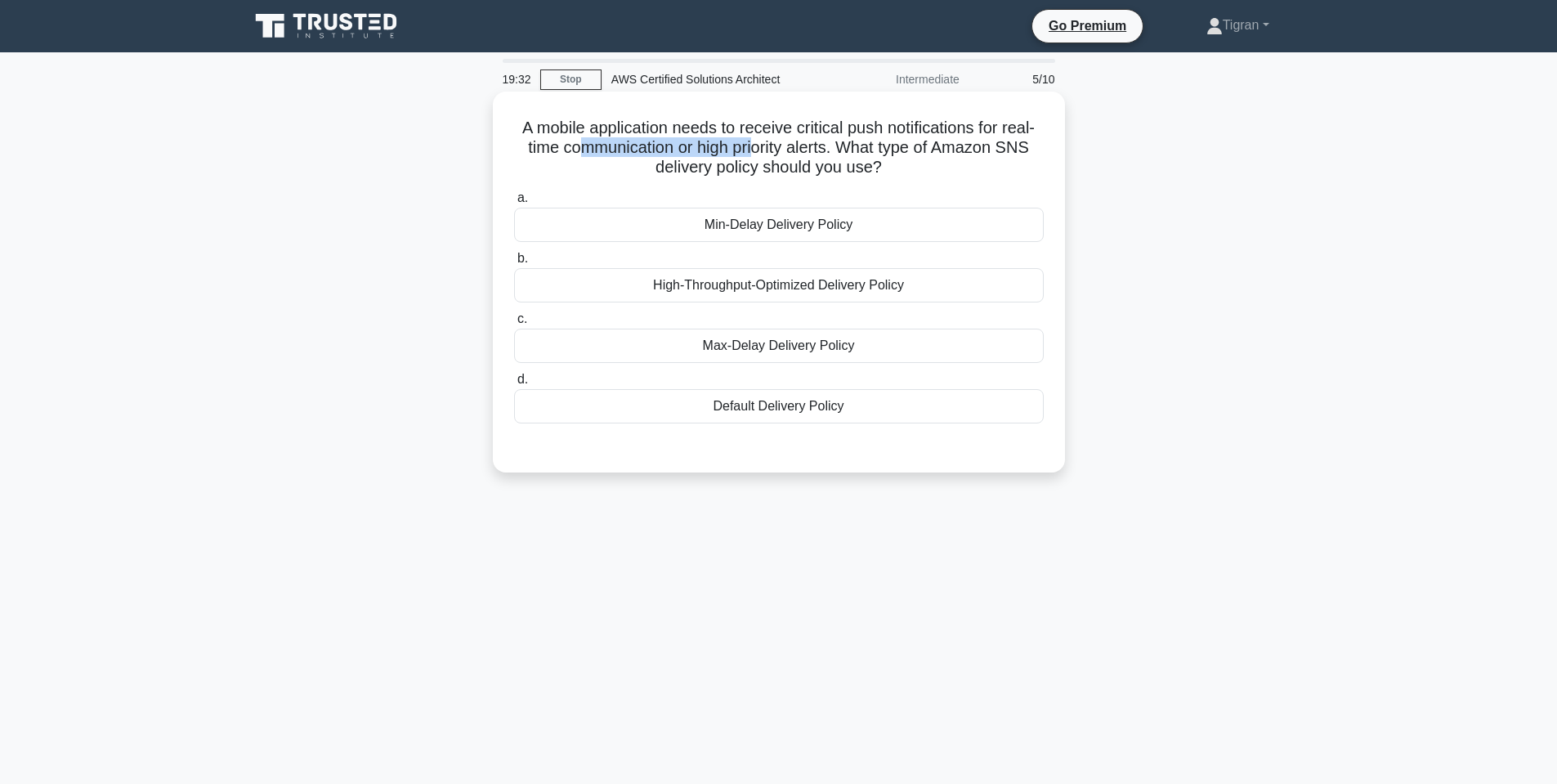
drag, startPoint x: 611, startPoint y: 147, endPoint x: 752, endPoint y: 144, distance: 141.0
click at [752, 144] on h5 "A mobile application needs to receive critical push notifications for real-time…" at bounding box center [778, 148] width 533 height 61
drag, startPoint x: 829, startPoint y: 144, endPoint x: 1038, endPoint y: 146, distance: 209.0
click at [1038, 146] on h5 "A mobile application needs to receive critical push notifications for real-time…" at bounding box center [778, 148] width 533 height 61
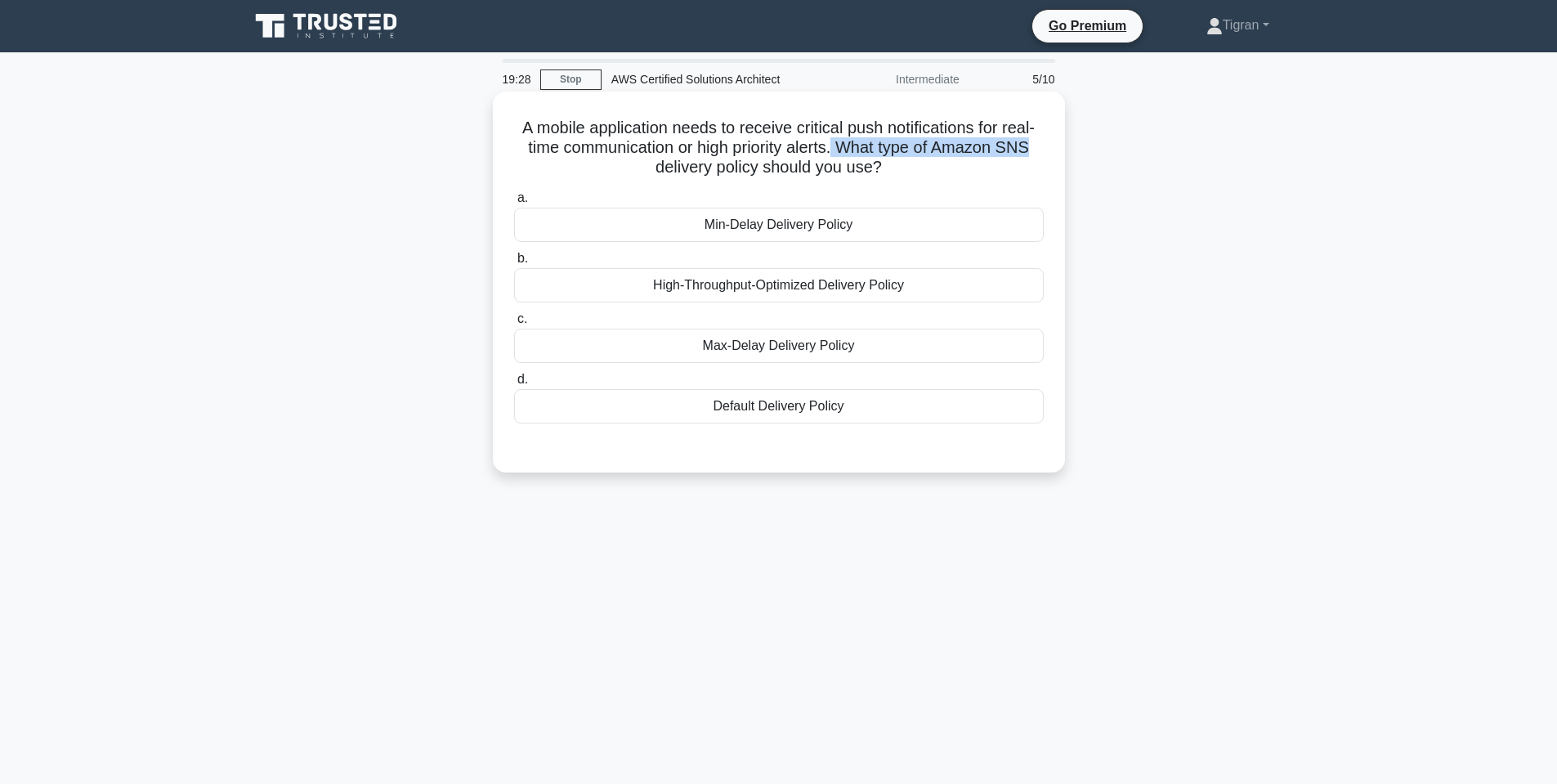
drag, startPoint x: 770, startPoint y: 164, endPoint x: 931, endPoint y: 167, distance: 161.0
click at [931, 167] on h5 "A mobile application needs to receive critical push notifications for real-time…" at bounding box center [778, 148] width 533 height 61
click at [808, 288] on div "High-Throughput-Optimized Delivery Policy" at bounding box center [779, 284] width 530 height 34
click at [514, 264] on input "b. High-Throughput-Optimized Delivery Policy" at bounding box center [514, 258] width 0 height 11
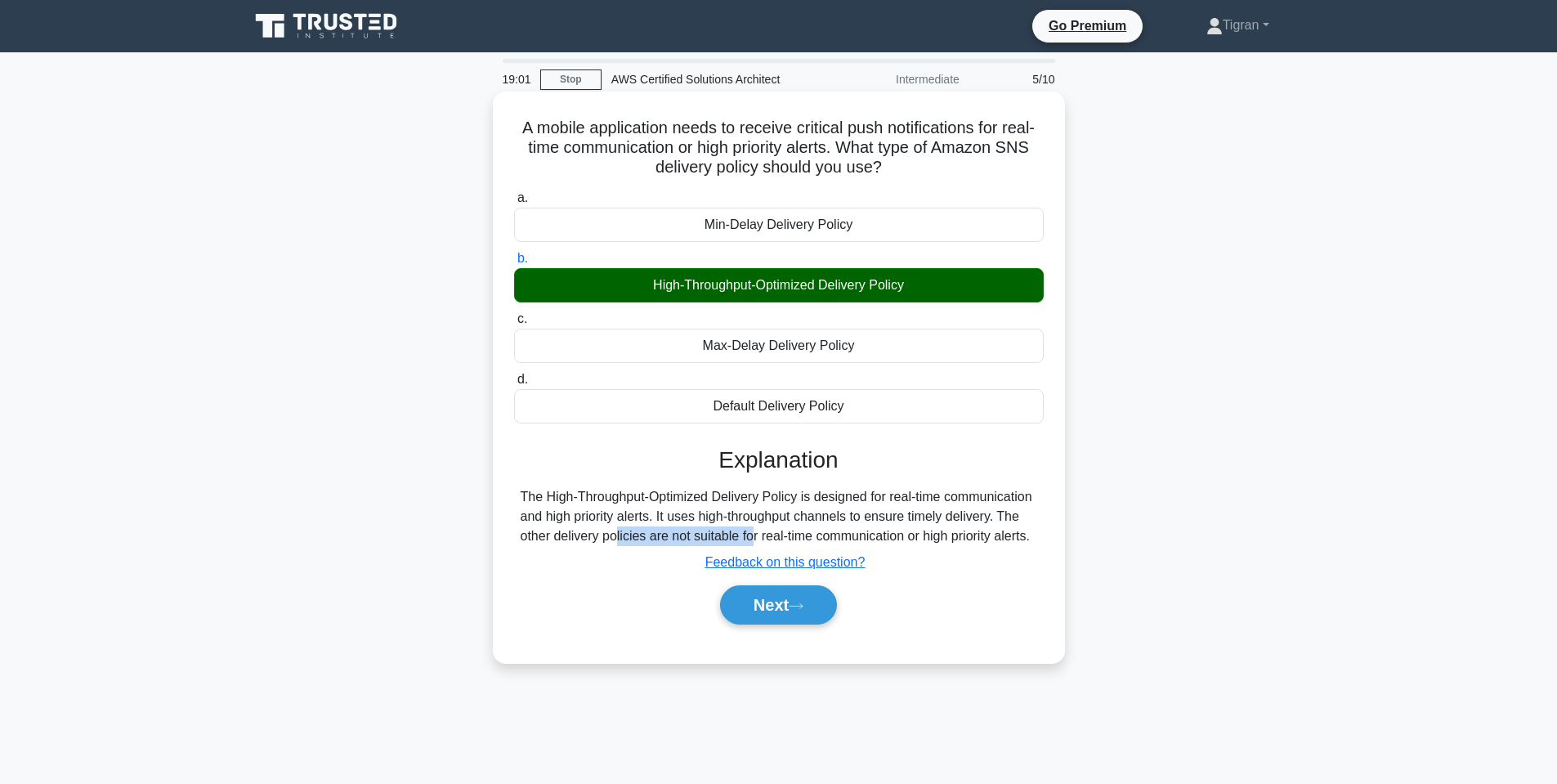
drag, startPoint x: 520, startPoint y: 538, endPoint x: 660, endPoint y: 532, distance: 140.1
click at [660, 532] on div "The High-Throughput-Optimized Delivery Policy is designed for real-time communi…" at bounding box center [778, 516] width 516 height 59
click at [764, 605] on button "Next" at bounding box center [778, 604] width 117 height 39
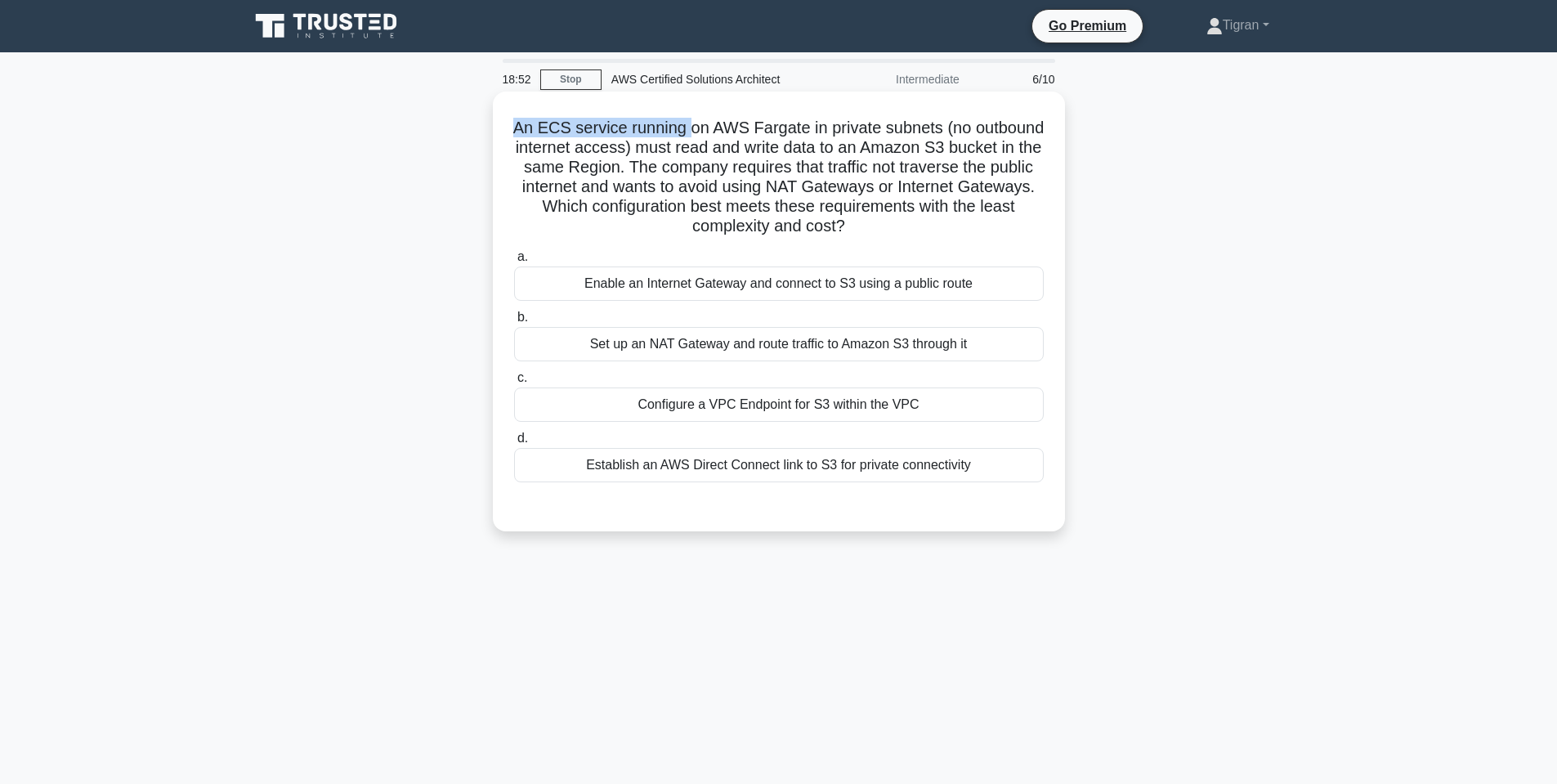
drag, startPoint x: 516, startPoint y: 125, endPoint x: 690, endPoint y: 123, distance: 174.0
click at [690, 123] on h5 "An ECS service running on AWS Fargate in private subnets (no outbound internet …" at bounding box center [778, 177] width 533 height 119
click at [704, 177] on h5 "An ECS service running on AWS Fargate in private subnets (no outbound internet …" at bounding box center [778, 177] width 533 height 119
drag, startPoint x: 585, startPoint y: 130, endPoint x: 598, endPoint y: 130, distance: 13.0
click at [624, 130] on h5 "An ECS service running on AWS Fargate in private subnets (no outbound internet …" at bounding box center [778, 177] width 533 height 119
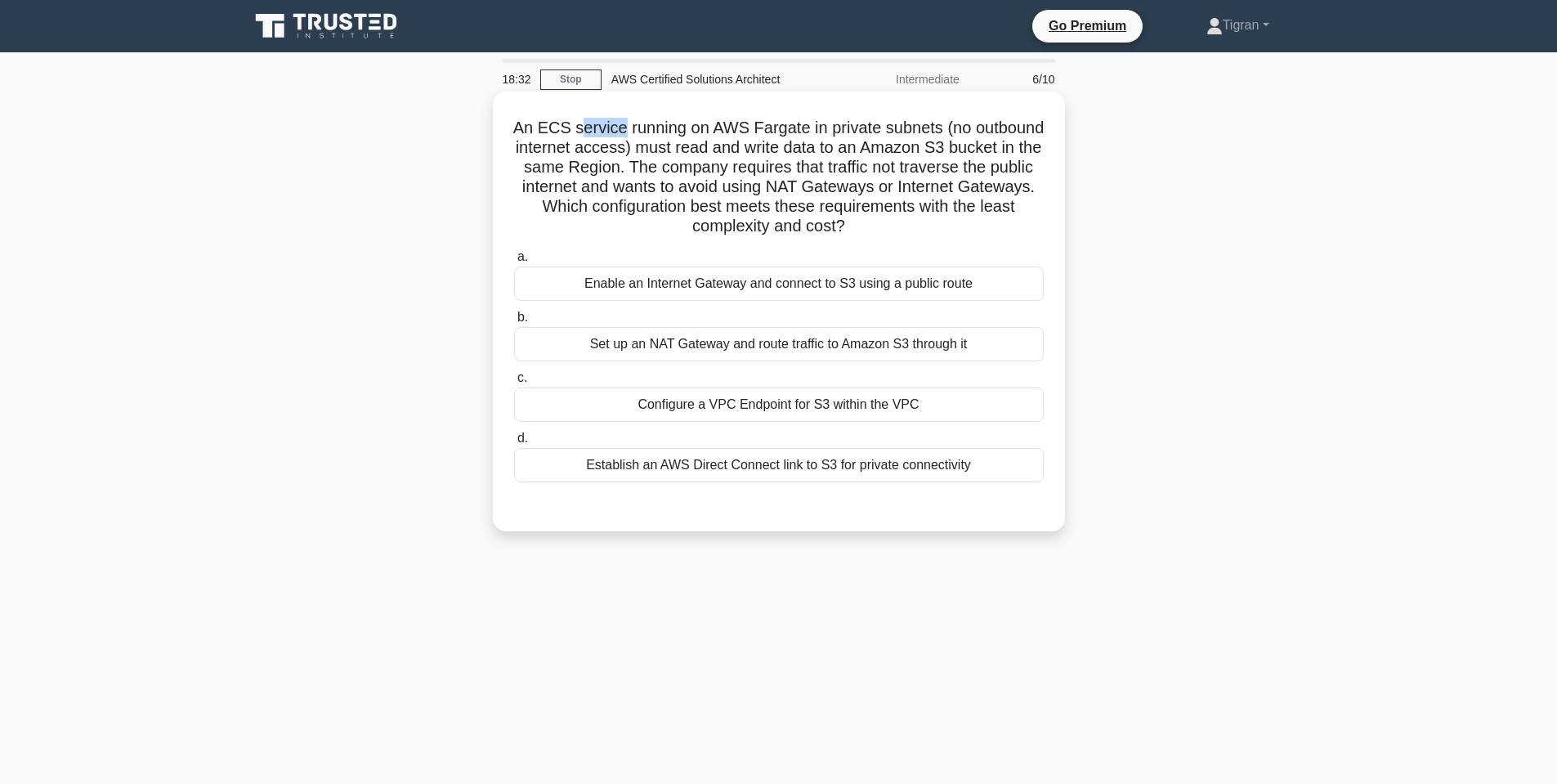
click at [597, 130] on h5 "An ECS service running on AWS Fargate in private subnets (no outbound internet …" at bounding box center [778, 177] width 533 height 119
click at [648, 129] on h5 "An ECS service running on AWS Fargate in private subnets (no outbound internet …" at bounding box center [778, 177] width 533 height 119
drag, startPoint x: 512, startPoint y: 122, endPoint x: 925, endPoint y: 117, distance: 413.0
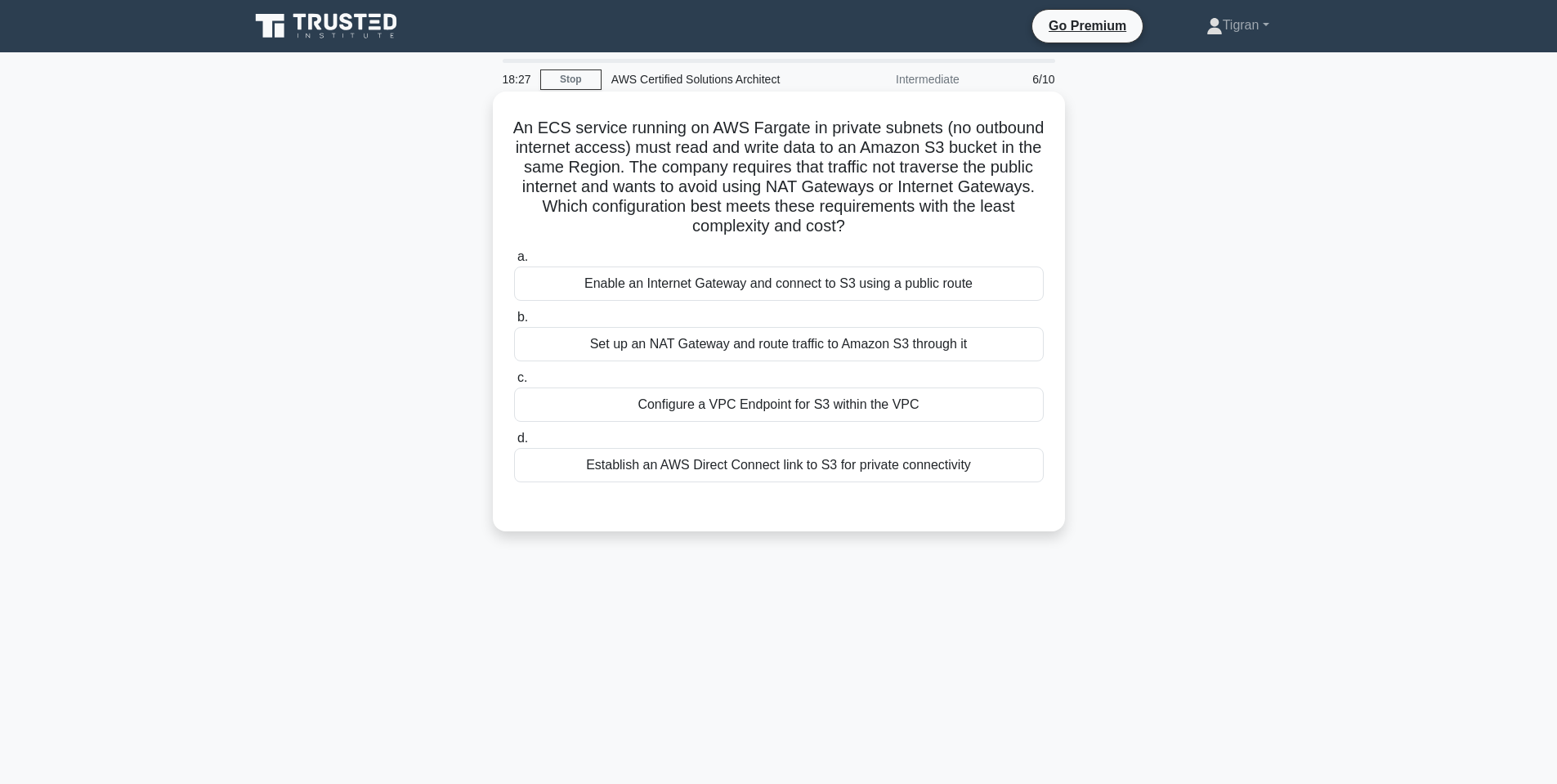
click at [925, 117] on h5 "An ECS service running on AWS Fargate in private subnets (no outbound internet …" at bounding box center [778, 177] width 533 height 119
drag, startPoint x: 940, startPoint y: 127, endPoint x: 508, endPoint y: 122, distance: 432.0
click at [508, 122] on div "An ECS service running on AWS Fargate in private subnets (no outbound internet …" at bounding box center [779, 311] width 559 height 426
click at [956, 128] on h5 "An ECS service running on AWS Fargate in private subnets (no outbound internet …" at bounding box center [778, 177] width 533 height 119
click at [637, 146] on div "An ECS service running on AWS Fargate in private subnets (no outbound internet …" at bounding box center [779, 311] width 559 height 426
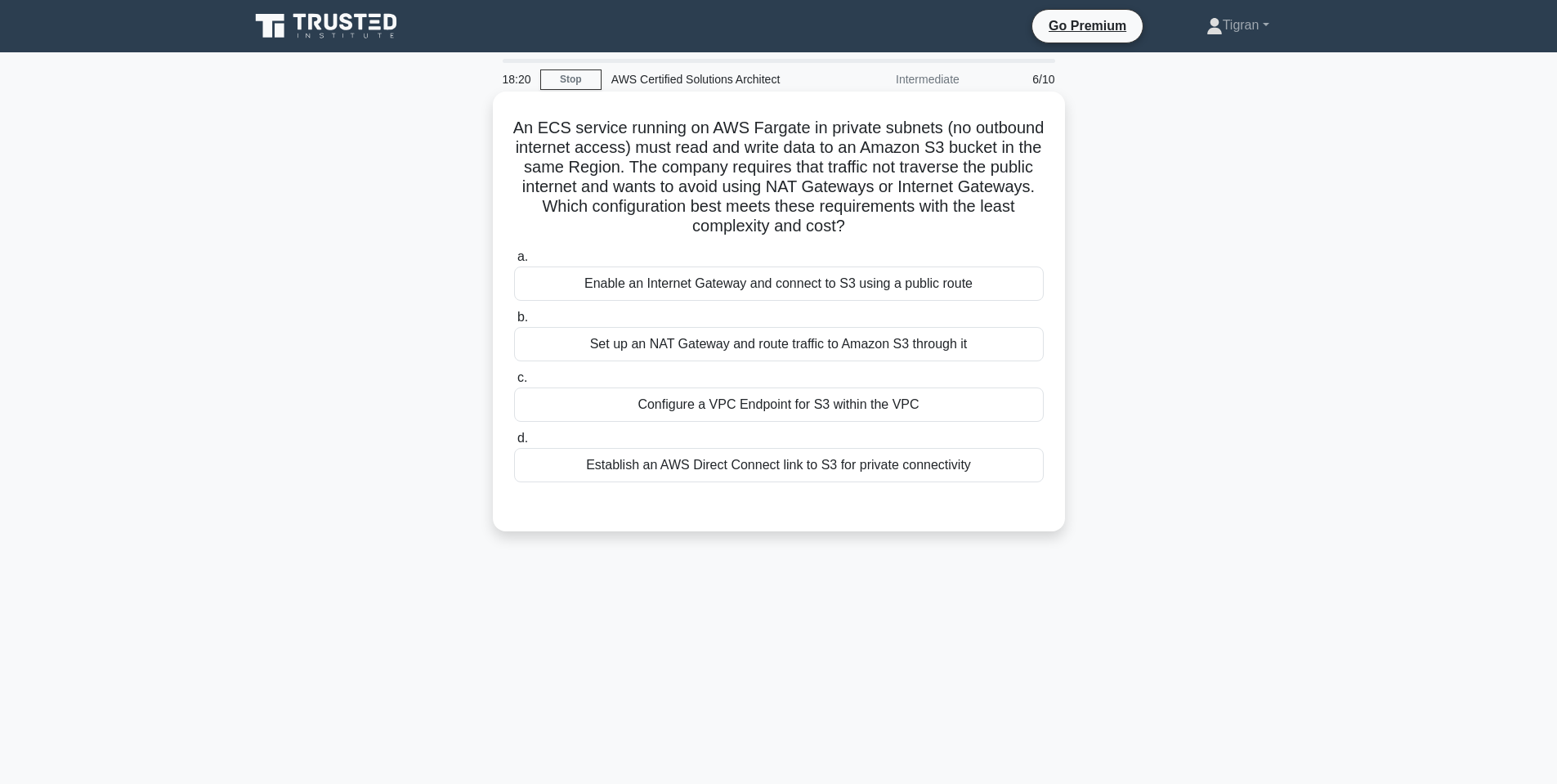
click at [794, 153] on h5 "An ECS service running on AWS Fargate in private subnets (no outbound internet …" at bounding box center [778, 177] width 533 height 119
drag, startPoint x: 635, startPoint y: 149, endPoint x: 769, endPoint y: 147, distance: 134.0
click at [769, 147] on h5 "An ECS service running on AWS Fargate in private subnets (no outbound internet …" at bounding box center [778, 177] width 533 height 119
click at [807, 150] on h5 "An ECS service running on AWS Fargate in private subnets (no outbound internet …" at bounding box center [778, 177] width 533 height 119
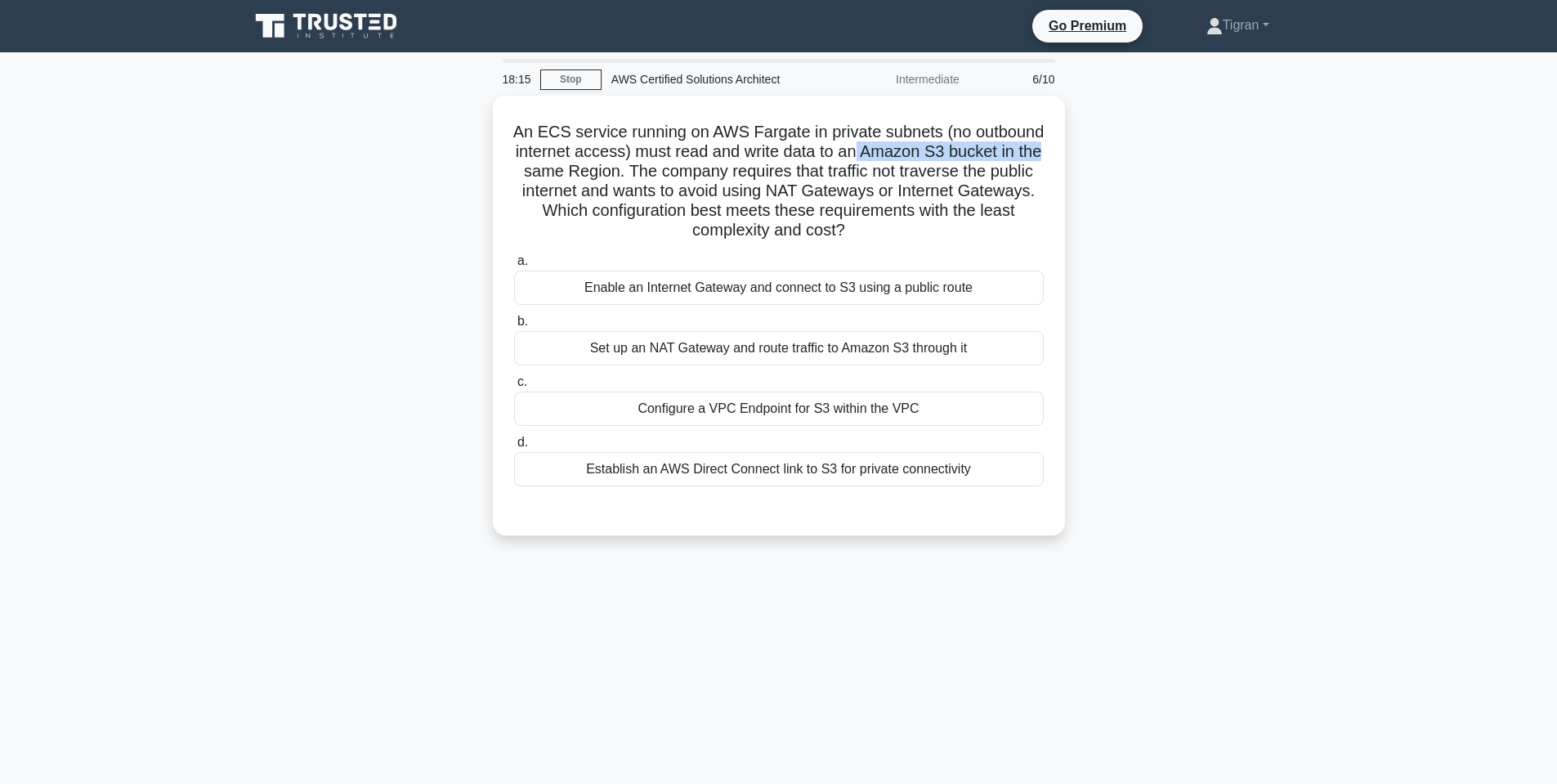
drag, startPoint x: 857, startPoint y: 151, endPoint x: 1076, endPoint y: 151, distance: 219.0
click at [1076, 151] on div "An ECS service running on AWS Fargate in private subnets (no outbound internet …" at bounding box center [778, 326] width 1079 height 459
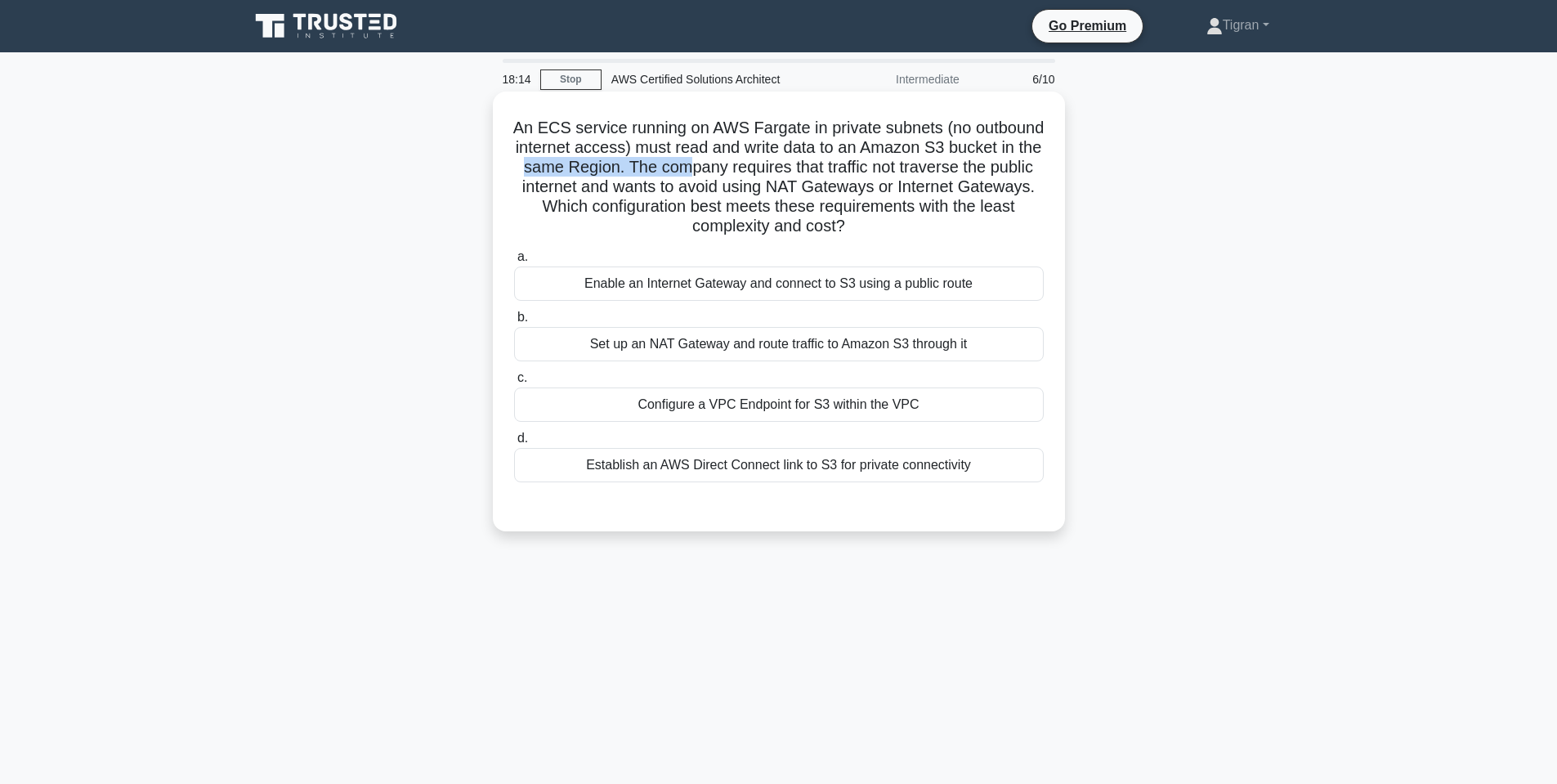
drag, startPoint x: 521, startPoint y: 167, endPoint x: 691, endPoint y: 167, distance: 170.0
click at [691, 167] on h5 "An ECS service running on AWS Fargate in private subnets (no outbound internet …" at bounding box center [778, 177] width 533 height 119
click at [710, 404] on div "Configure a VPC Endpoint for S3 within the VPC" at bounding box center [779, 404] width 530 height 34
click at [514, 383] on input "c. Configure a VPC Endpoint for S3 within the VPC" at bounding box center [514, 377] width 0 height 11
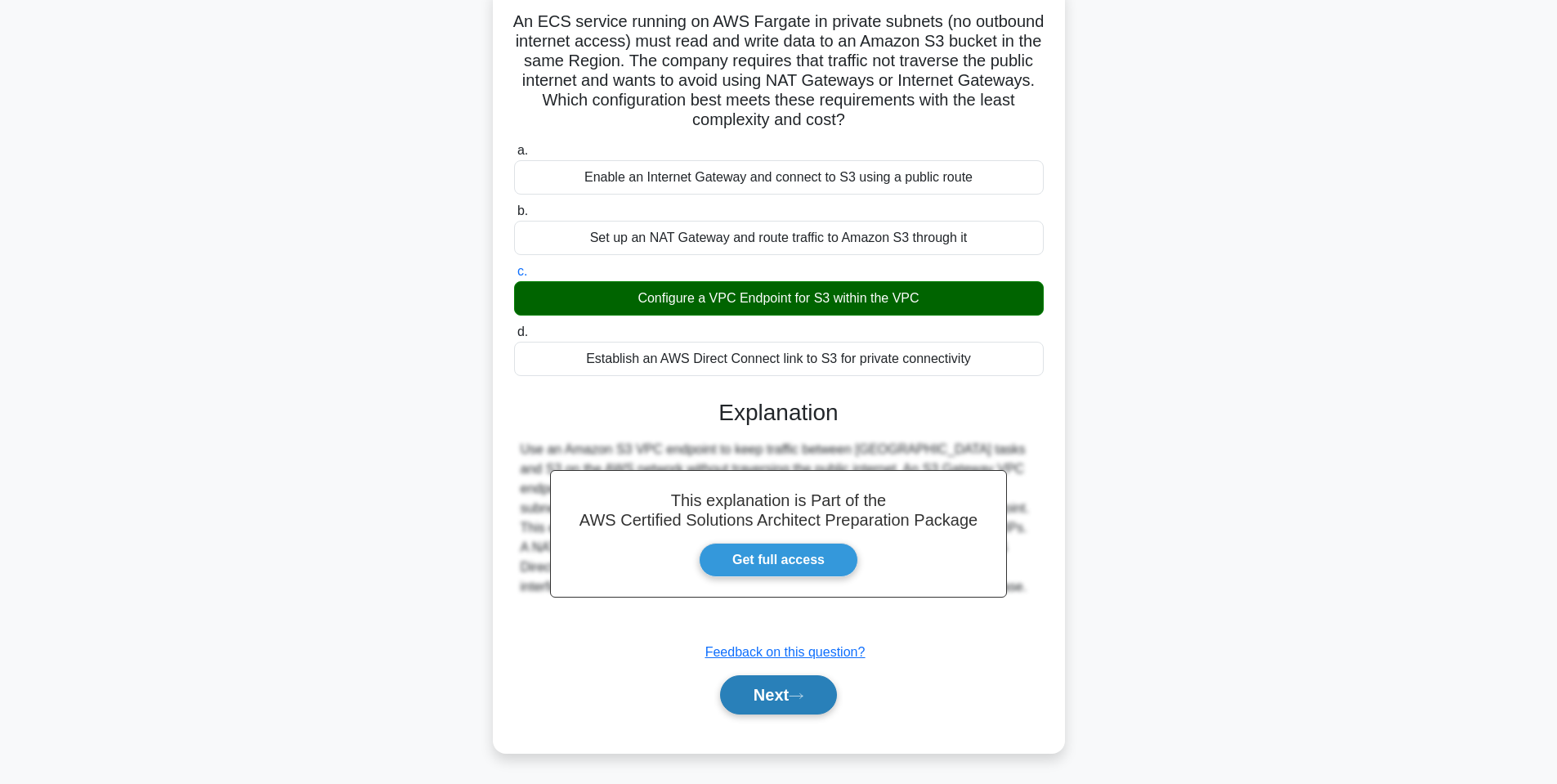
click at [755, 700] on button "Next" at bounding box center [778, 694] width 117 height 39
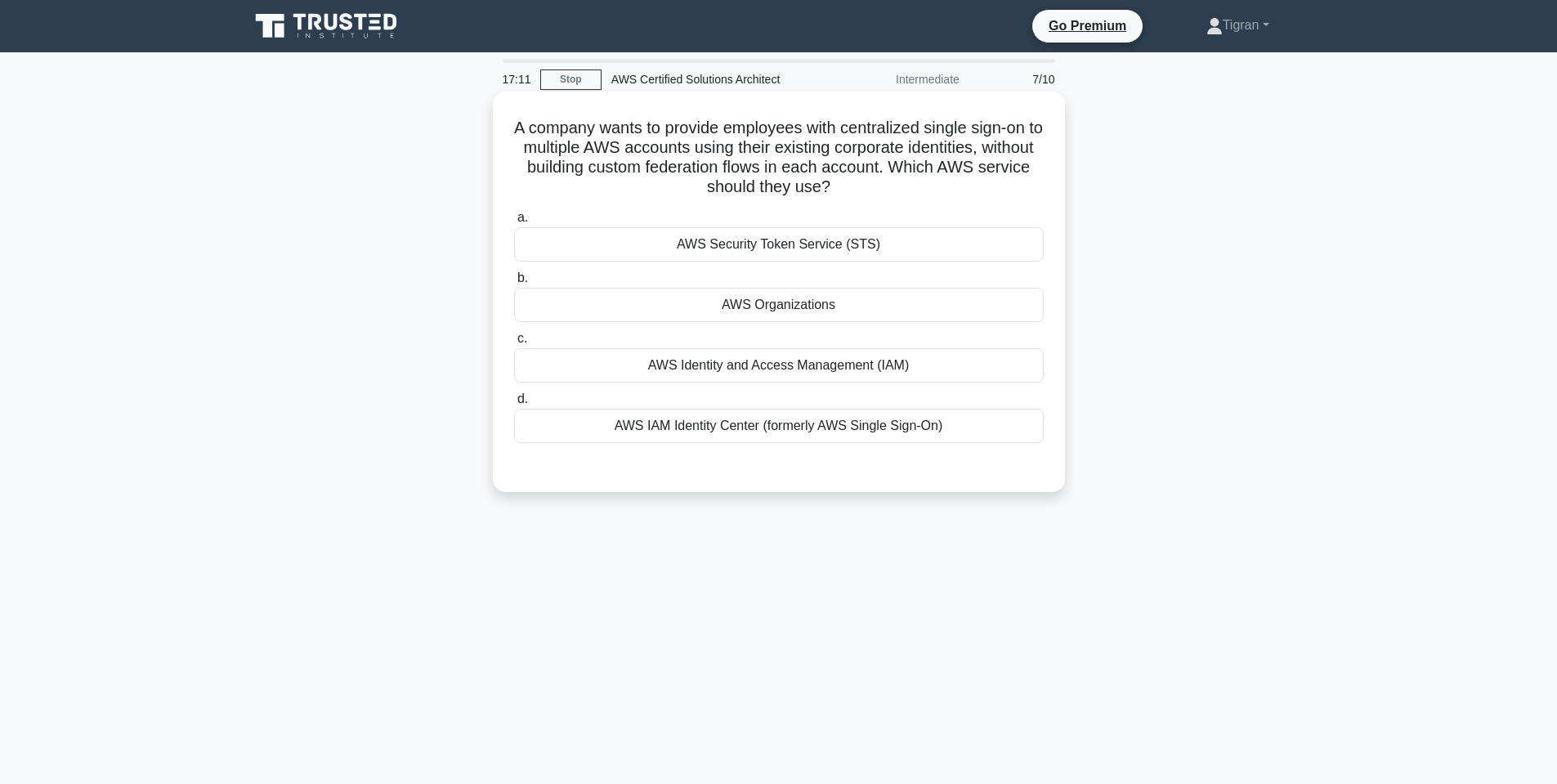
click at [984, 319] on div "AWS Organizations" at bounding box center [779, 304] width 530 height 34
click at [514, 283] on input "b. AWS Organizations" at bounding box center [514, 278] width 0 height 11
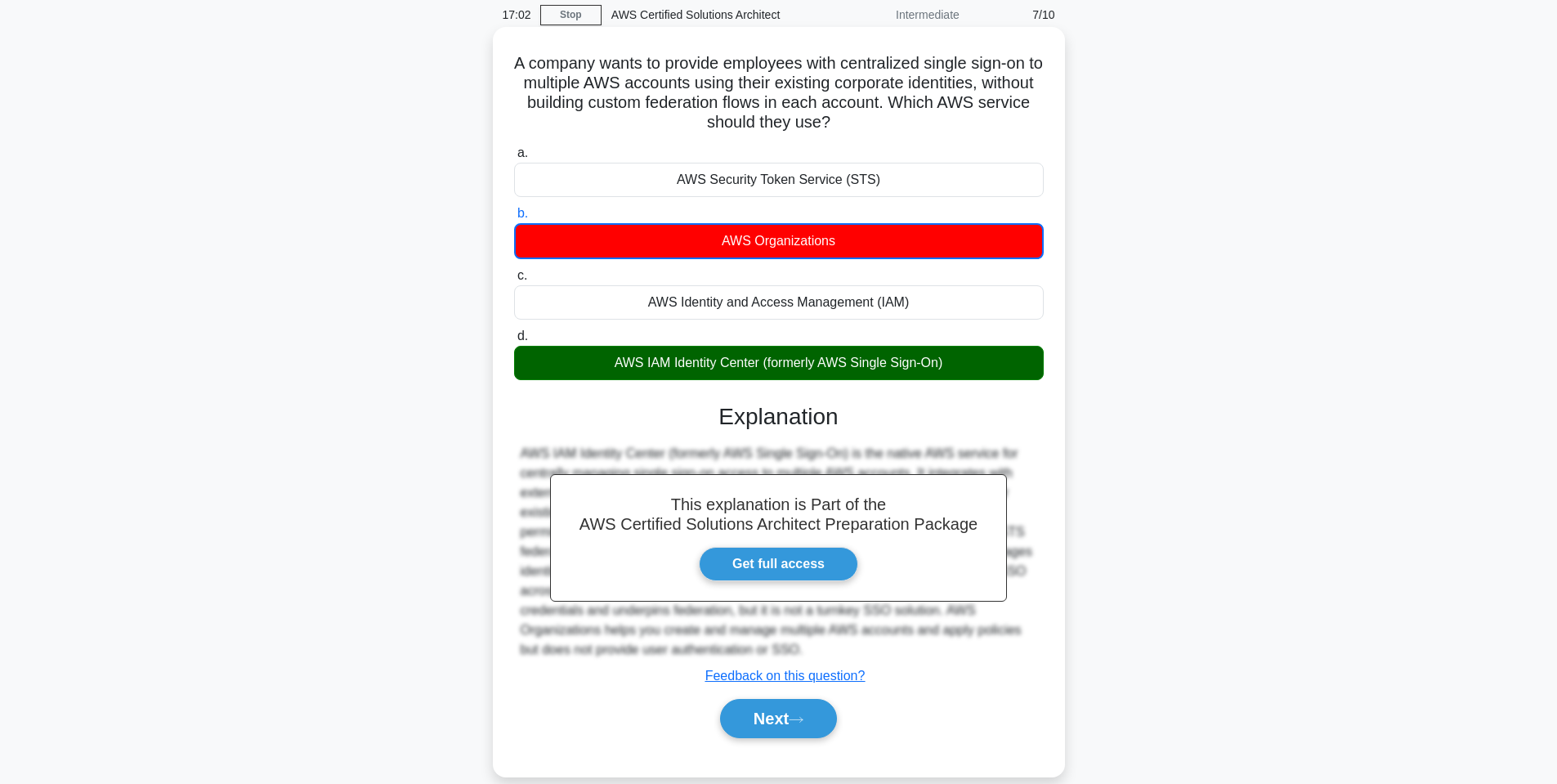
scroll to position [99, 0]
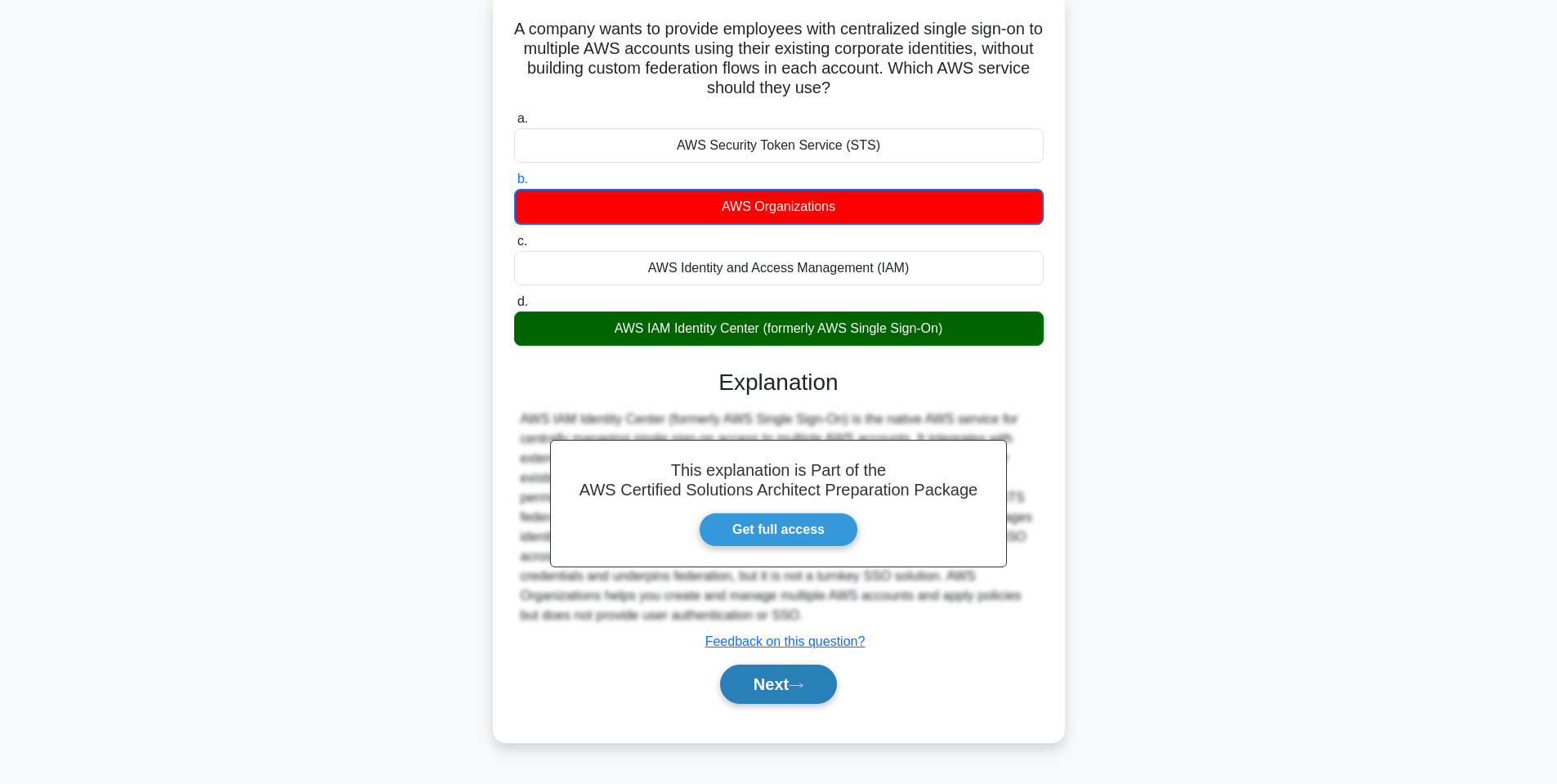
click at [758, 689] on button "Next" at bounding box center [778, 684] width 117 height 39
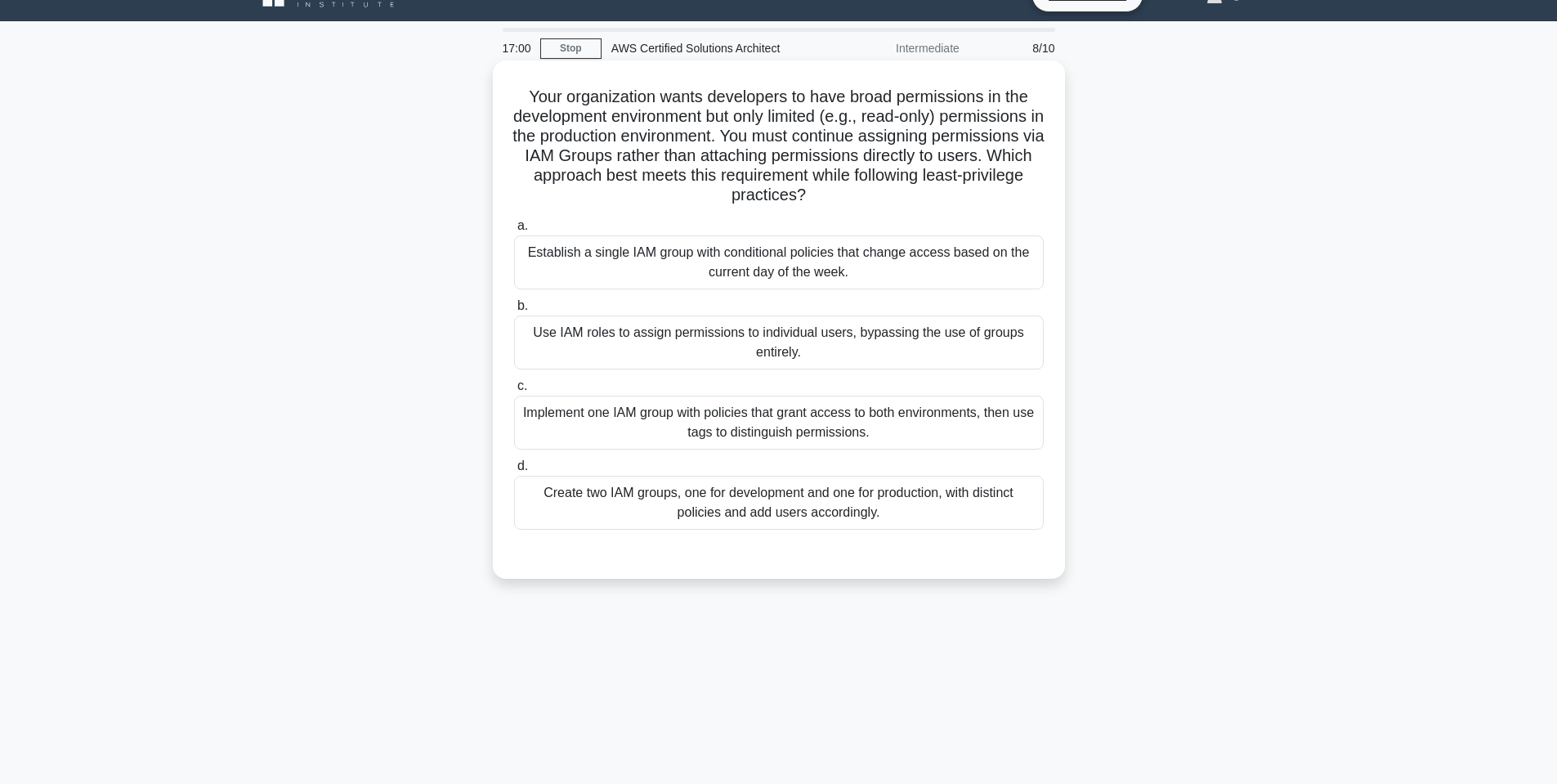
scroll to position [0, 0]
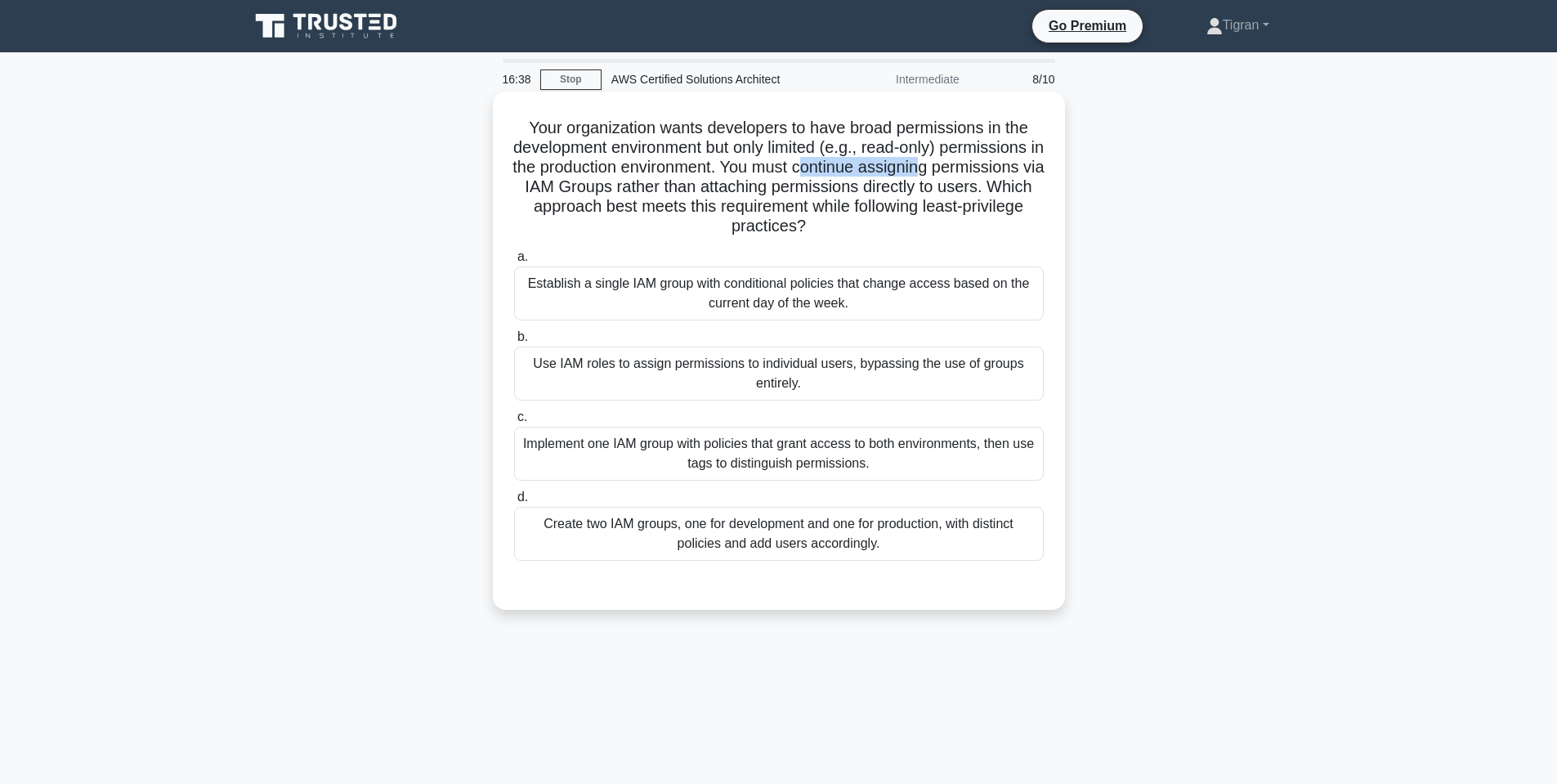
drag, startPoint x: 800, startPoint y: 164, endPoint x: 915, endPoint y: 163, distance: 115.0
click at [915, 163] on h5 "Your organization wants developers to have broad permissions in the development…" at bounding box center [778, 177] width 533 height 119
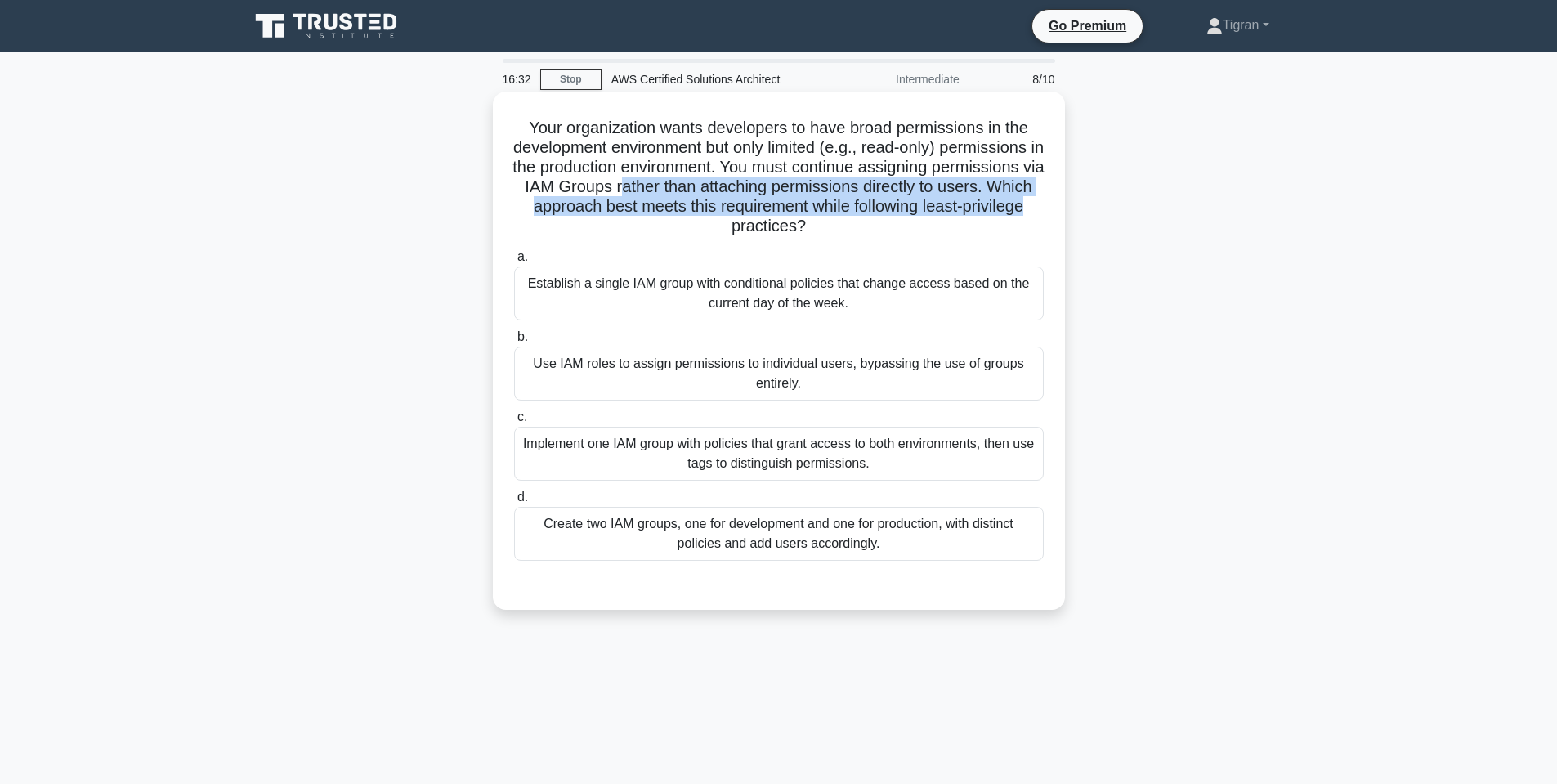
drag, startPoint x: 622, startPoint y: 183, endPoint x: 1031, endPoint y: 199, distance: 409.3
click at [1031, 199] on h5 "Your organization wants developers to have broad permissions in the development…" at bounding box center [778, 177] width 533 height 119
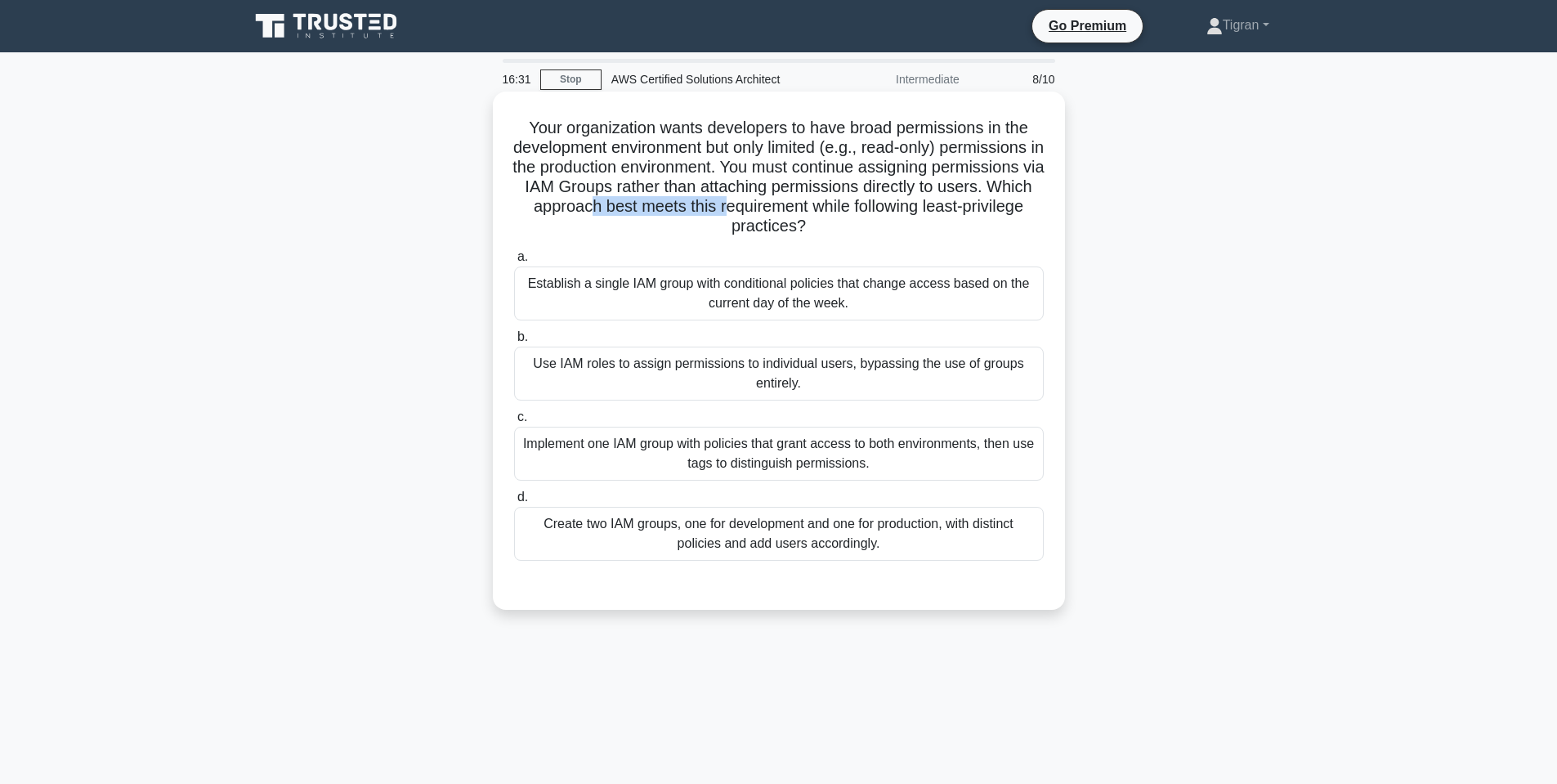
drag, startPoint x: 596, startPoint y: 201, endPoint x: 726, endPoint y: 203, distance: 130.0
click at [726, 203] on h5 "Your organization wants developers to have broad permissions in the development…" at bounding box center [778, 177] width 533 height 119
click at [655, 197] on h5 "Your organization wants developers to have broad permissions in the development…" at bounding box center [778, 177] width 533 height 119
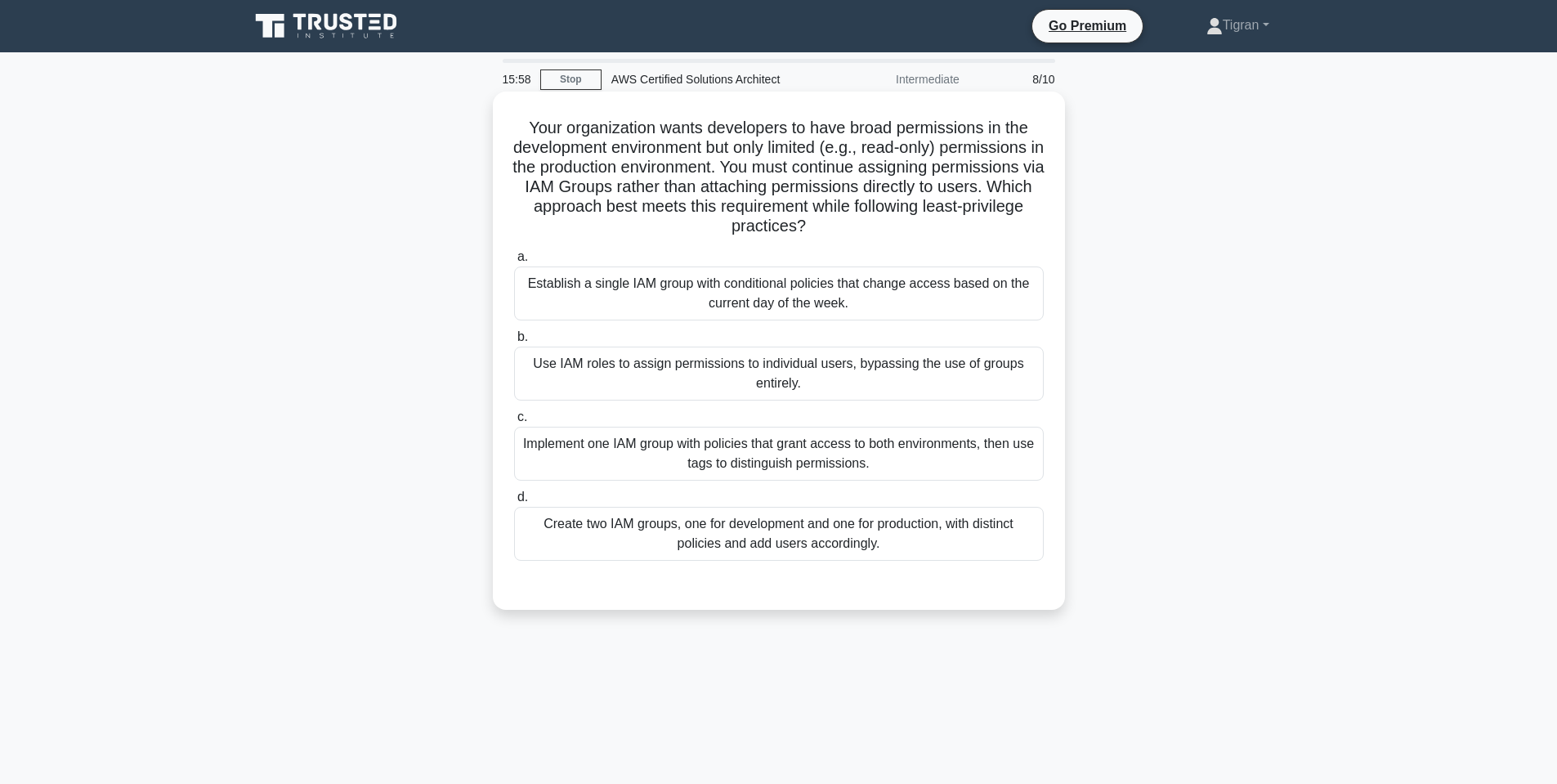
scroll to position [98, 0]
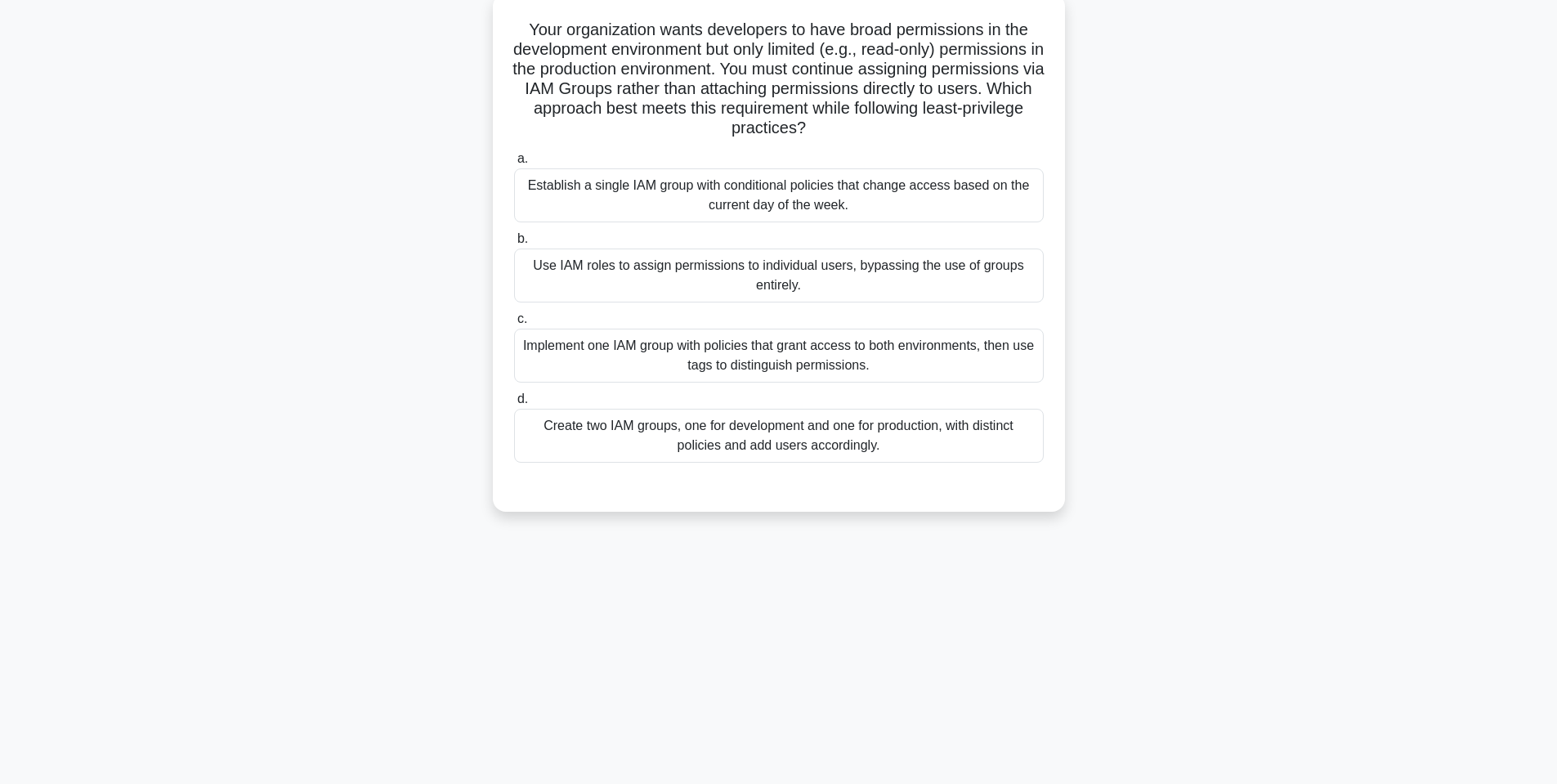
click at [887, 441] on div "Create two IAM groups, one for development and one for production, with distinc…" at bounding box center [779, 435] width 530 height 54
click at [514, 405] on input "d. Create two IAM groups, one for development and one for production, with dist…" at bounding box center [514, 399] width 0 height 11
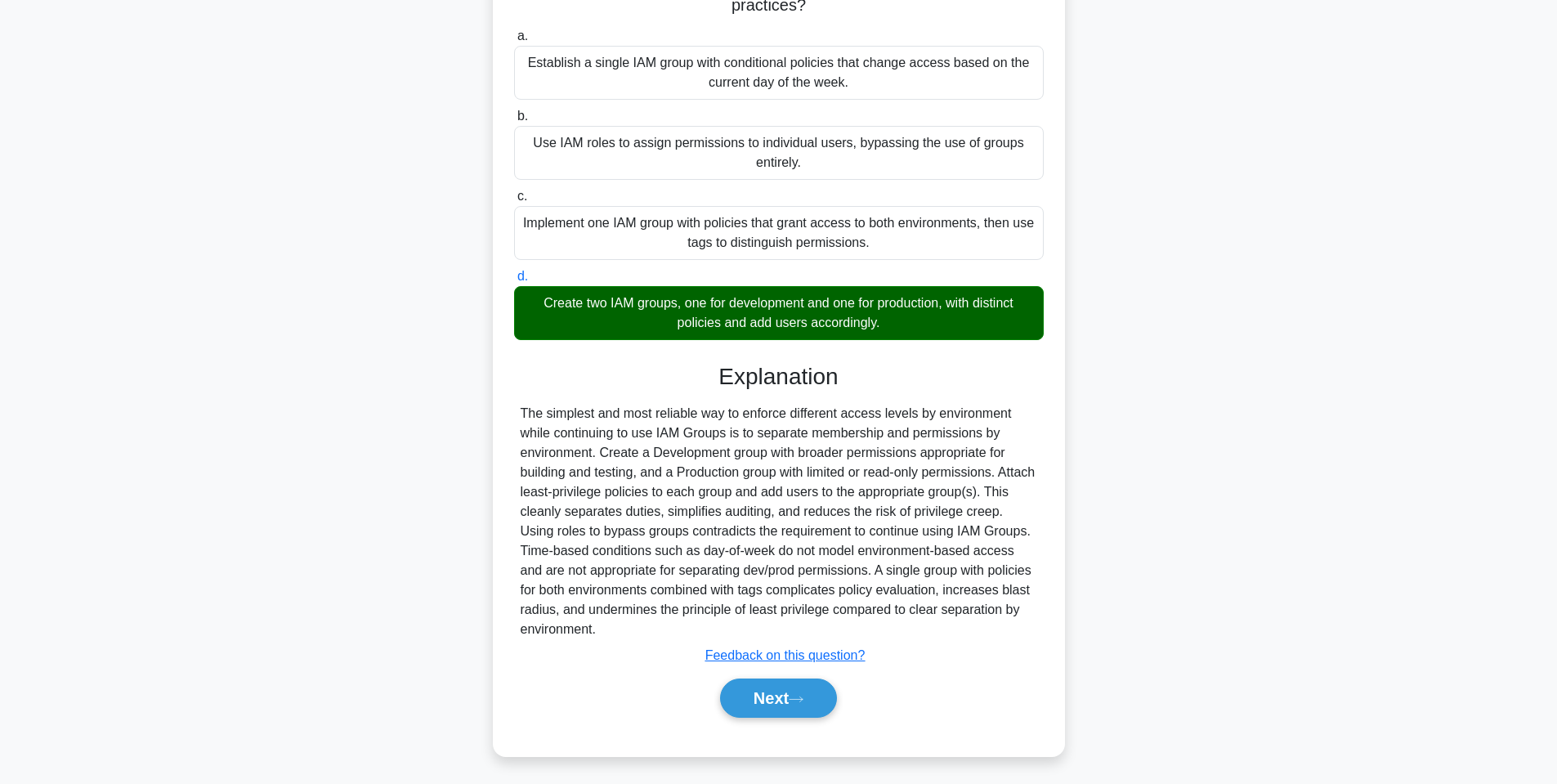
scroll to position [224, 0]
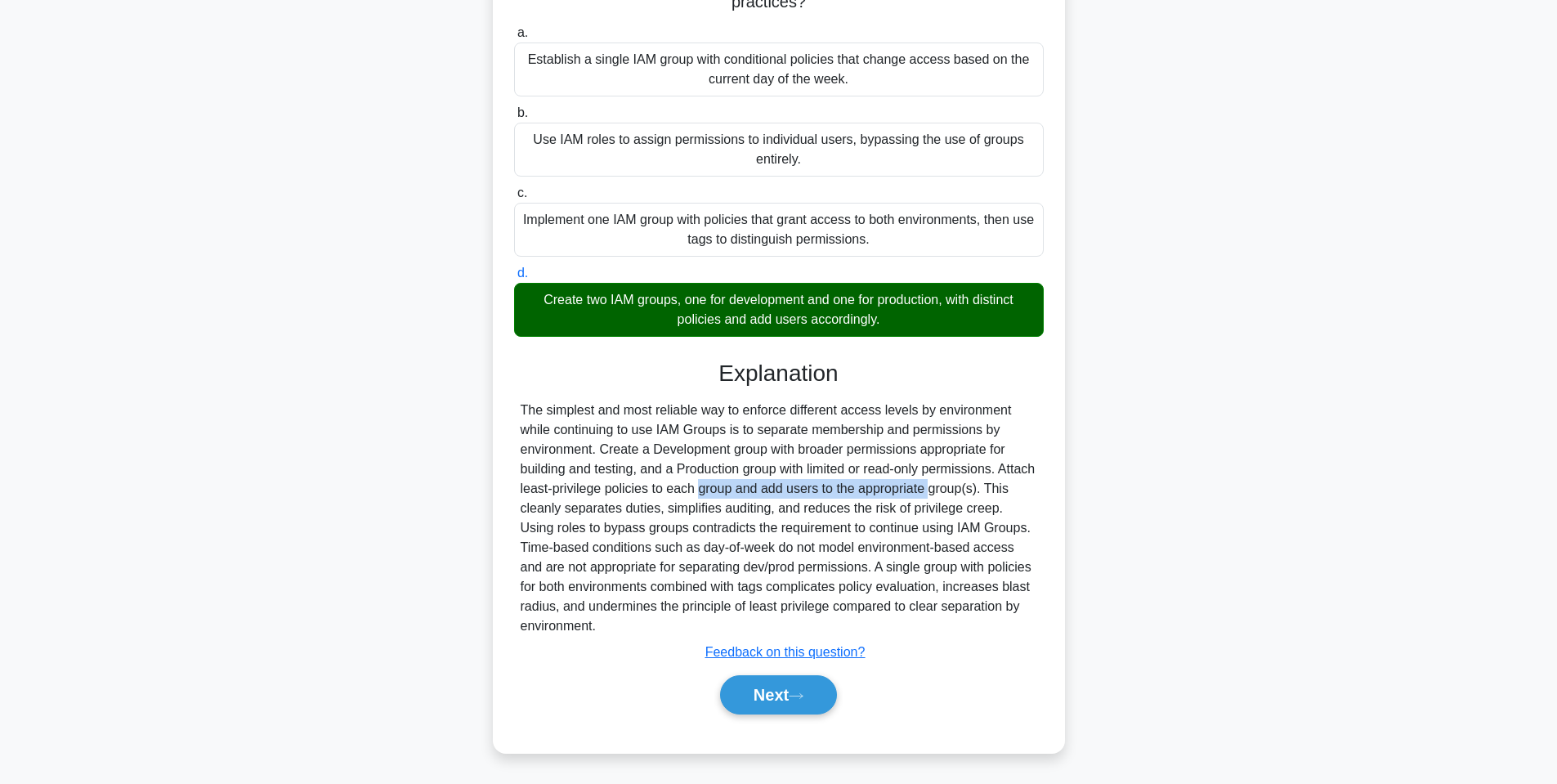
drag, startPoint x: 606, startPoint y: 490, endPoint x: 831, endPoint y: 490, distance: 225.0
click at [831, 490] on div "The simplest and most reliable way to enforce different access levels by enviro…" at bounding box center [778, 518] width 516 height 236
click at [803, 491] on div "The simplest and most reliable way to enforce different access levels by enviro…" at bounding box center [778, 518] width 516 height 236
click at [804, 491] on div "The simplest and most reliable way to enforce different access levels by enviro…" at bounding box center [778, 518] width 516 height 236
drag, startPoint x: 868, startPoint y: 492, endPoint x: 1007, endPoint y: 493, distance: 139.0
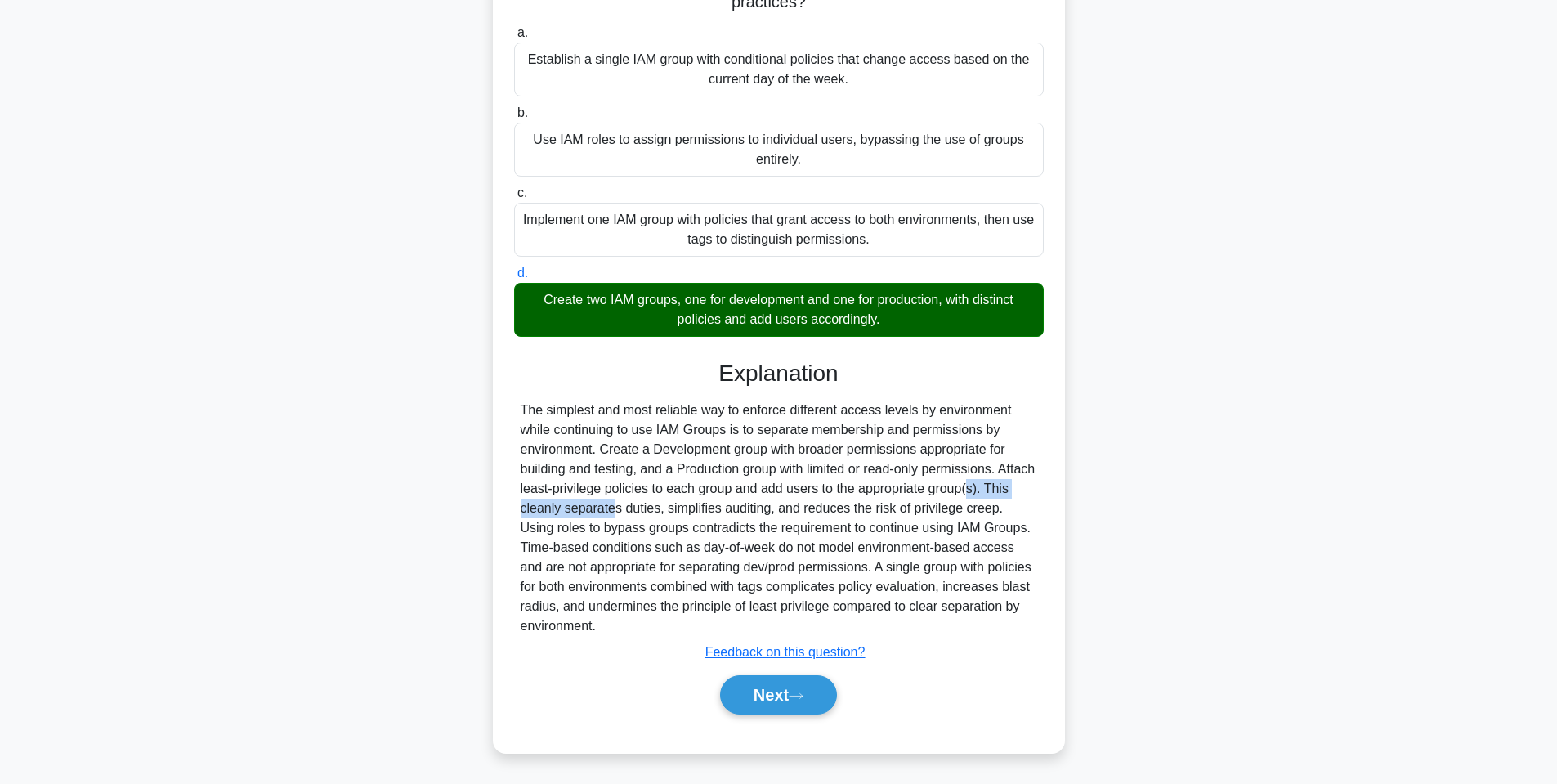
click at [1007, 493] on div "The simplest and most reliable way to enforce different access levels by enviro…" at bounding box center [778, 518] width 516 height 236
drag, startPoint x: 531, startPoint y: 499, endPoint x: 583, endPoint y: 504, distance: 52.2
click at [583, 504] on div "The simplest and most reliable way to enforce different access levels by enviro…" at bounding box center [778, 518] width 516 height 236
click at [535, 501] on div "The simplest and most reliable way to enforce different access levels by enviro…" at bounding box center [778, 518] width 516 height 236
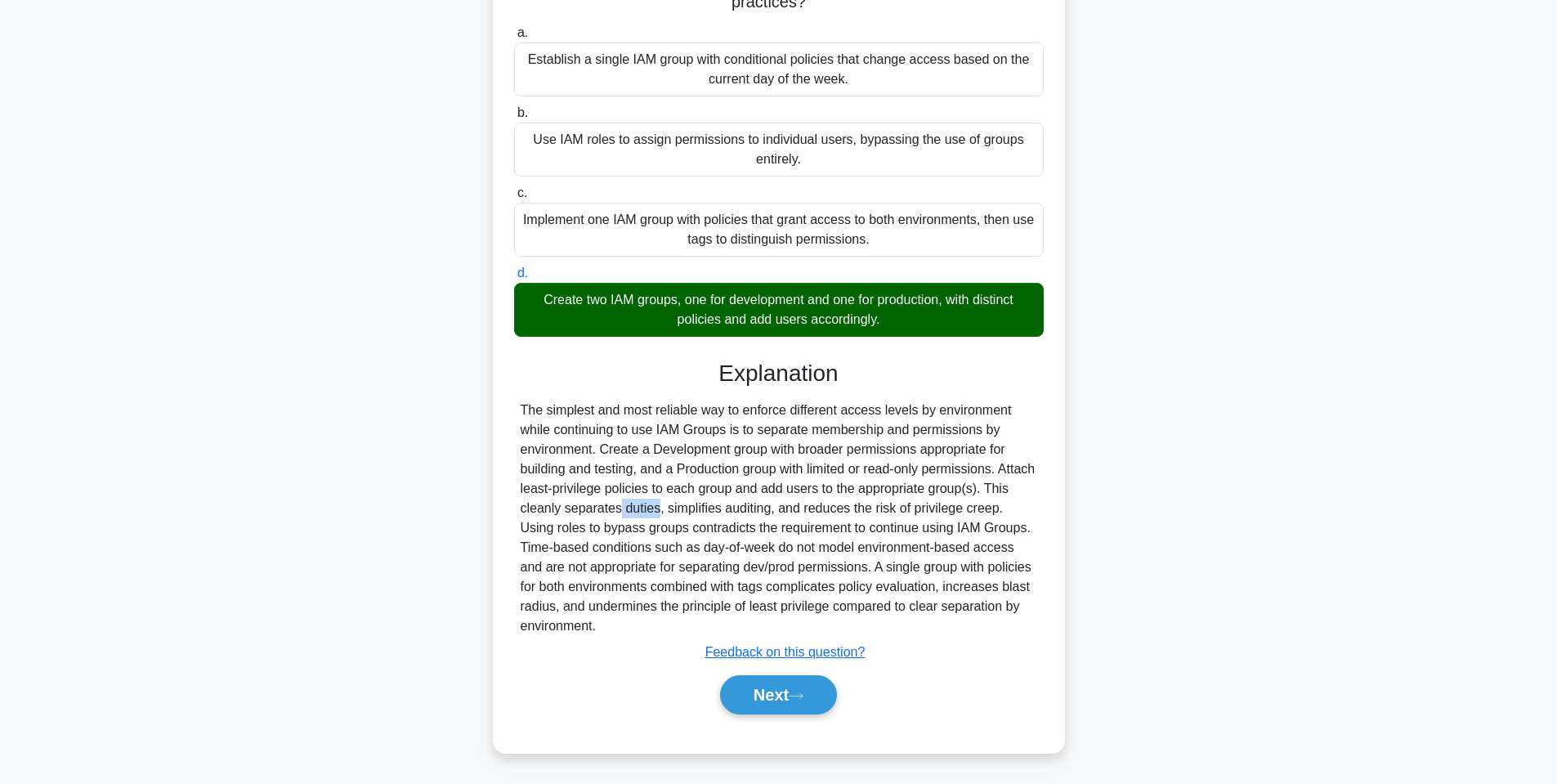
click at [535, 501] on div "The simplest and most reliable way to enforce different access levels by enviro…" at bounding box center [778, 518] width 516 height 236
click at [574, 516] on div "The simplest and most reliable way to enforce different access levels by enviro…" at bounding box center [778, 518] width 516 height 236
click at [640, 505] on div "The simplest and most reliable way to enforce different access levels by enviro…" at bounding box center [778, 518] width 516 height 236
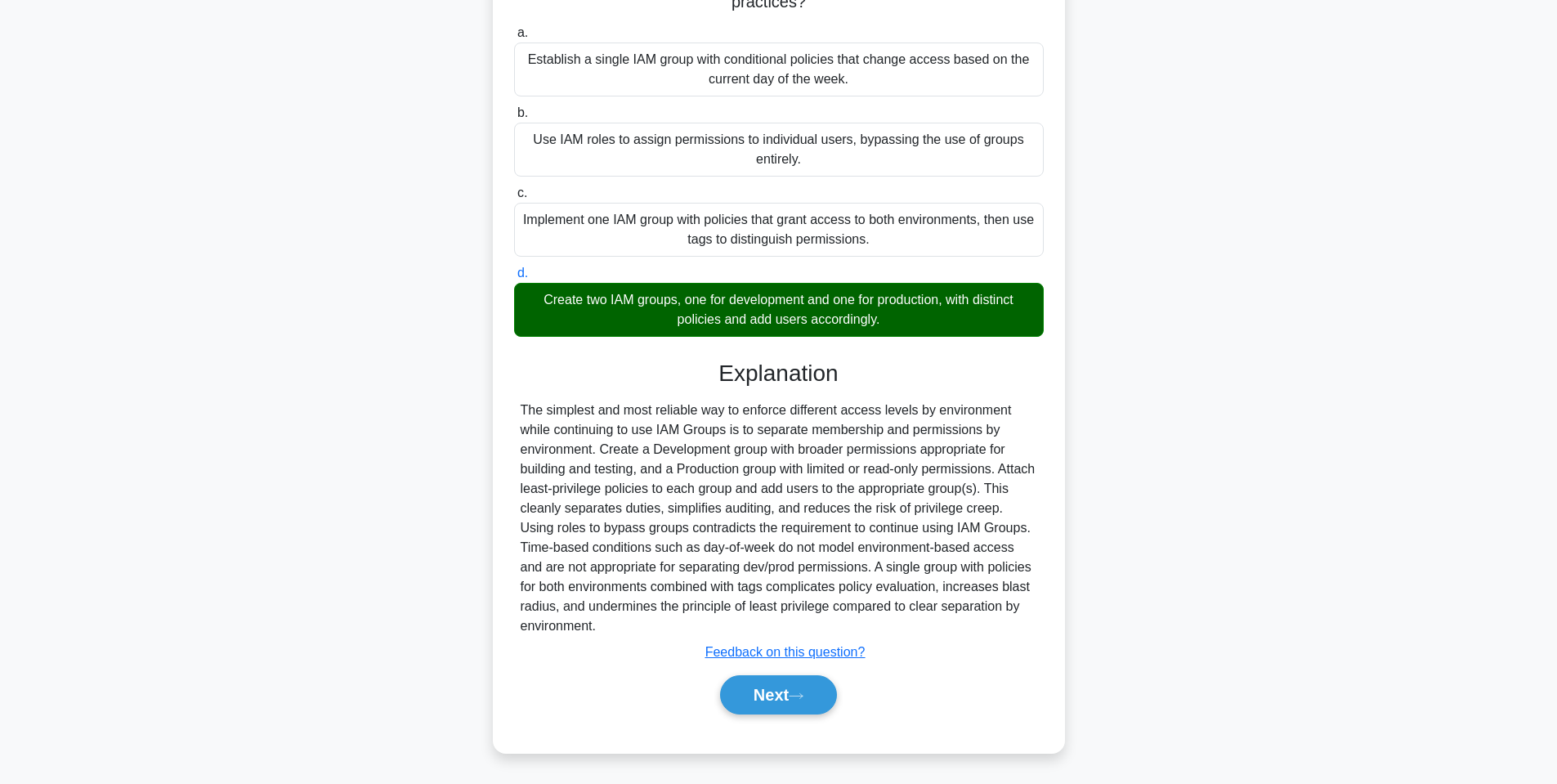
click at [688, 507] on div "The simplest and most reliable way to enforce different access levels by enviro…" at bounding box center [778, 518] width 516 height 236
click at [688, 506] on div "The simplest and most reliable way to enforce different access levels by enviro…" at bounding box center [778, 518] width 516 height 236
click at [742, 510] on div "The simplest and most reliable way to enforce different access levels by enviro…" at bounding box center [778, 518] width 516 height 236
click at [534, 526] on div "The simplest and most reliable way to enforce different access levels by enviro…" at bounding box center [778, 518] width 516 height 236
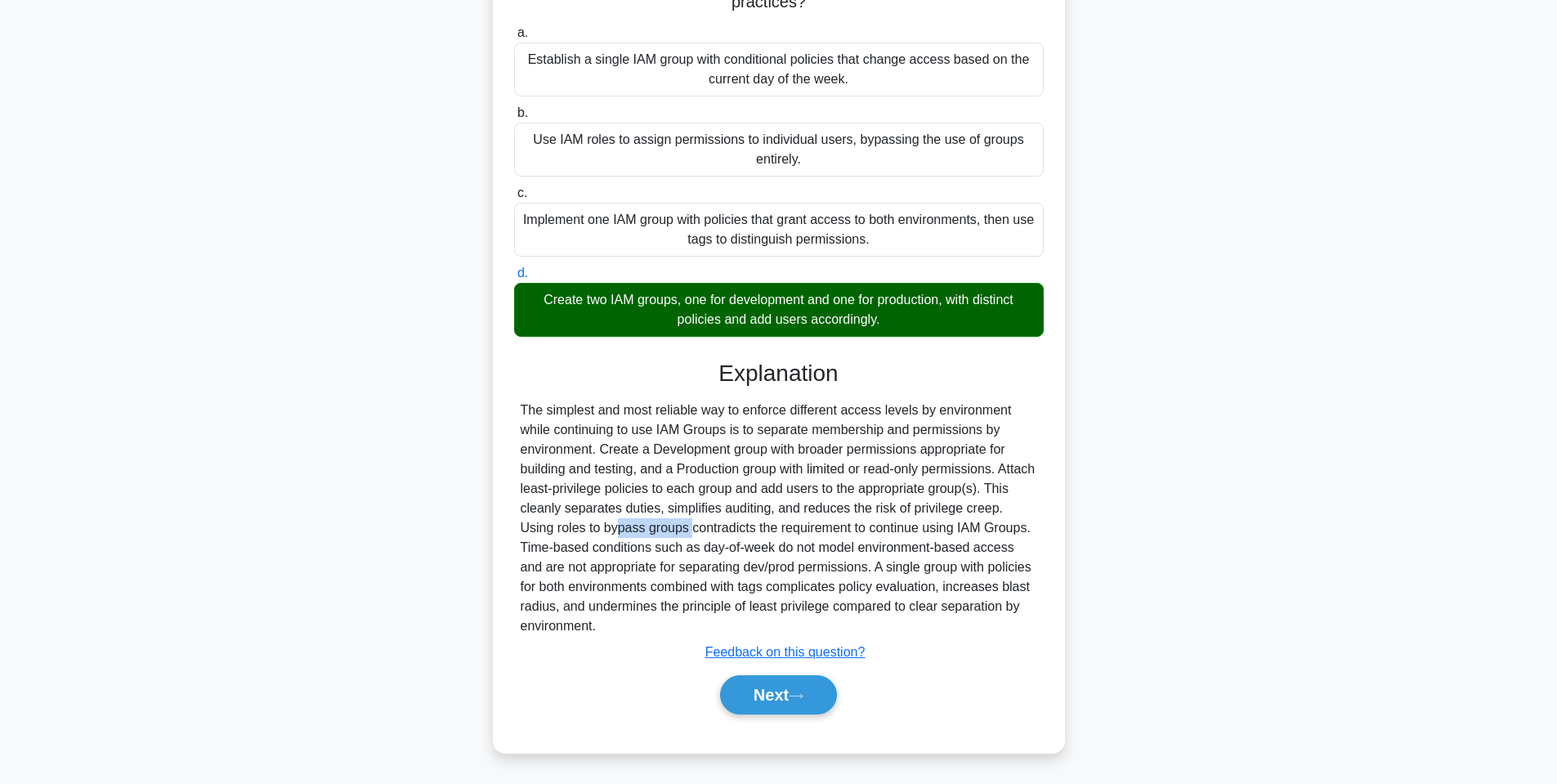
drag, startPoint x: 549, startPoint y: 530, endPoint x: 588, endPoint y: 531, distance: 39.0
click at [588, 531] on div "The simplest and most reliable way to enforce different access levels by enviro…" at bounding box center [779, 518] width 530 height 236
click at [616, 531] on div "The simplest and most reliable way to enforce different access levels by enviro…" at bounding box center [778, 518] width 516 height 236
click at [617, 531] on div "The simplest and most reliable way to enforce different access levels by enviro…" at bounding box center [778, 518] width 516 height 236
click at [637, 536] on div "The simplest and most reliable way to enforce different access levels by enviro…" at bounding box center [778, 518] width 516 height 236
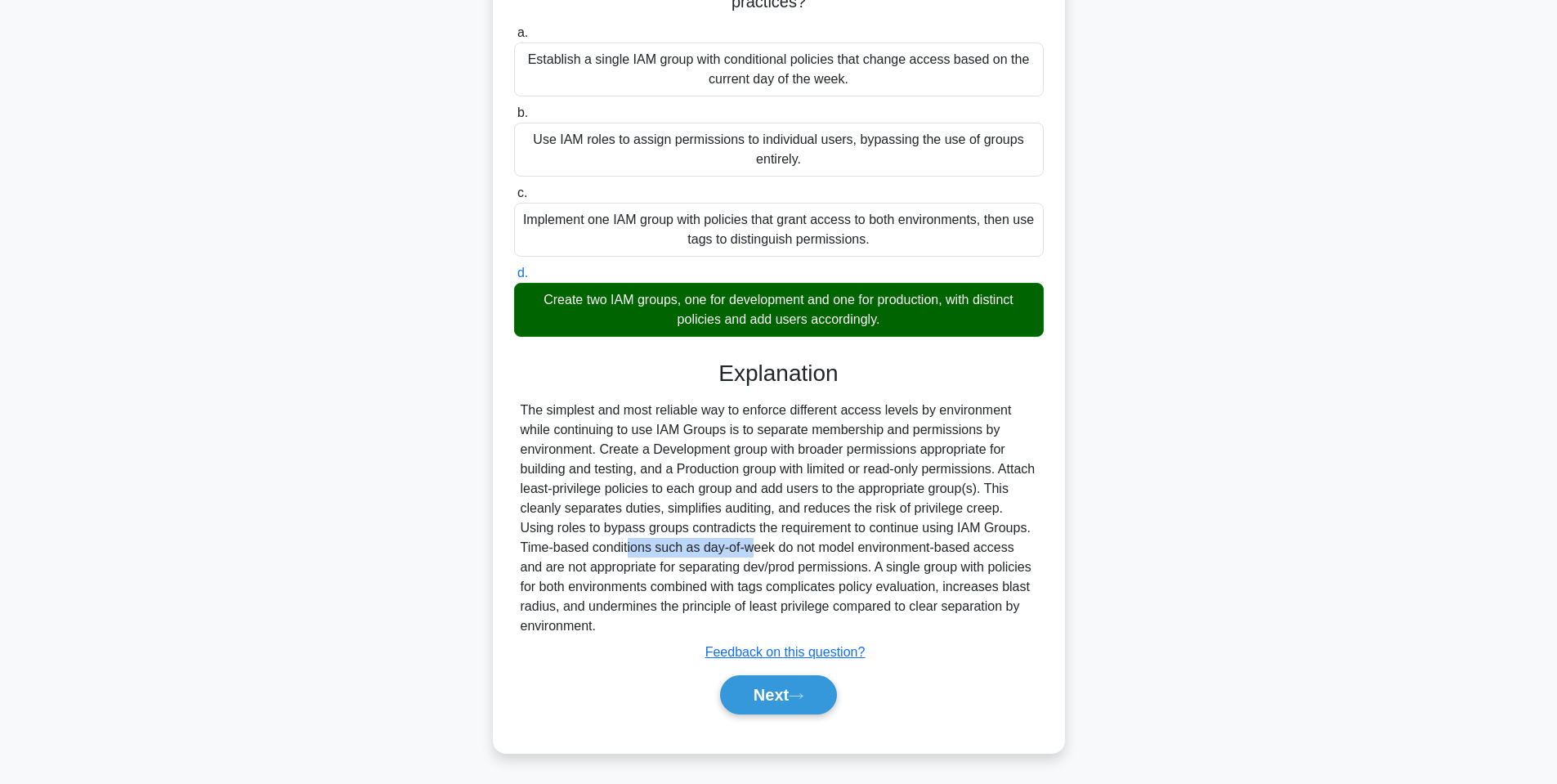
drag, startPoint x: 554, startPoint y: 549, endPoint x: 653, endPoint y: 549, distance: 99.0
click at [653, 549] on div "The simplest and most reliable way to enforce different access levels by enviro…" at bounding box center [778, 518] width 516 height 236
drag, startPoint x: 742, startPoint y: 550, endPoint x: 1021, endPoint y: 555, distance: 279.0
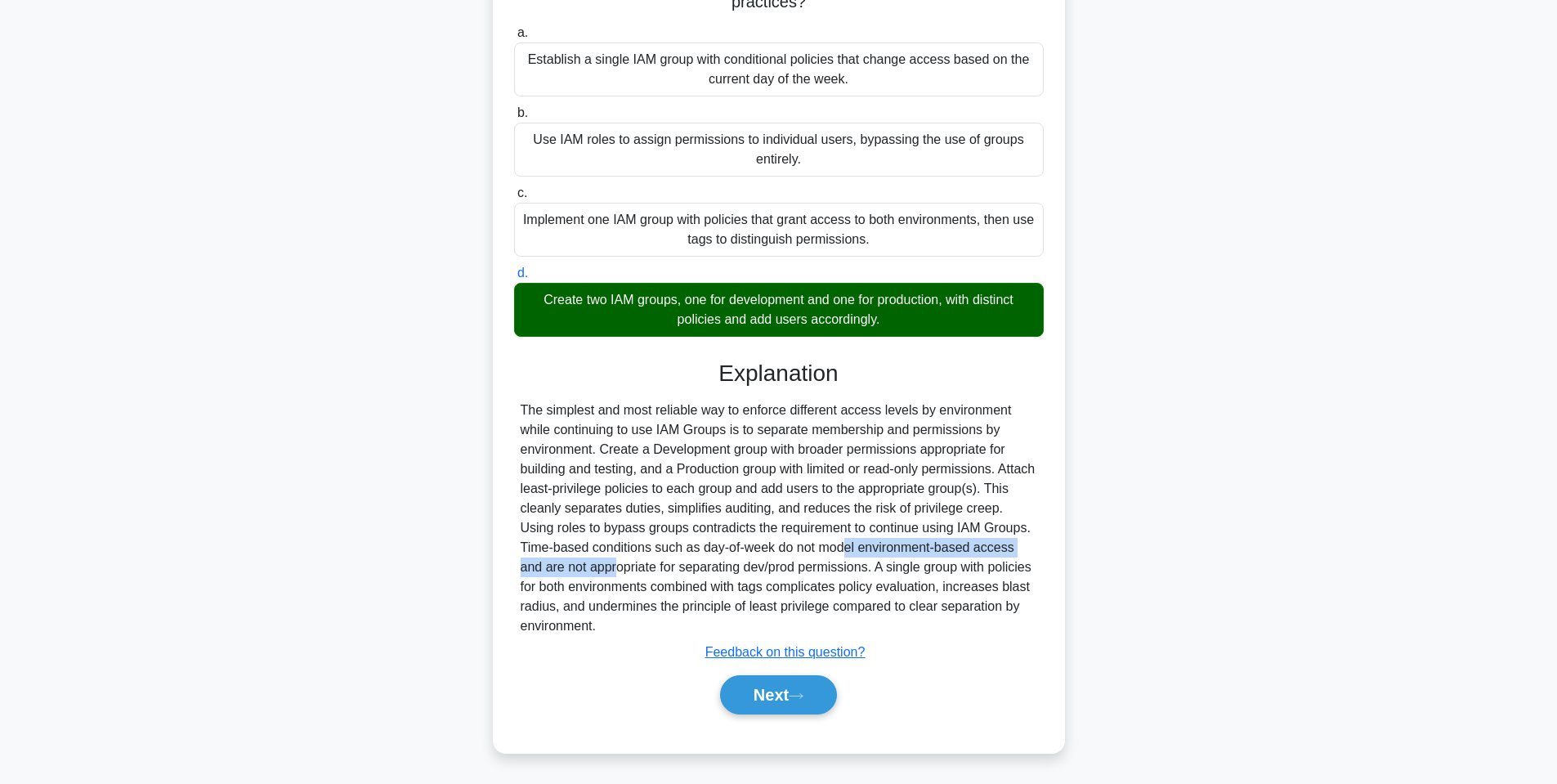
click at [1020, 555] on div "The simplest and most reliable way to enforce different access levels by enviro…" at bounding box center [778, 518] width 516 height 236
click at [1021, 555] on div "The simplest and most reliable way to enforce different access levels by enviro…" at bounding box center [778, 518] width 516 height 236
click at [794, 693] on button "Next" at bounding box center [778, 694] width 117 height 39
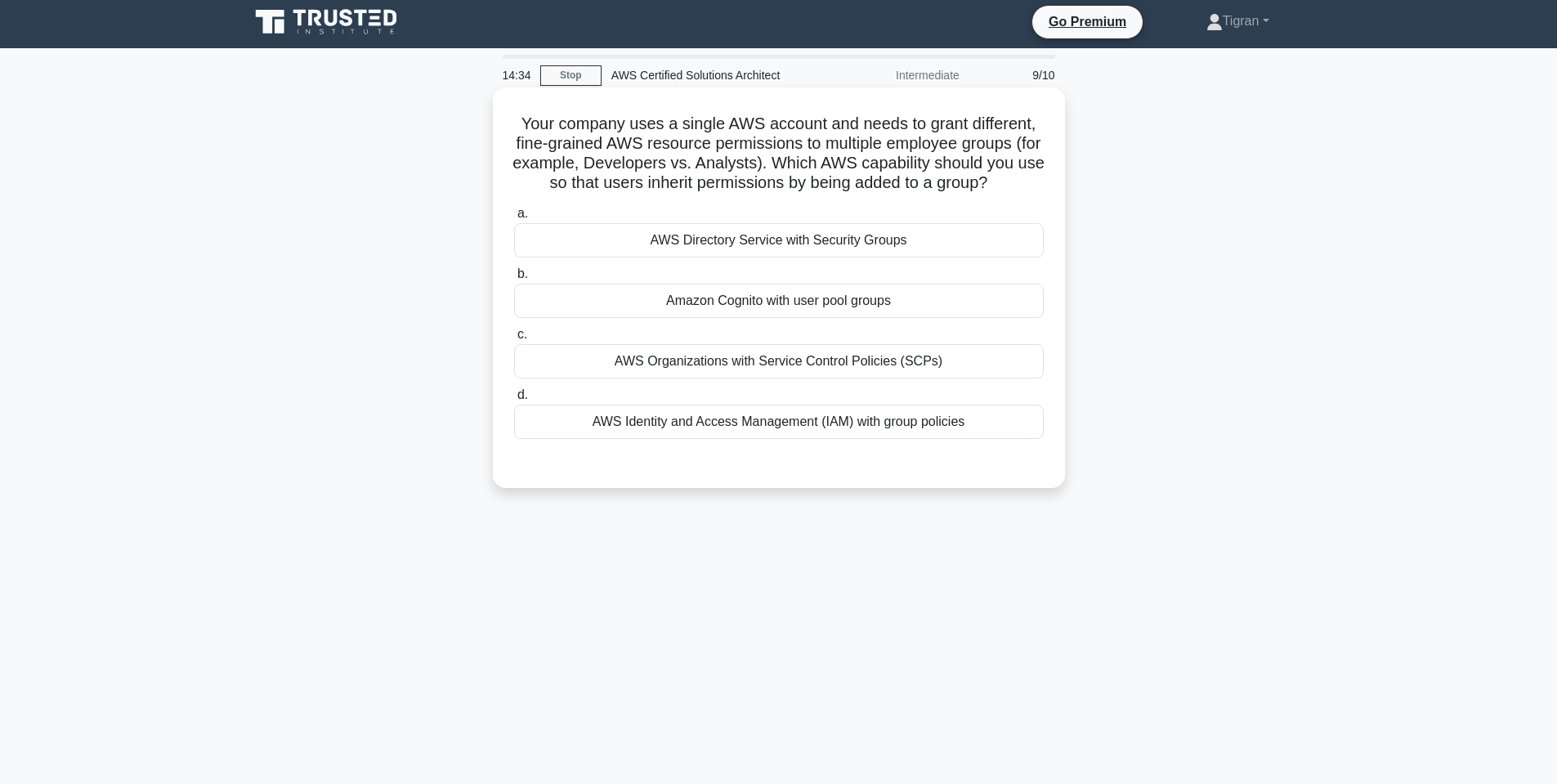
scroll to position [0, 0]
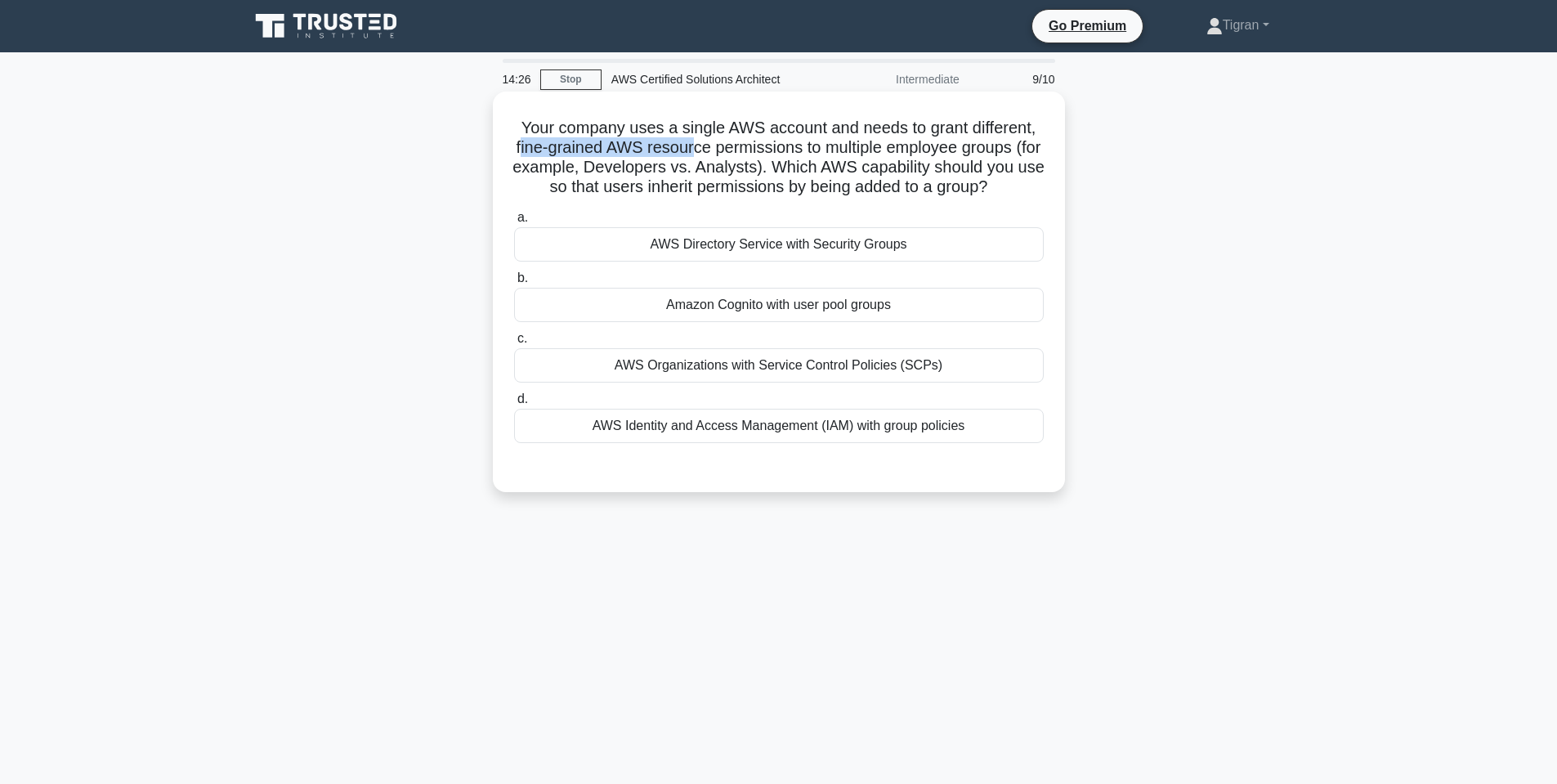
drag, startPoint x: 519, startPoint y: 147, endPoint x: 694, endPoint y: 148, distance: 175.0
click at [694, 148] on h5 "Your company uses a single AWS account and needs to grant different, fine-grain…" at bounding box center [778, 157] width 533 height 80
click at [763, 432] on div "AWS Identity and Access Management (IAM) with group policies" at bounding box center [779, 425] width 530 height 34
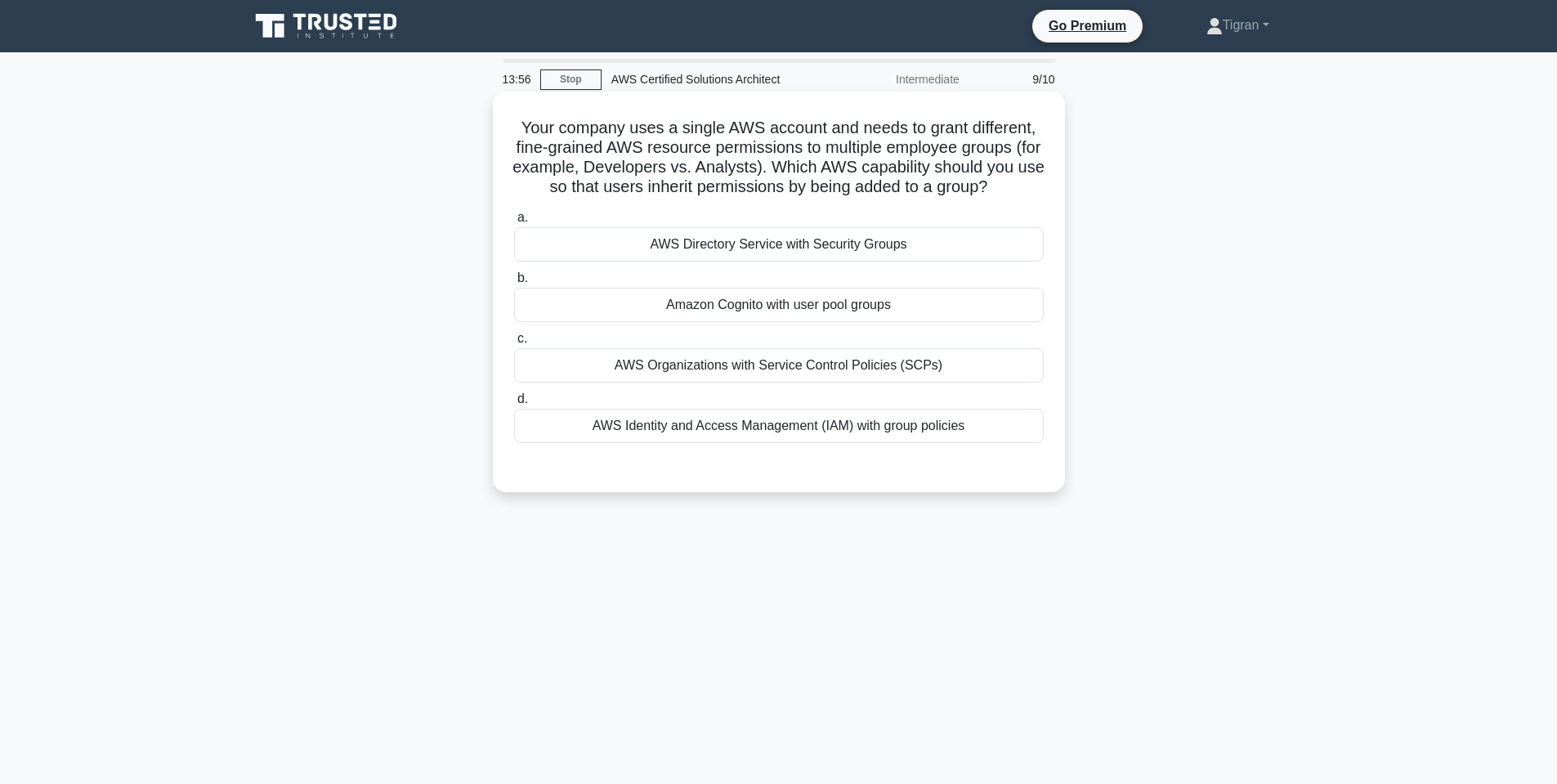
click at [514, 405] on input "d. AWS Identity and Access Management (IAM) with group policies" at bounding box center [514, 399] width 0 height 11
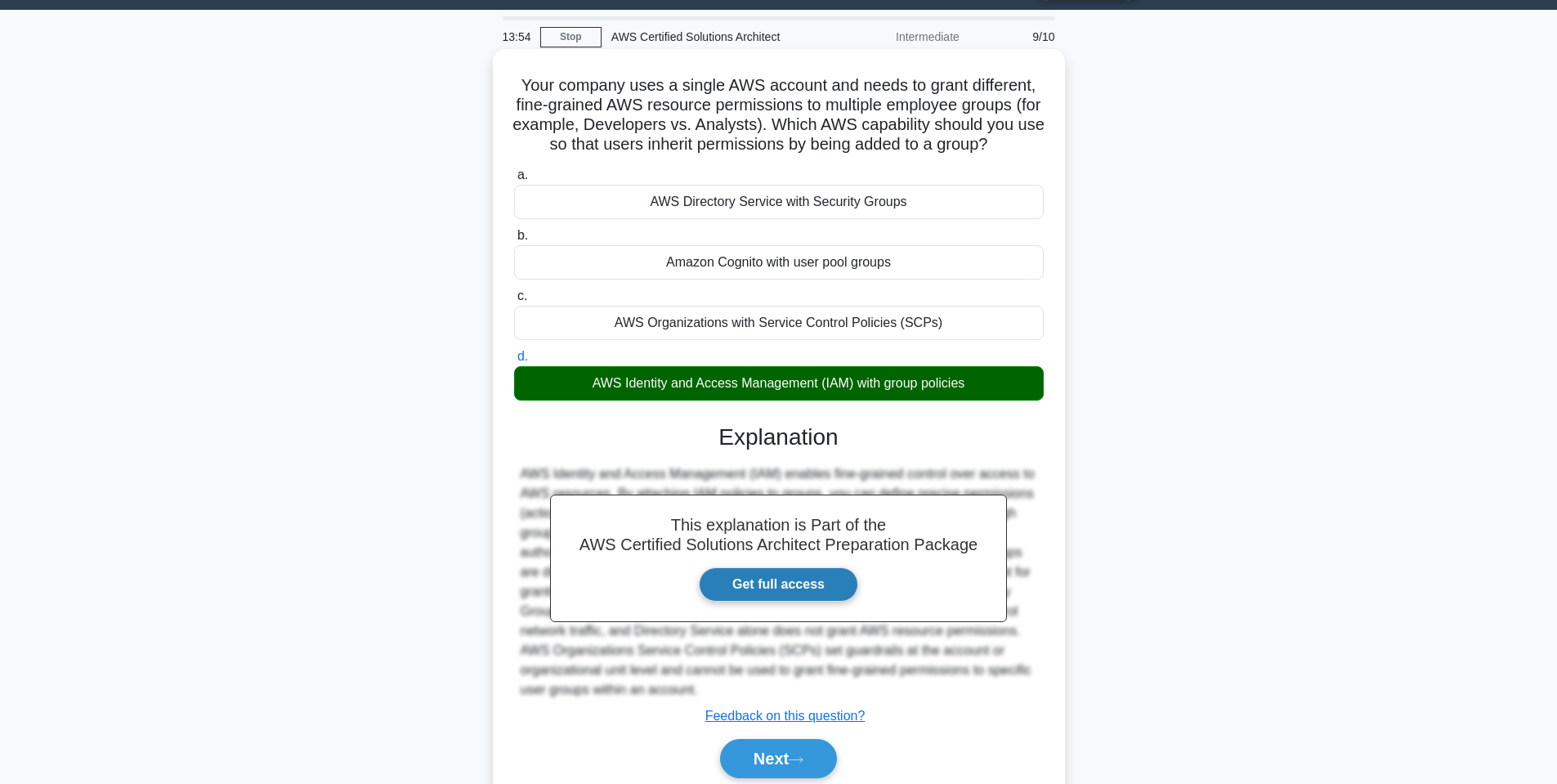
scroll to position [107, 0]
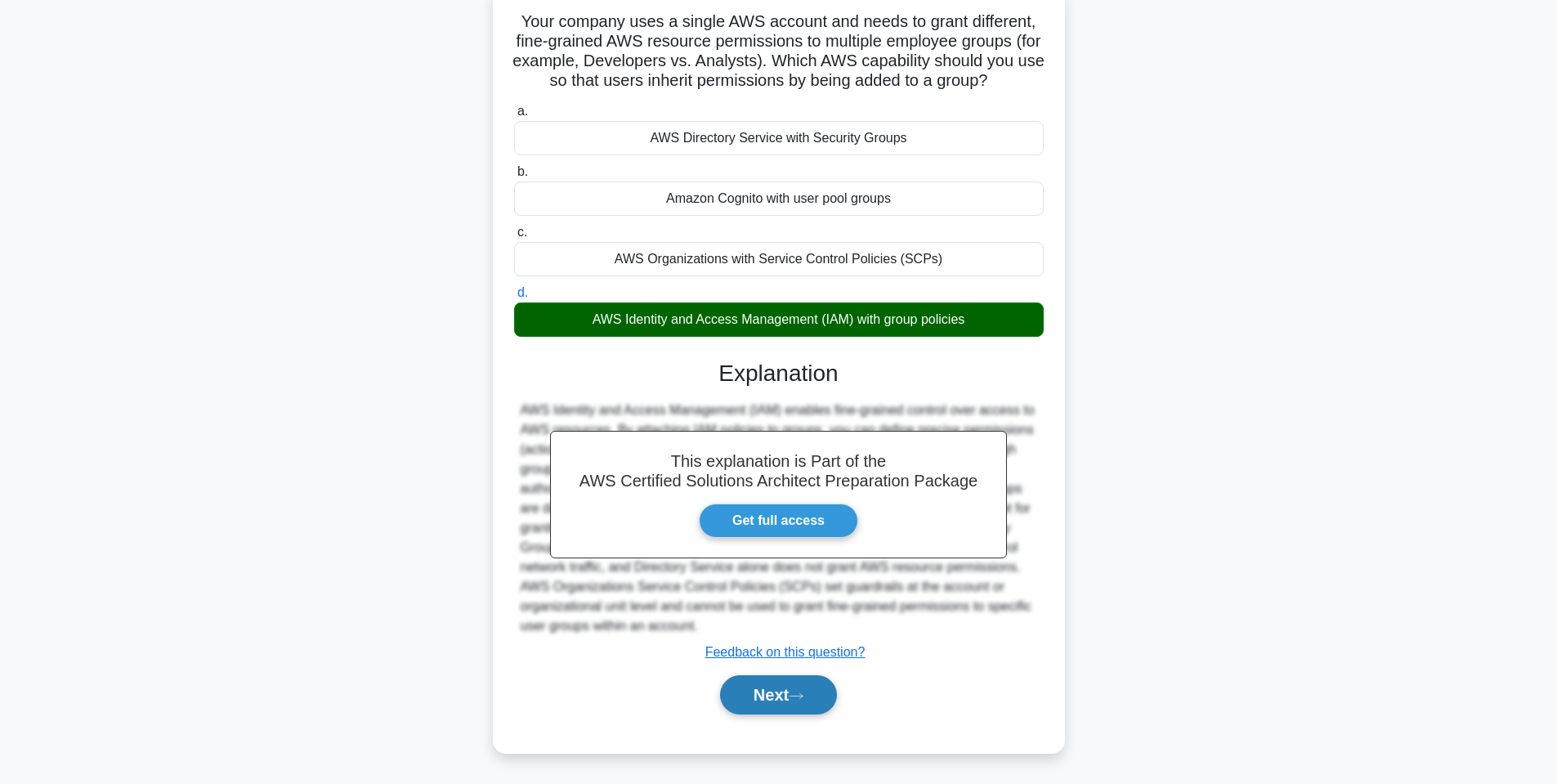
click at [763, 697] on button "Next" at bounding box center [778, 694] width 117 height 39
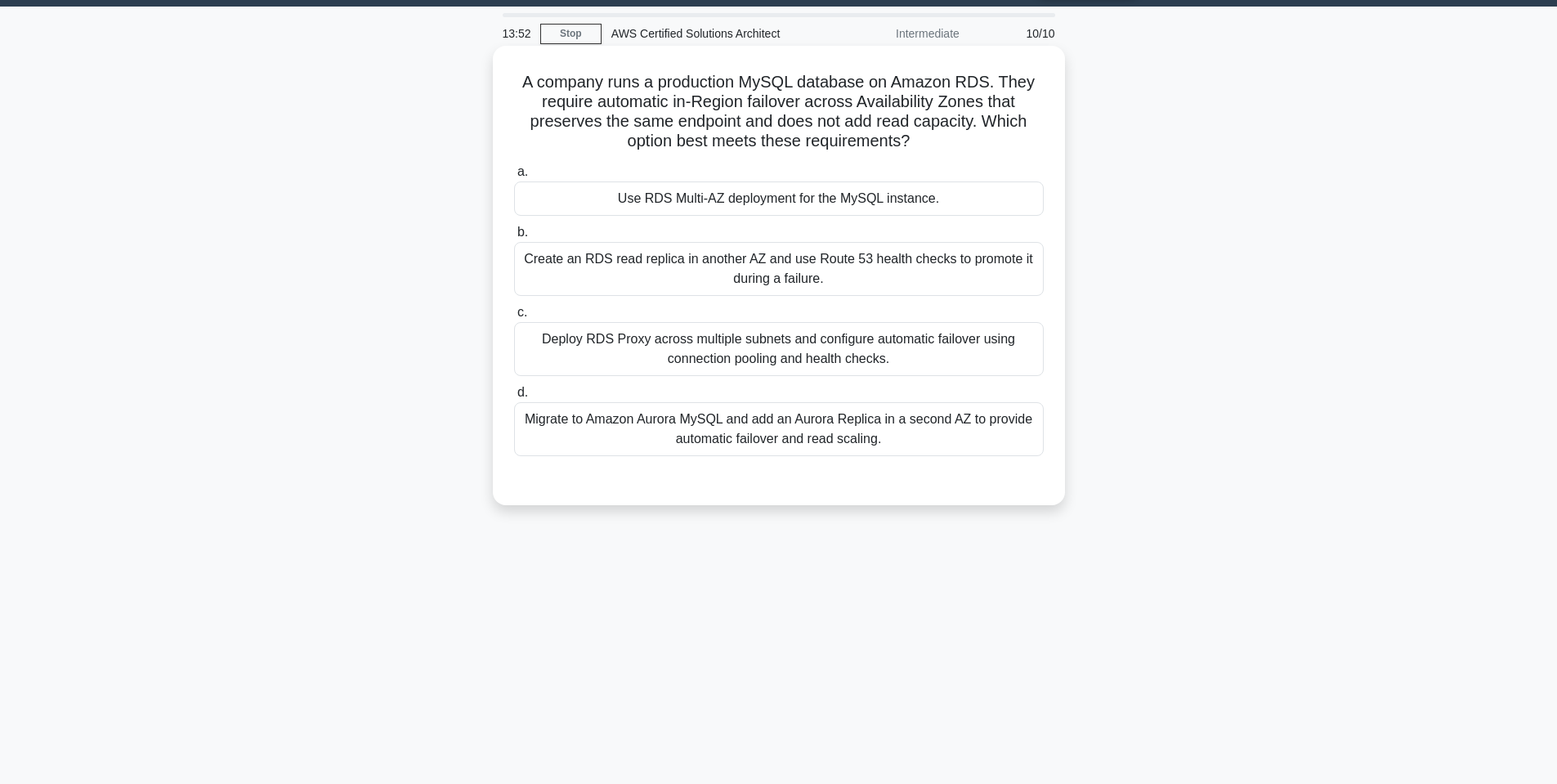
scroll to position [0, 0]
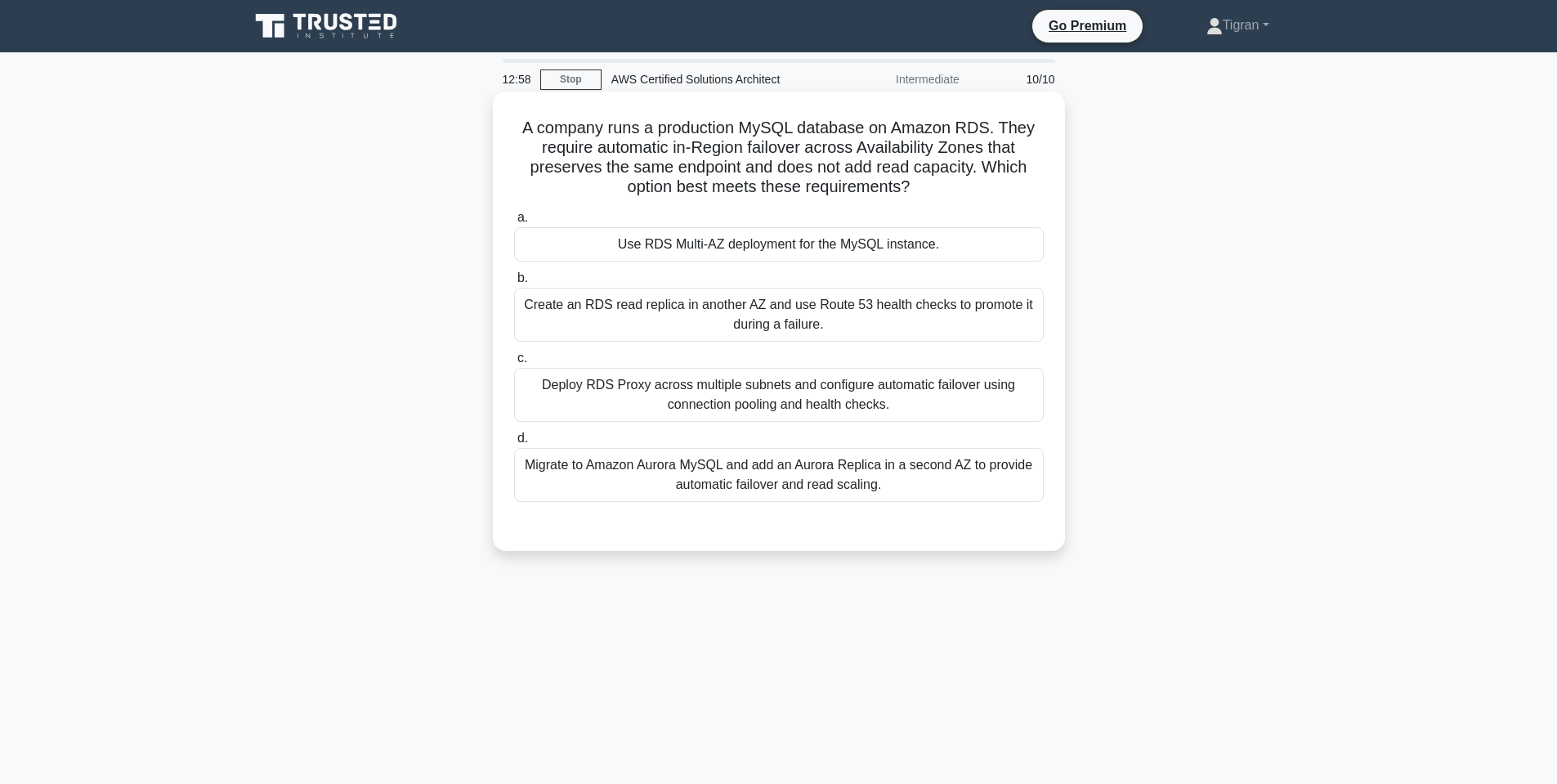
click at [778, 247] on div "Use RDS Multi-AZ deployment for the MySQL instance." at bounding box center [779, 243] width 530 height 34
click at [514, 223] on input "a. Use RDS Multi-AZ deployment for the MySQL instance." at bounding box center [514, 217] width 0 height 11
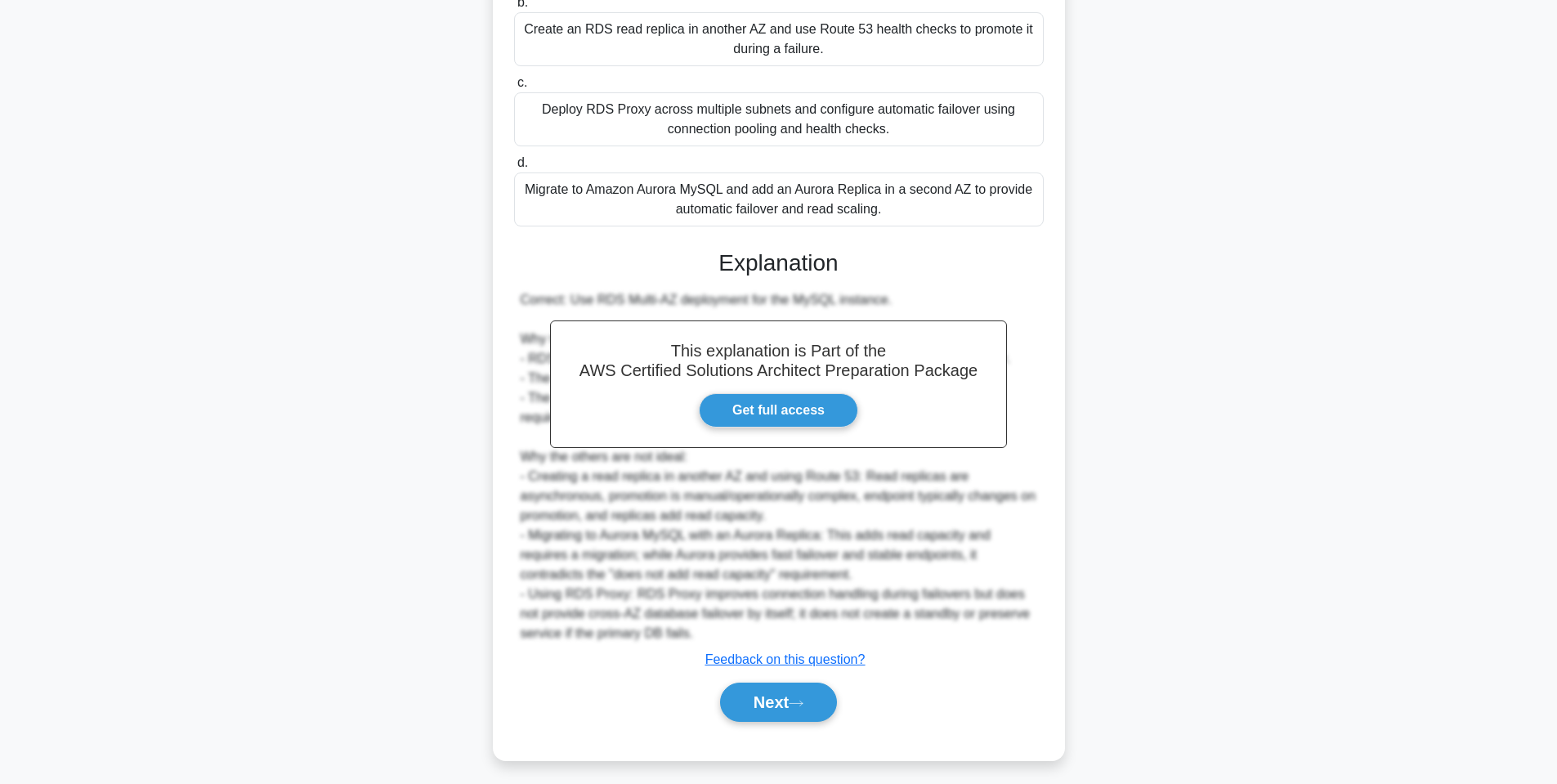
scroll to position [283, 0]
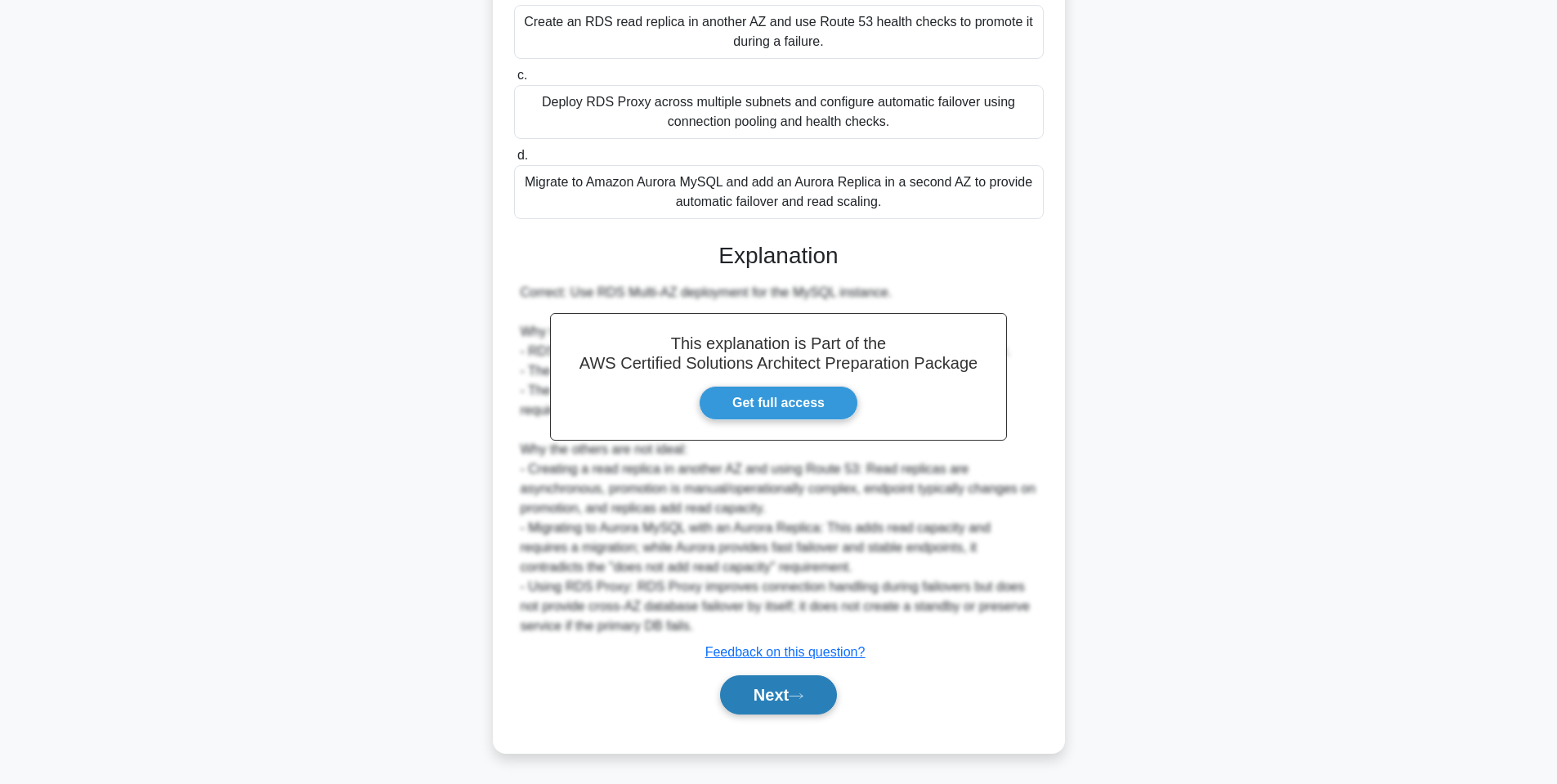
click at [748, 710] on button "Next" at bounding box center [778, 694] width 117 height 39
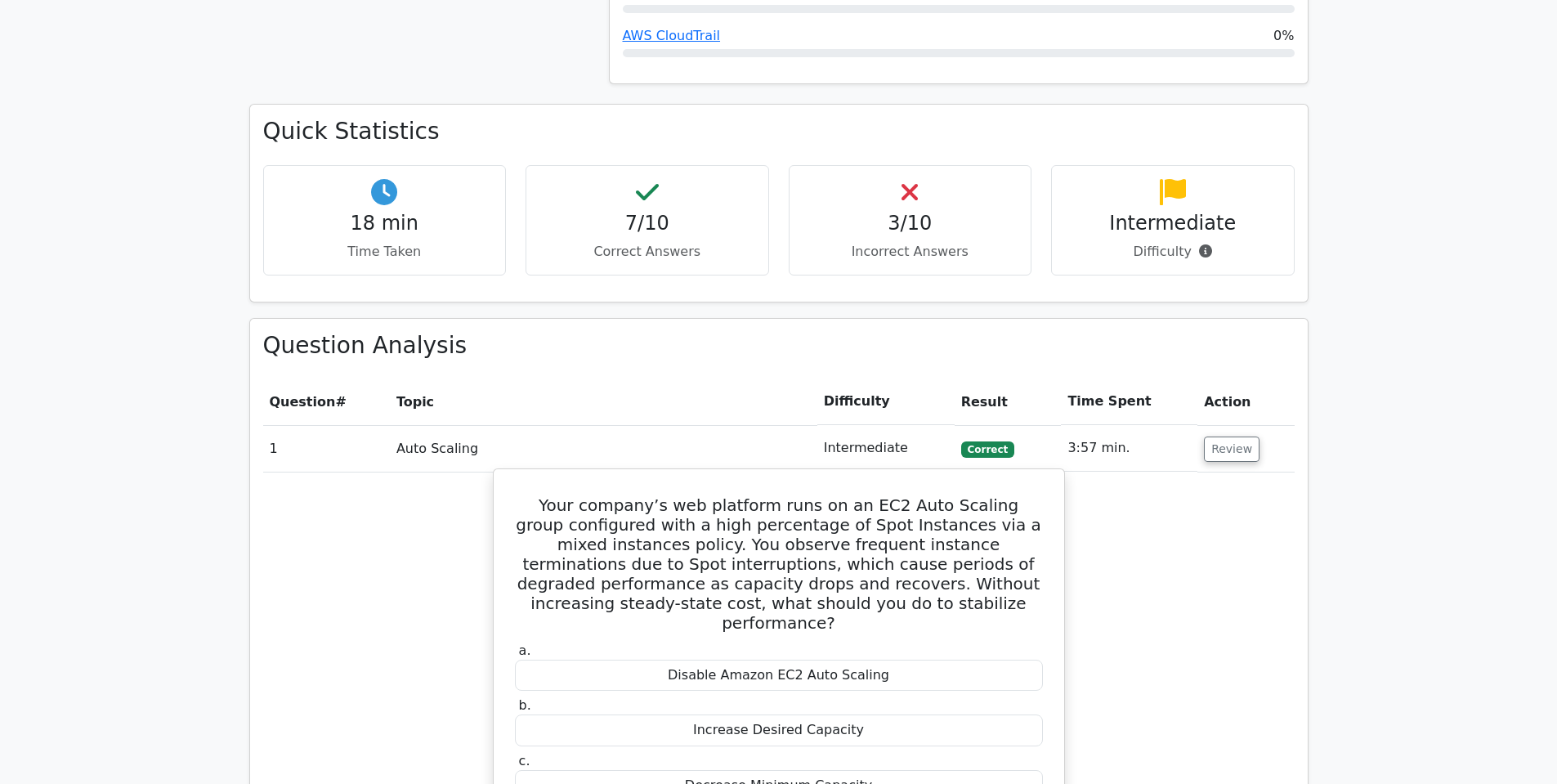
scroll to position [1569, 0]
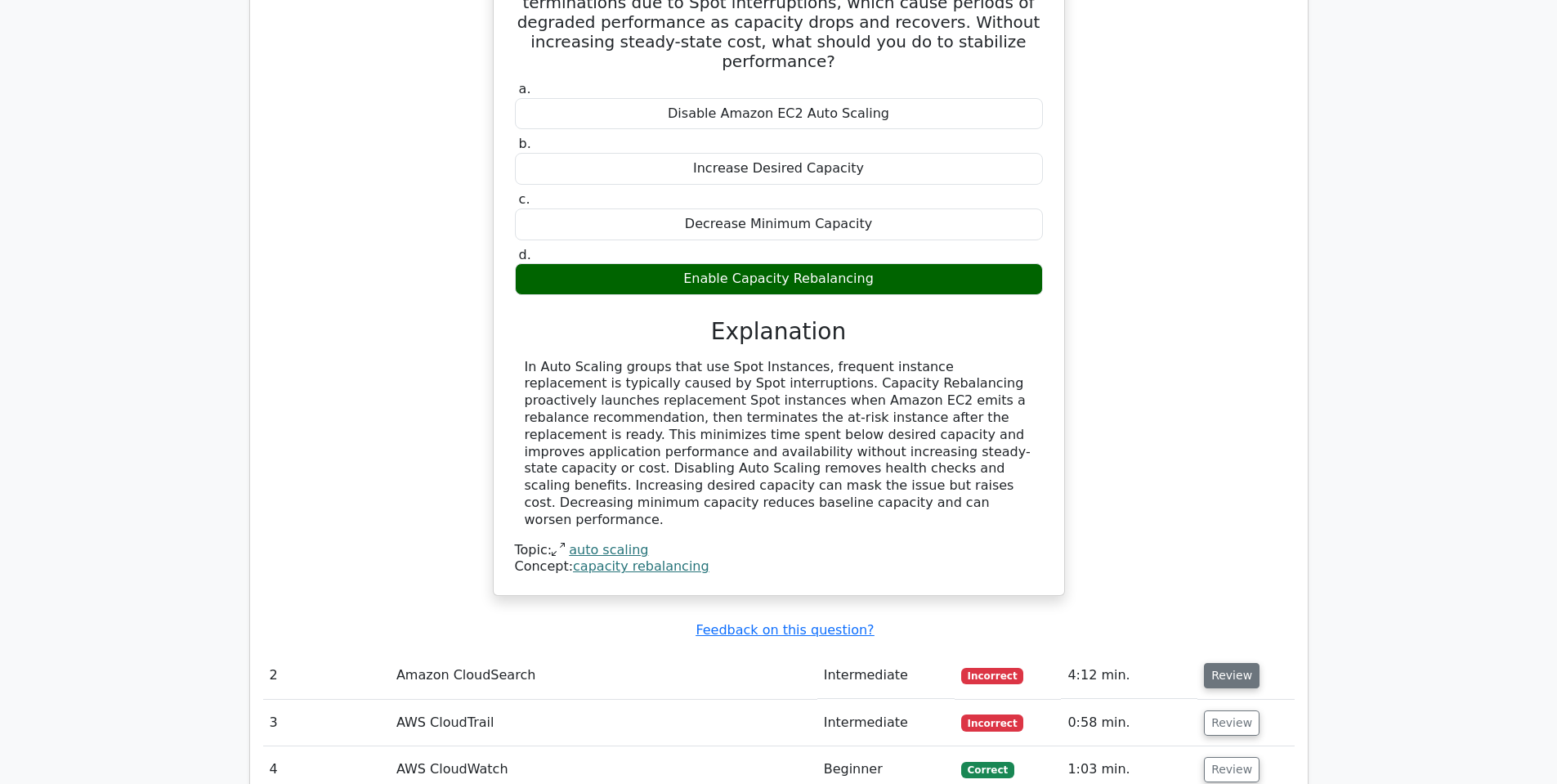
click at [1233, 663] on button "Review" at bounding box center [1231, 675] width 56 height 25
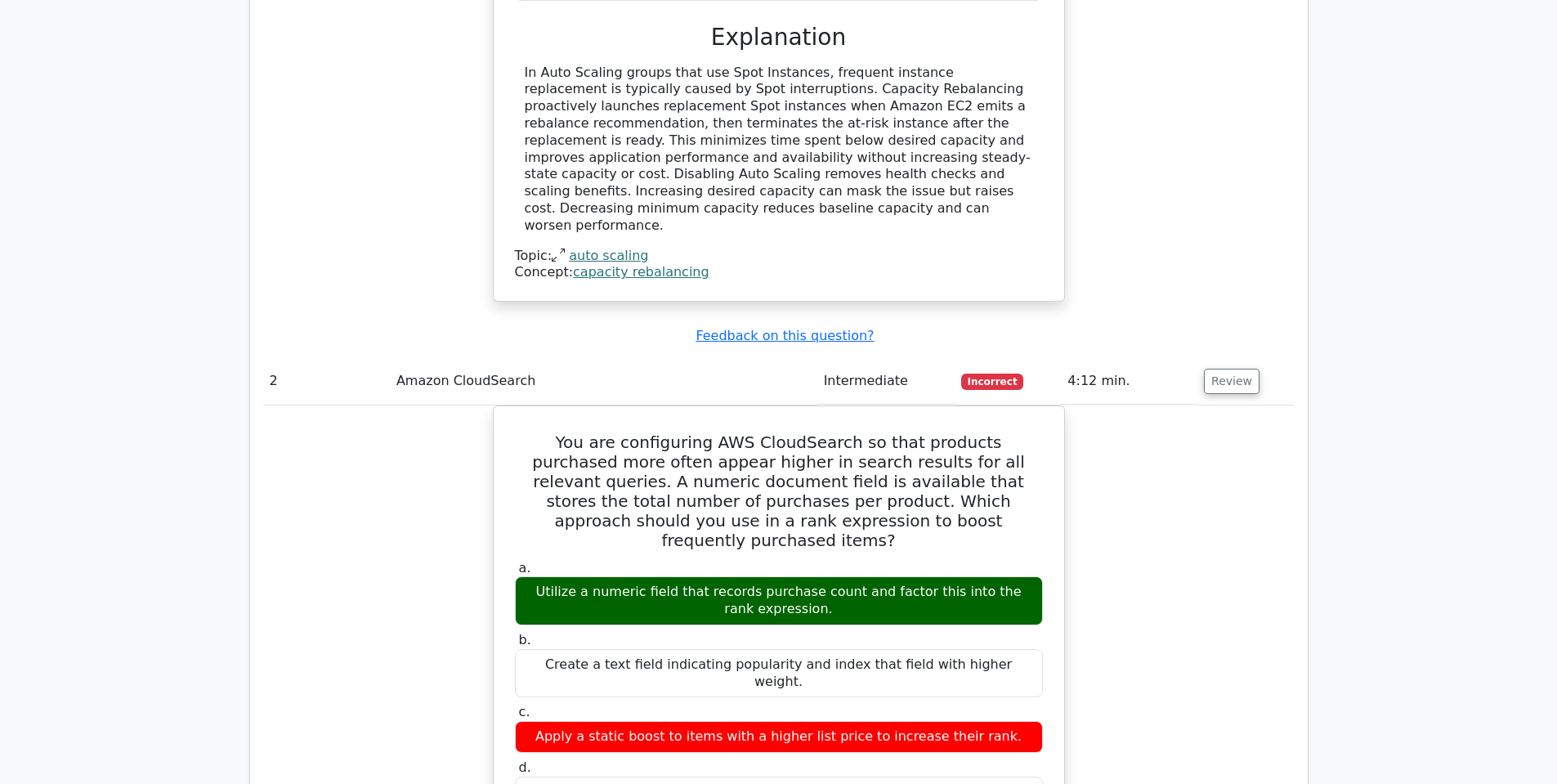
scroll to position [2549, 0]
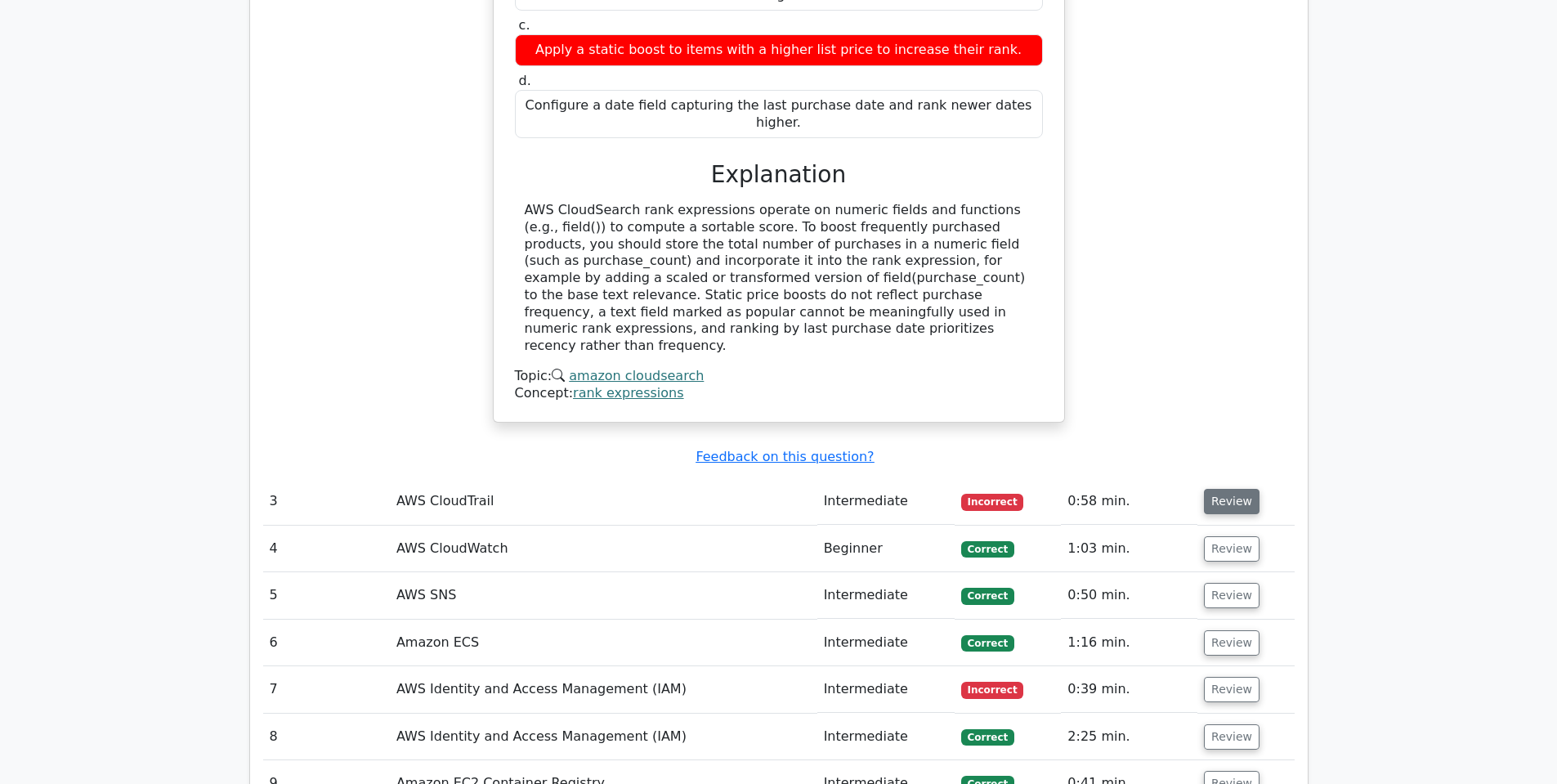
click at [1237, 489] on button "Review" at bounding box center [1231, 501] width 56 height 25
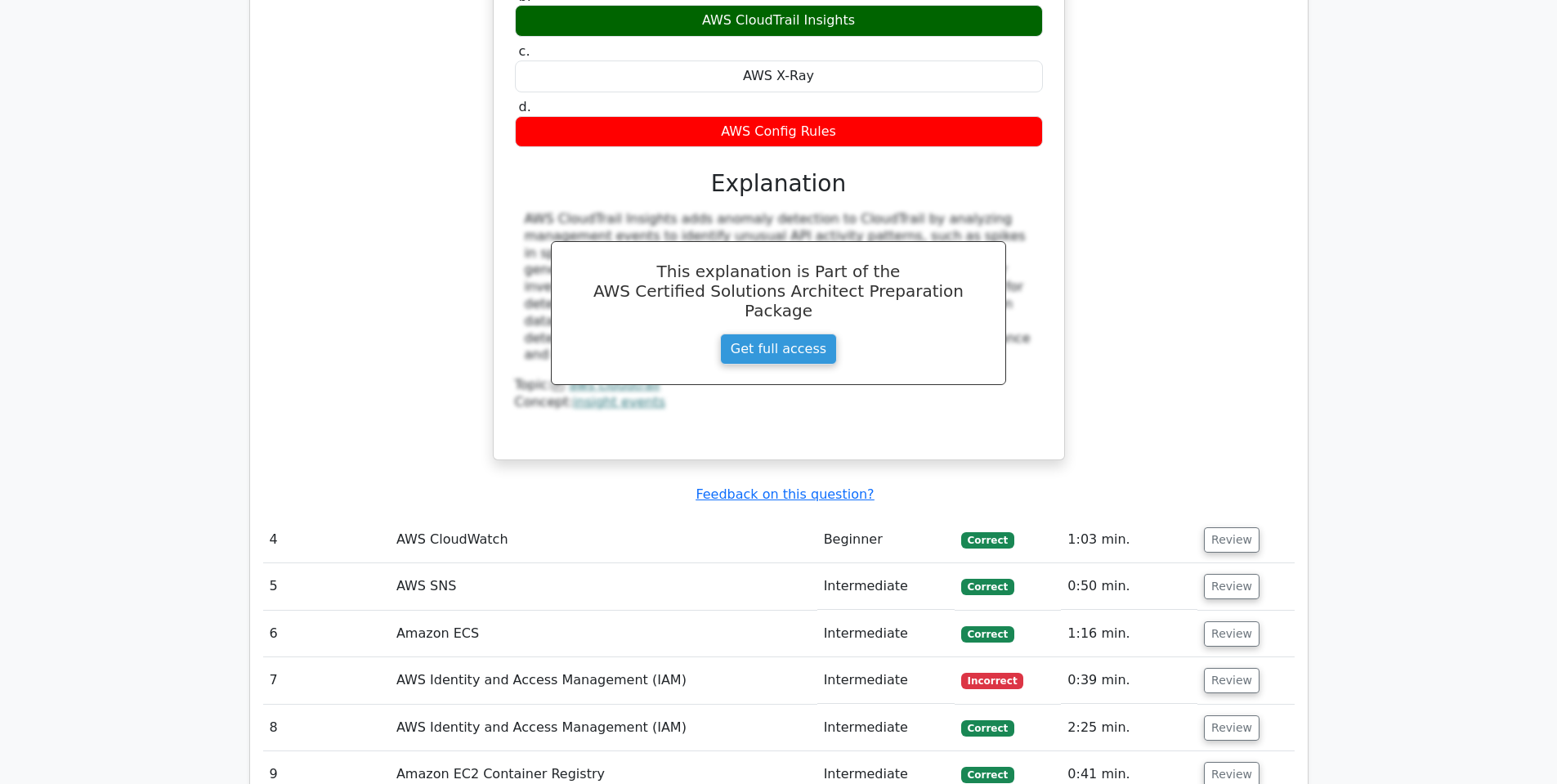
scroll to position [3530, 0]
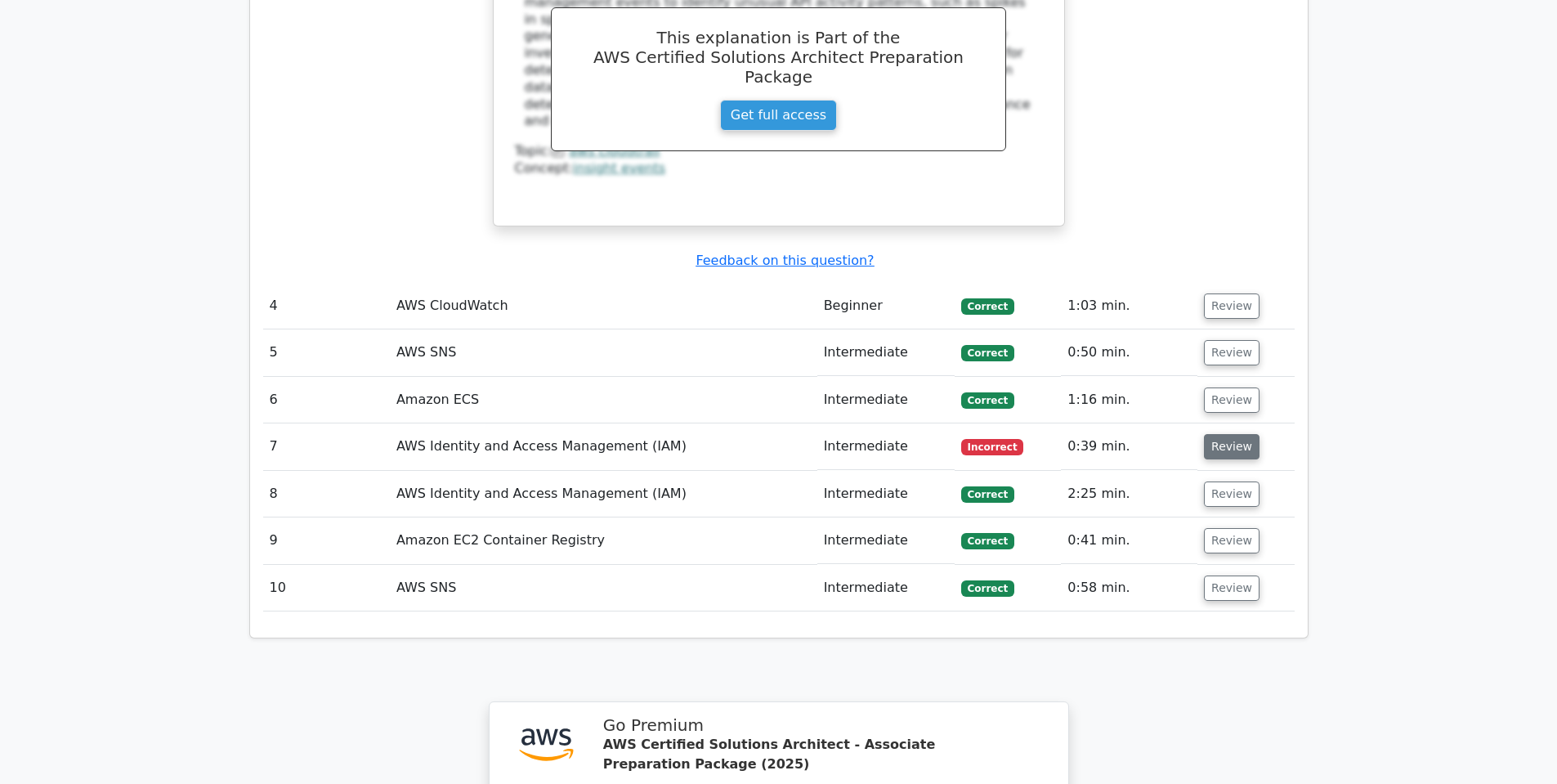
click at [1240, 434] on button "Review" at bounding box center [1231, 447] width 56 height 25
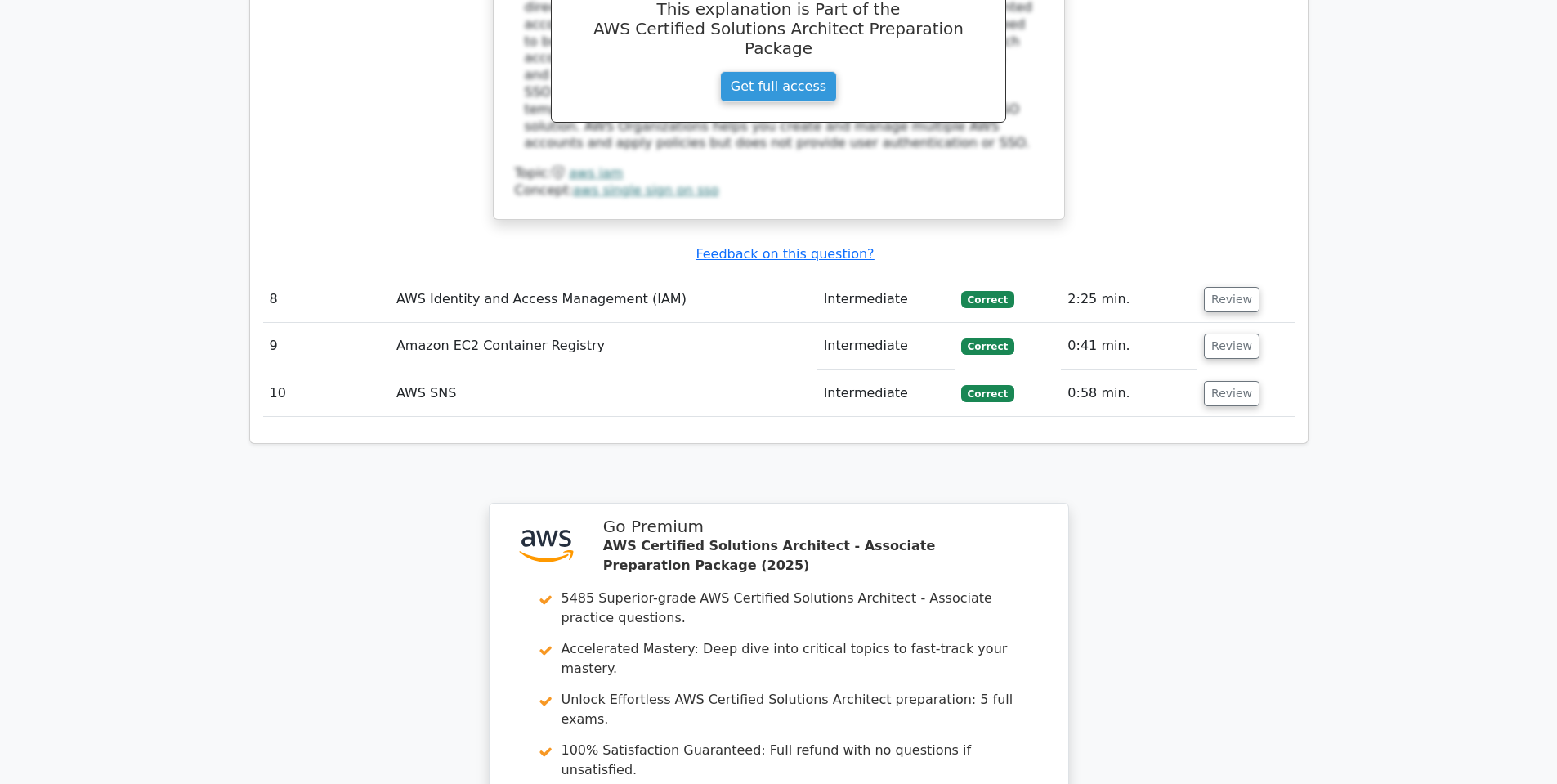
scroll to position [4645, 0]
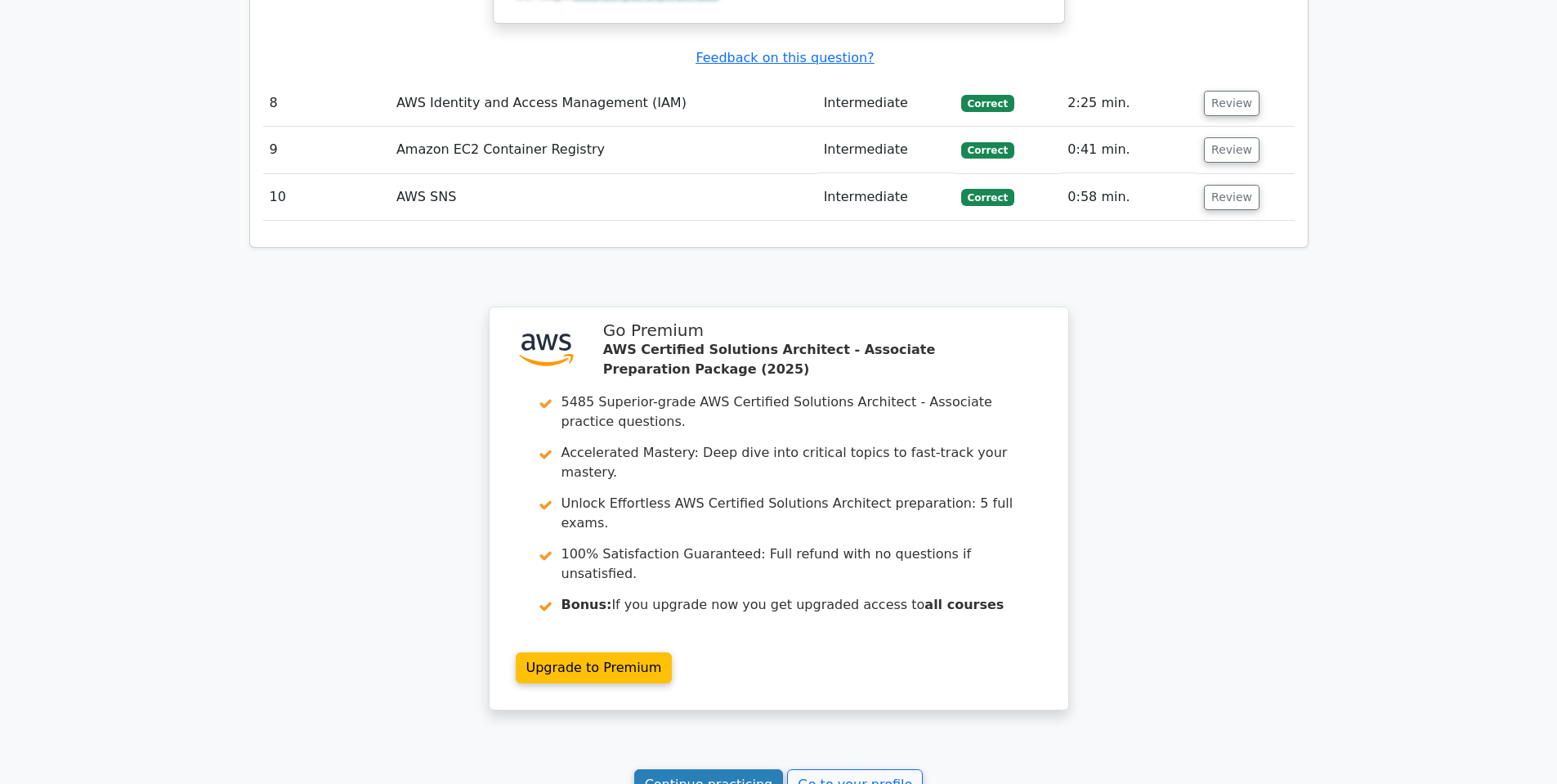
click at [681, 769] on link "Continue practicing" at bounding box center [709, 785] width 150 height 31
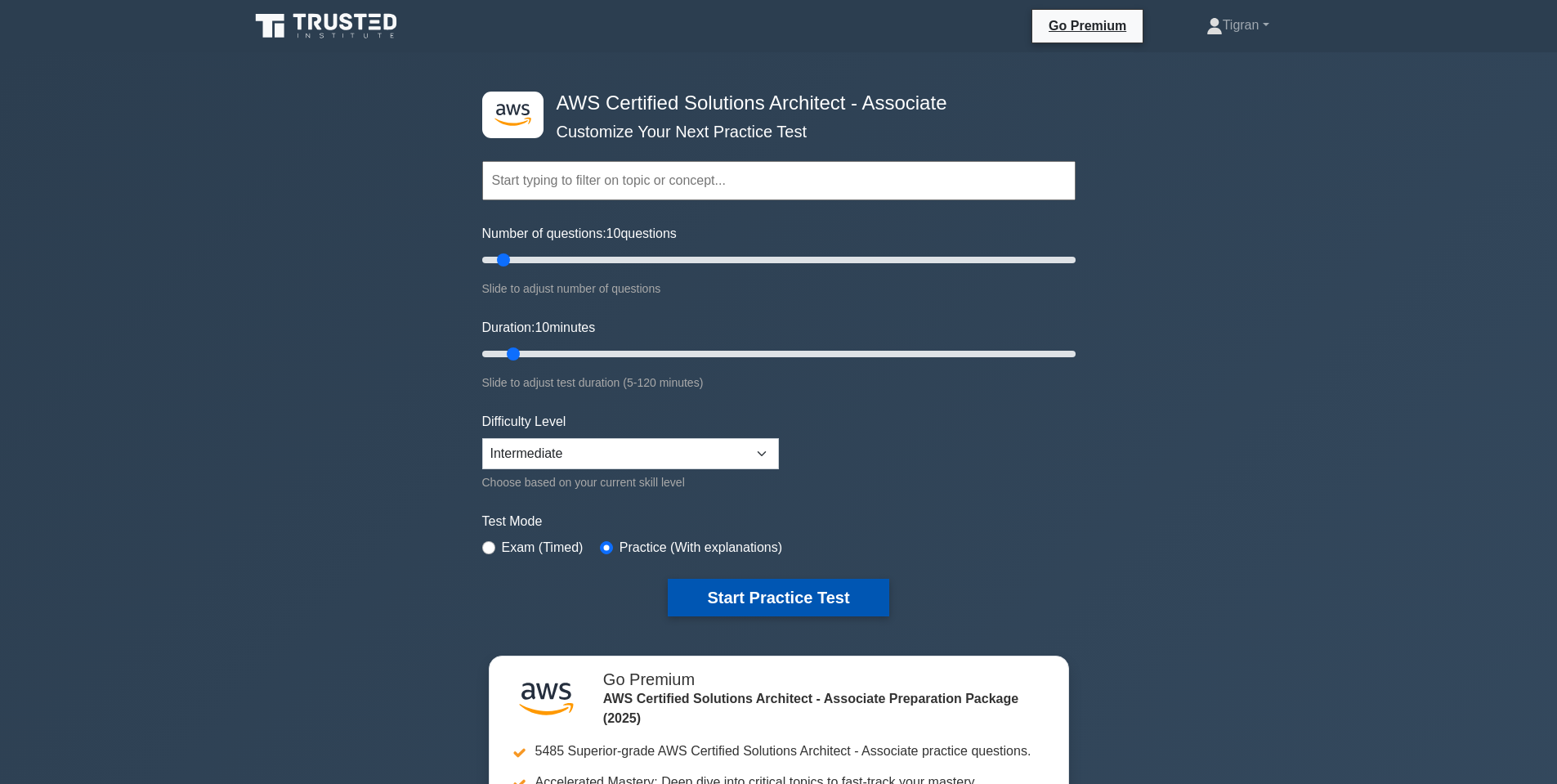
click at [744, 596] on button "Start Practice Test" at bounding box center [778, 597] width 221 height 37
click at [645, 348] on input "Duration: 10 minutes" at bounding box center [778, 354] width 594 height 20
type input "30"
click at [625, 353] on input "Duration: 30 minutes" at bounding box center [778, 354] width 594 height 20
click at [1198, 464] on div ".st0{fill:#252F3E;} .st1{fill-rule:evenodd;clip-rule:evenodd;fill:#FF9900;} AWS…" at bounding box center [778, 527] width 1557 height 951
